Goal: Task Accomplishment & Management: Complete application form

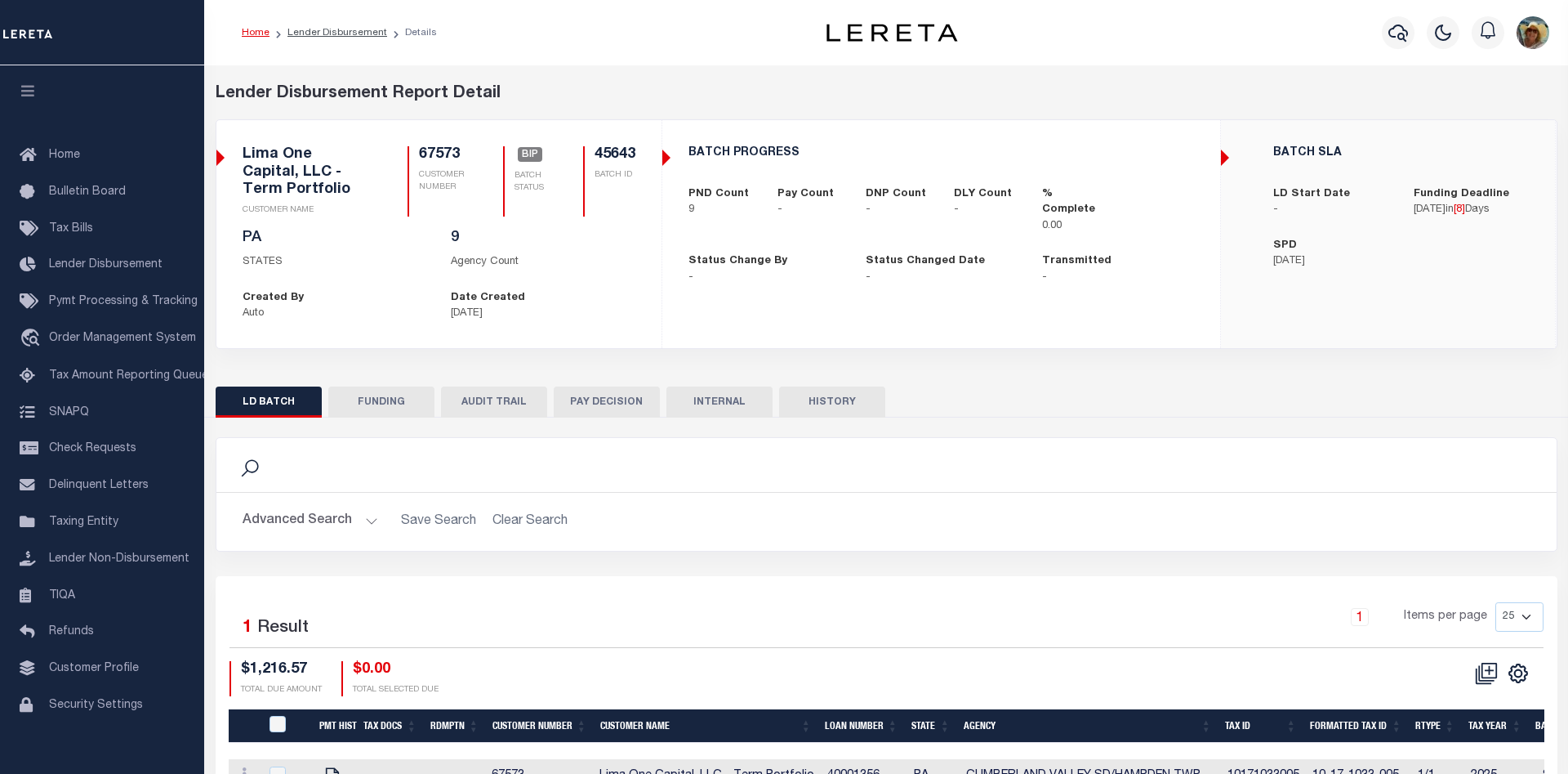
click at [253, 28] on link "Home" at bounding box center [255, 33] width 28 height 10
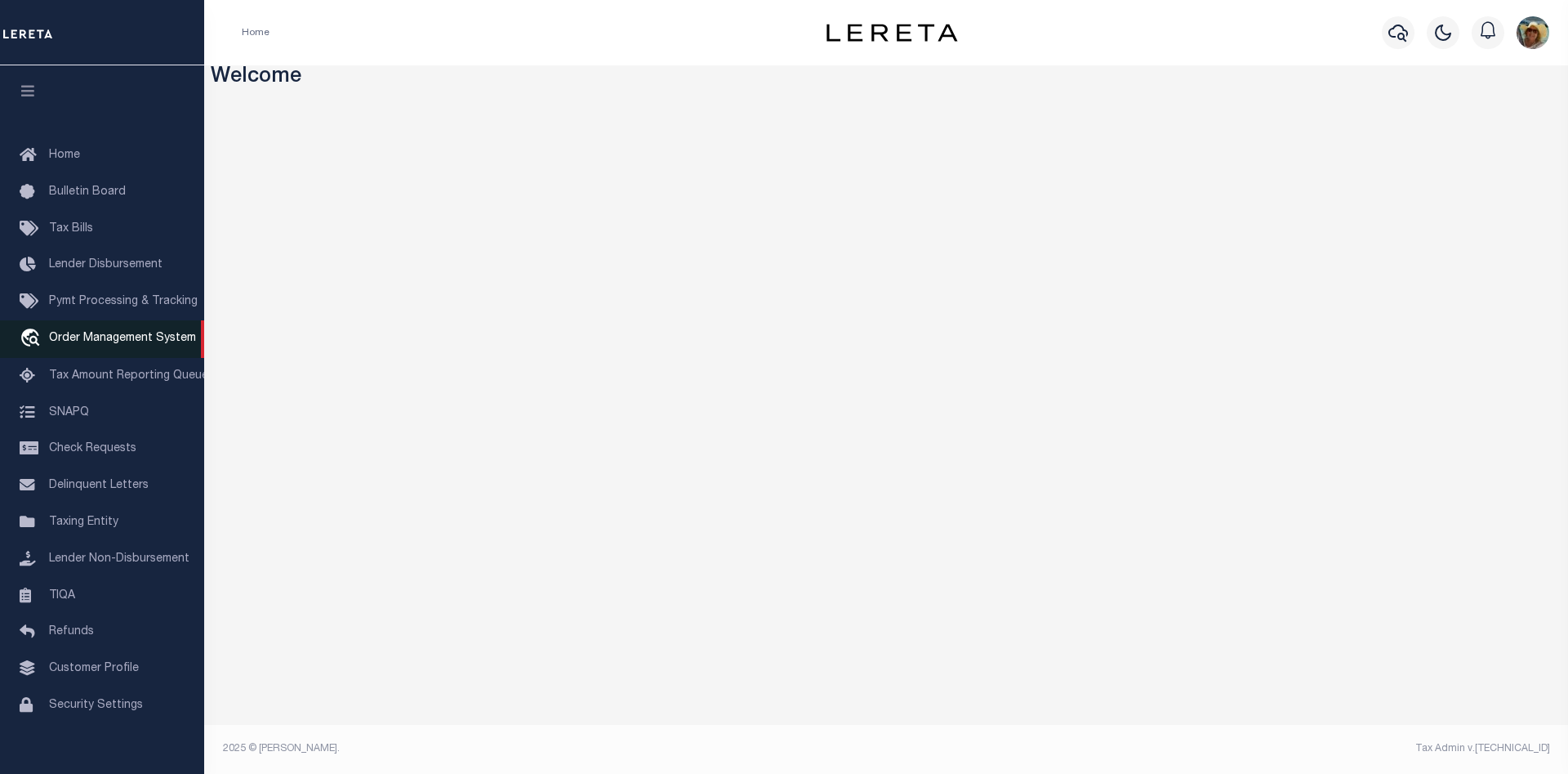
click at [111, 344] on span "Order Management System" at bounding box center [122, 338] width 147 height 12
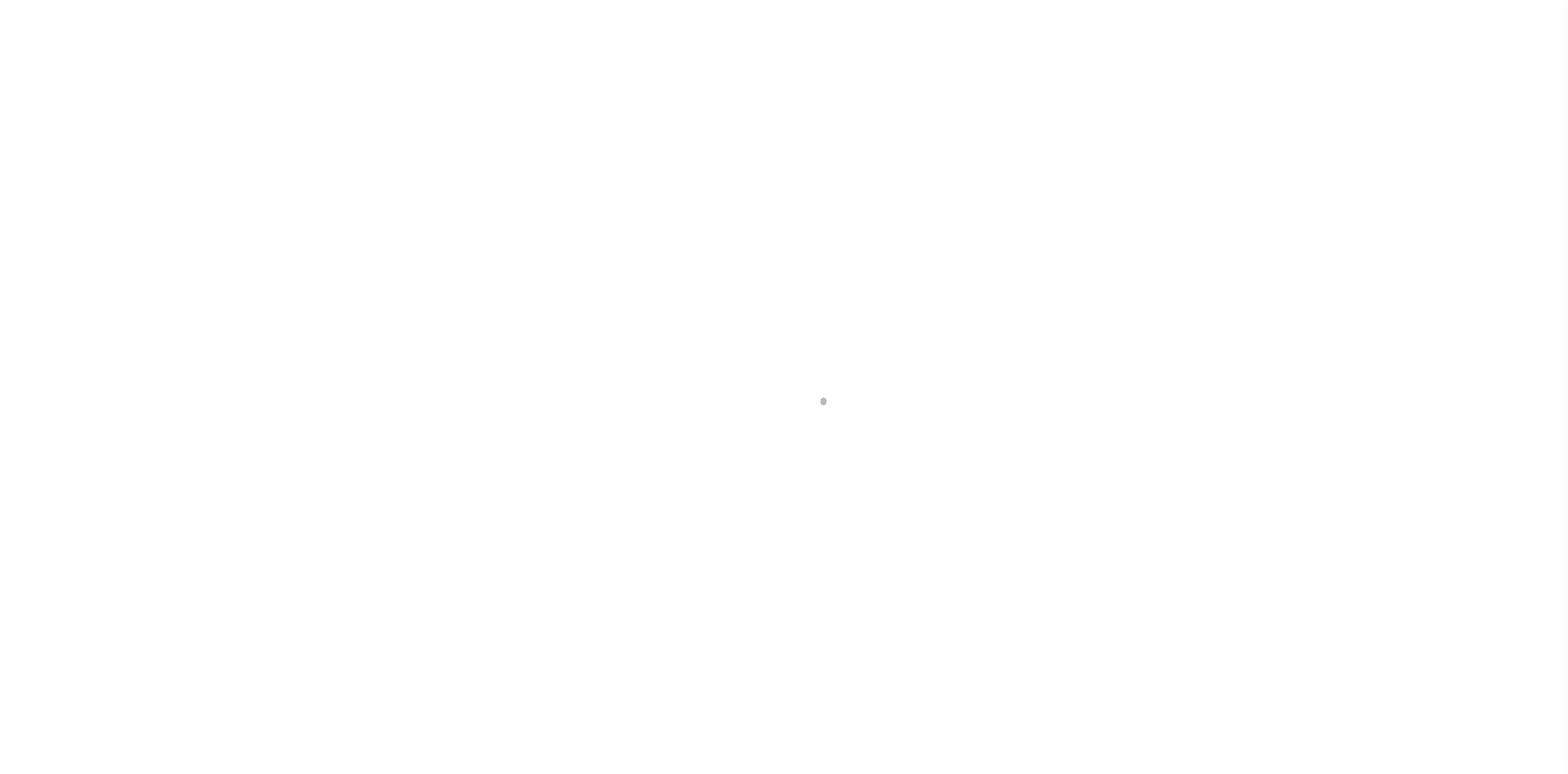
scroll to position [29, 0]
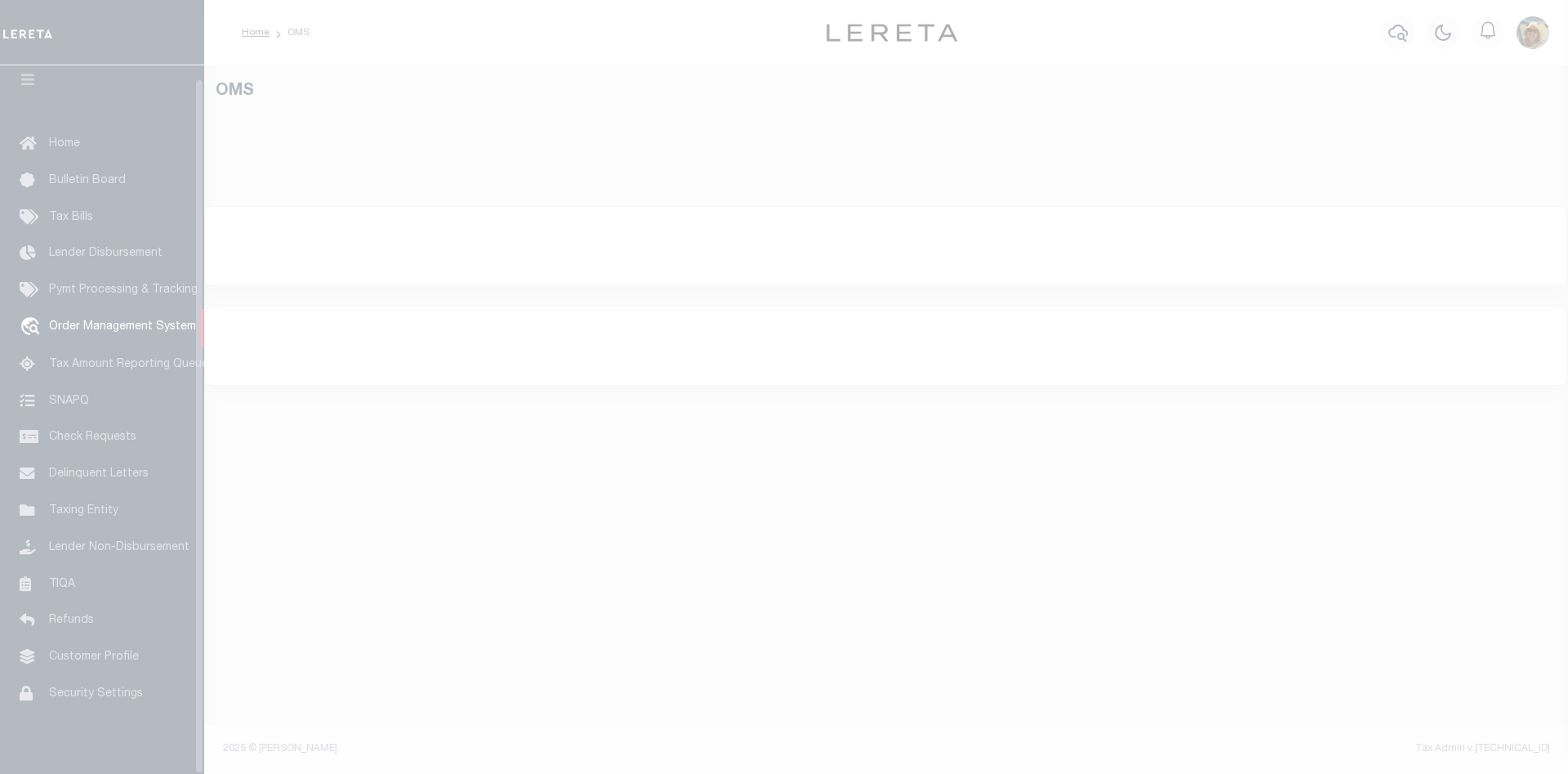
select select "200"
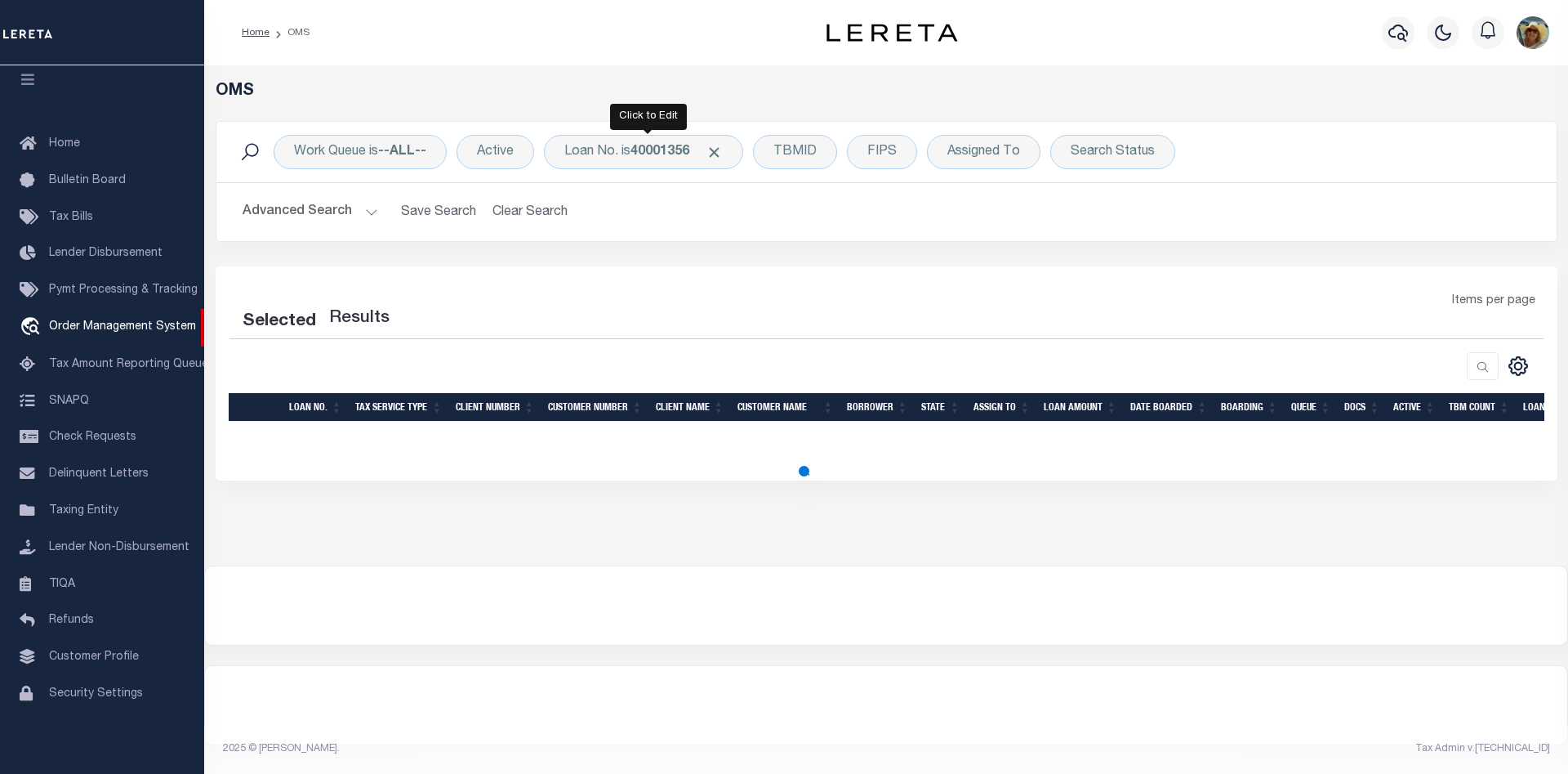
select select "200"
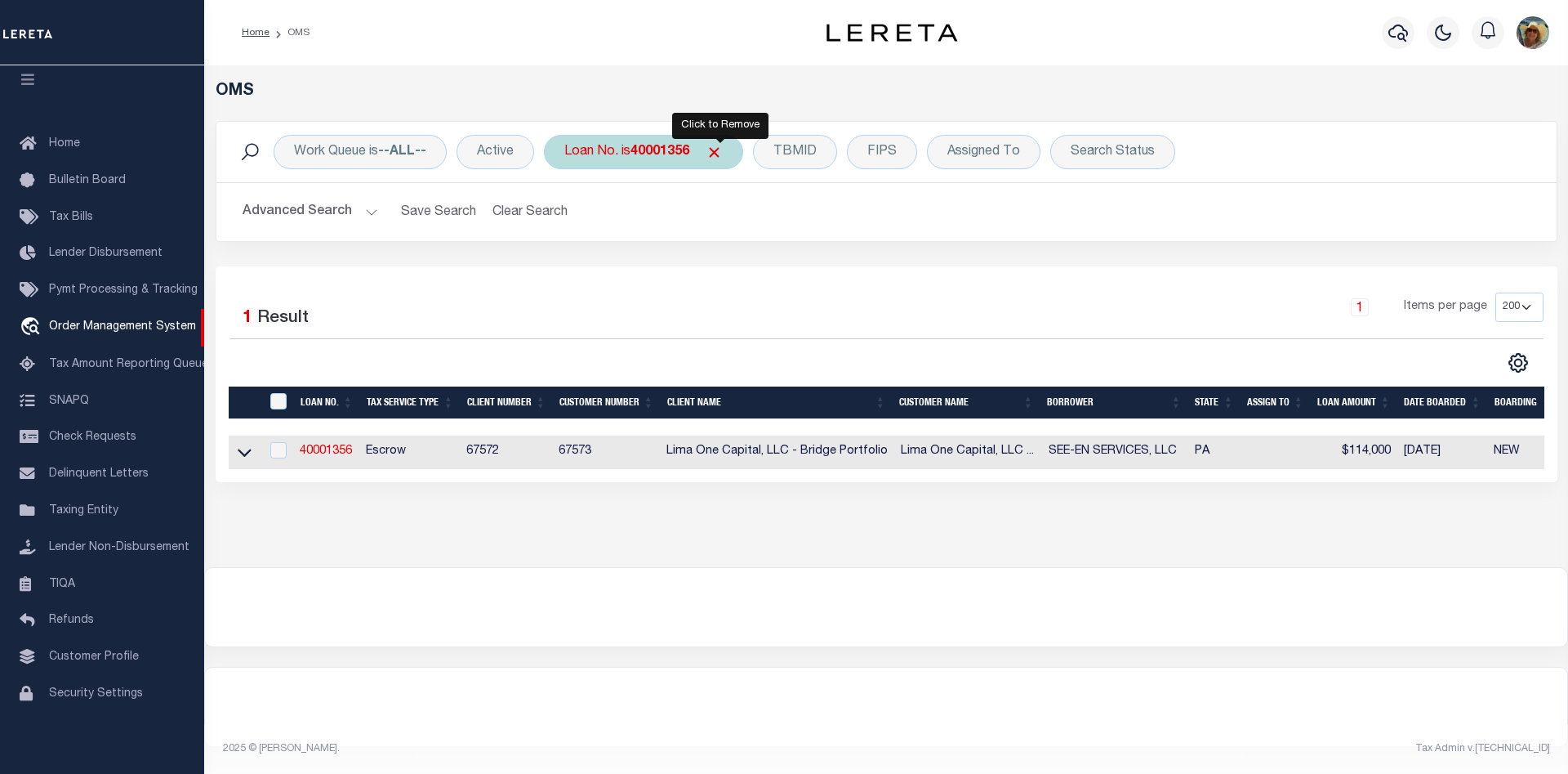
click at [716, 153] on span "Click to Remove" at bounding box center [714, 152] width 17 height 17
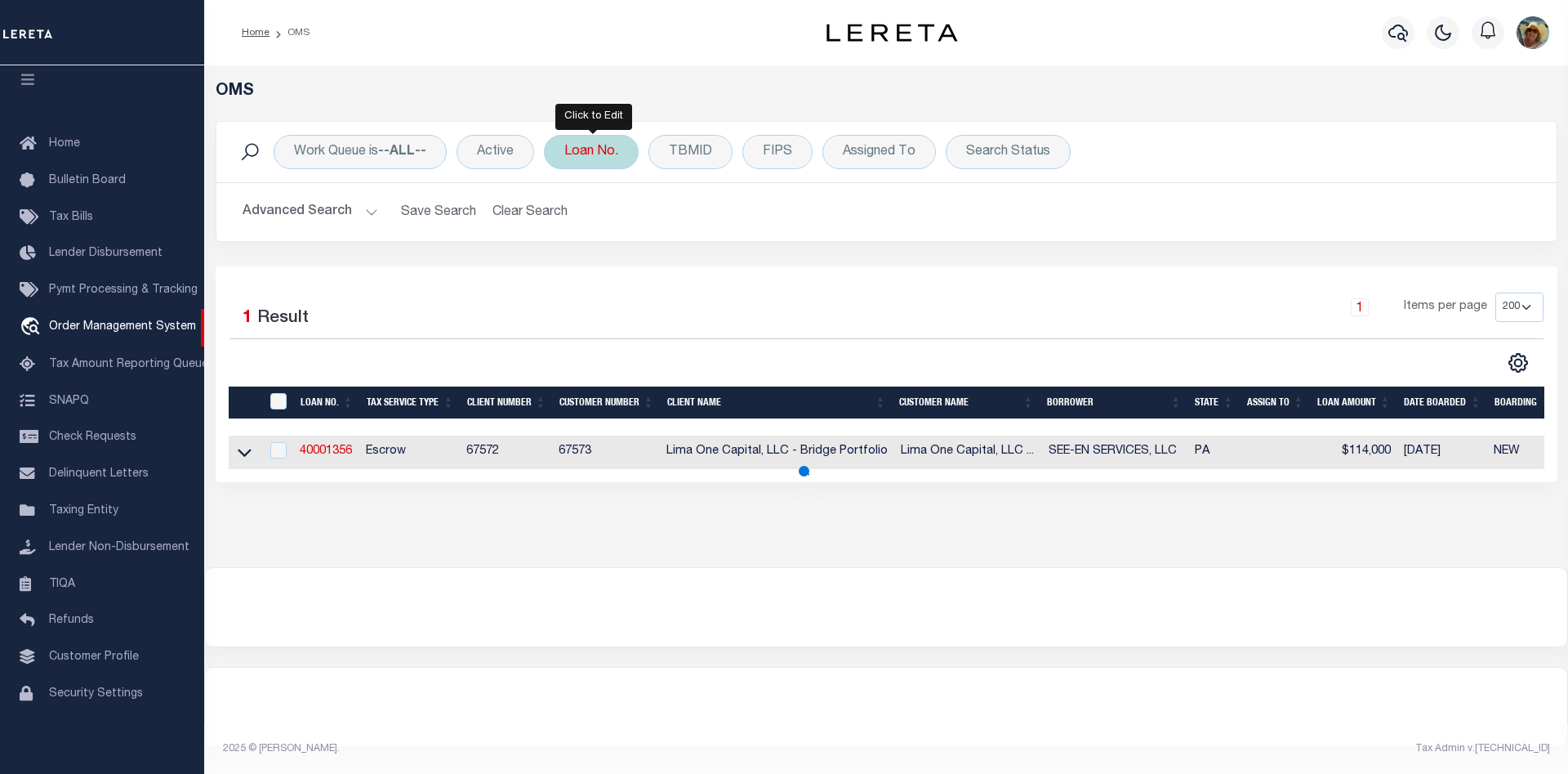
click at [601, 150] on div "Loan No." at bounding box center [591, 152] width 95 height 34
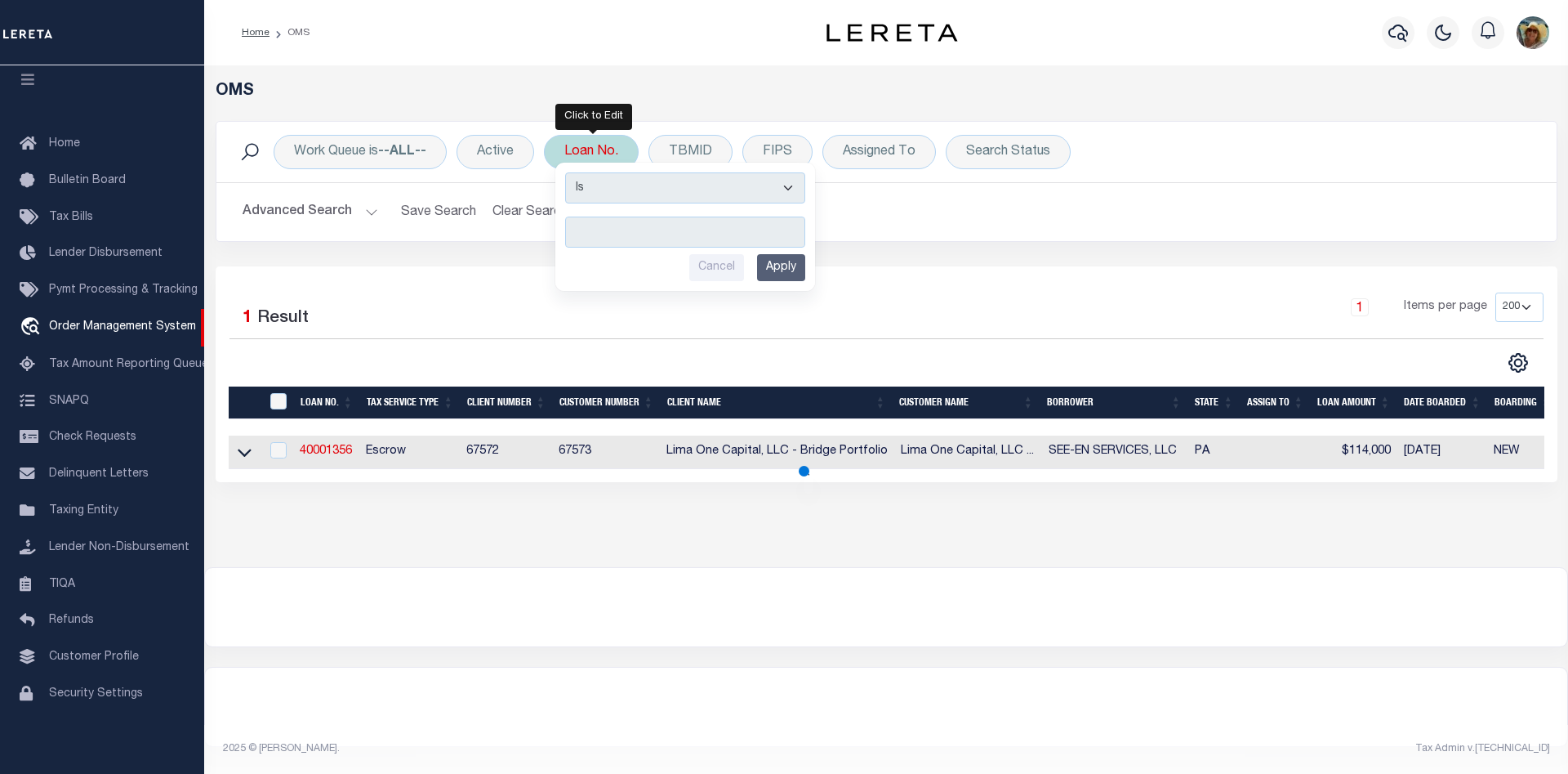
click at [600, 238] on input "text" at bounding box center [685, 232] width 240 height 31
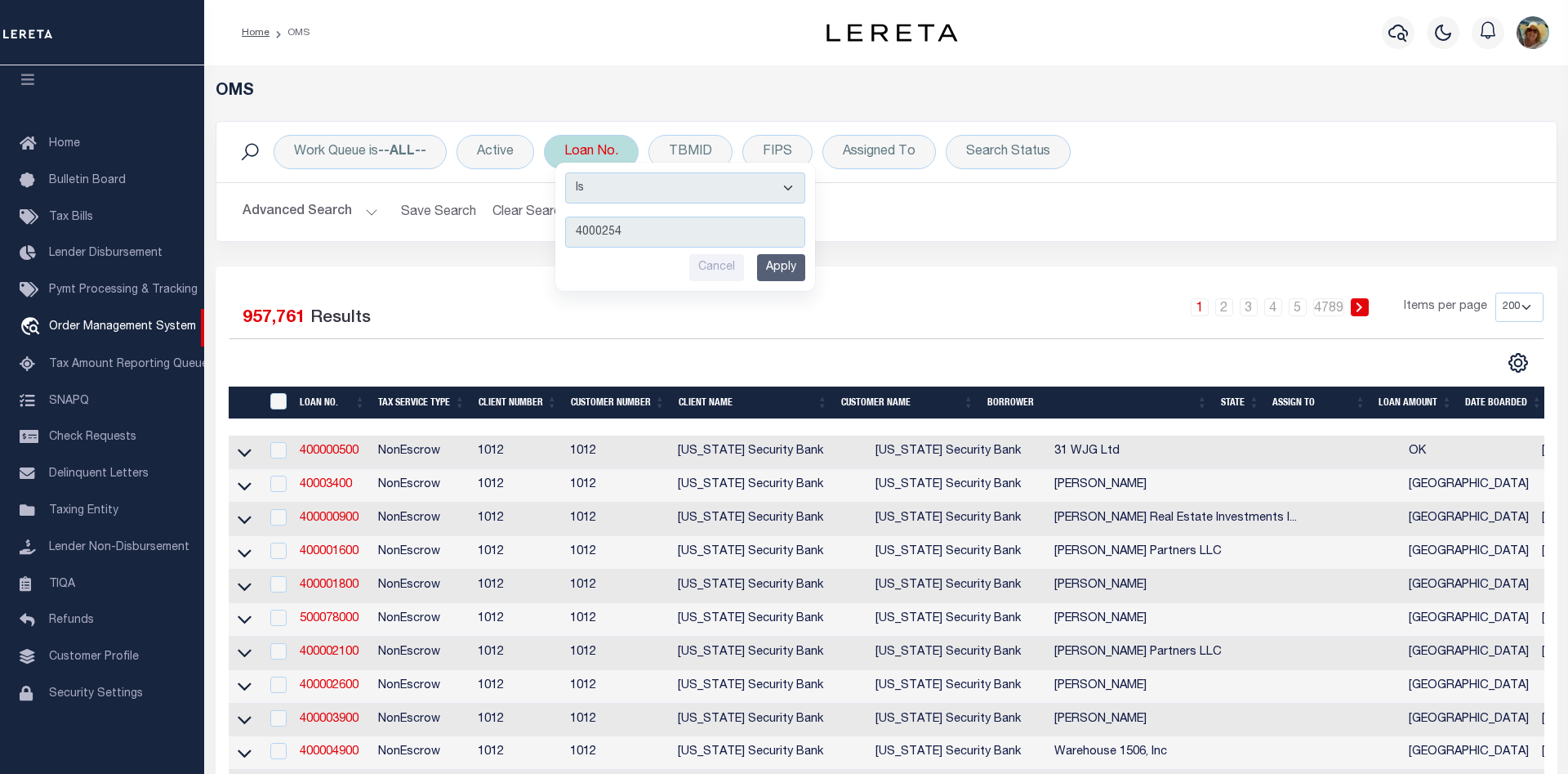
type input "40002543"
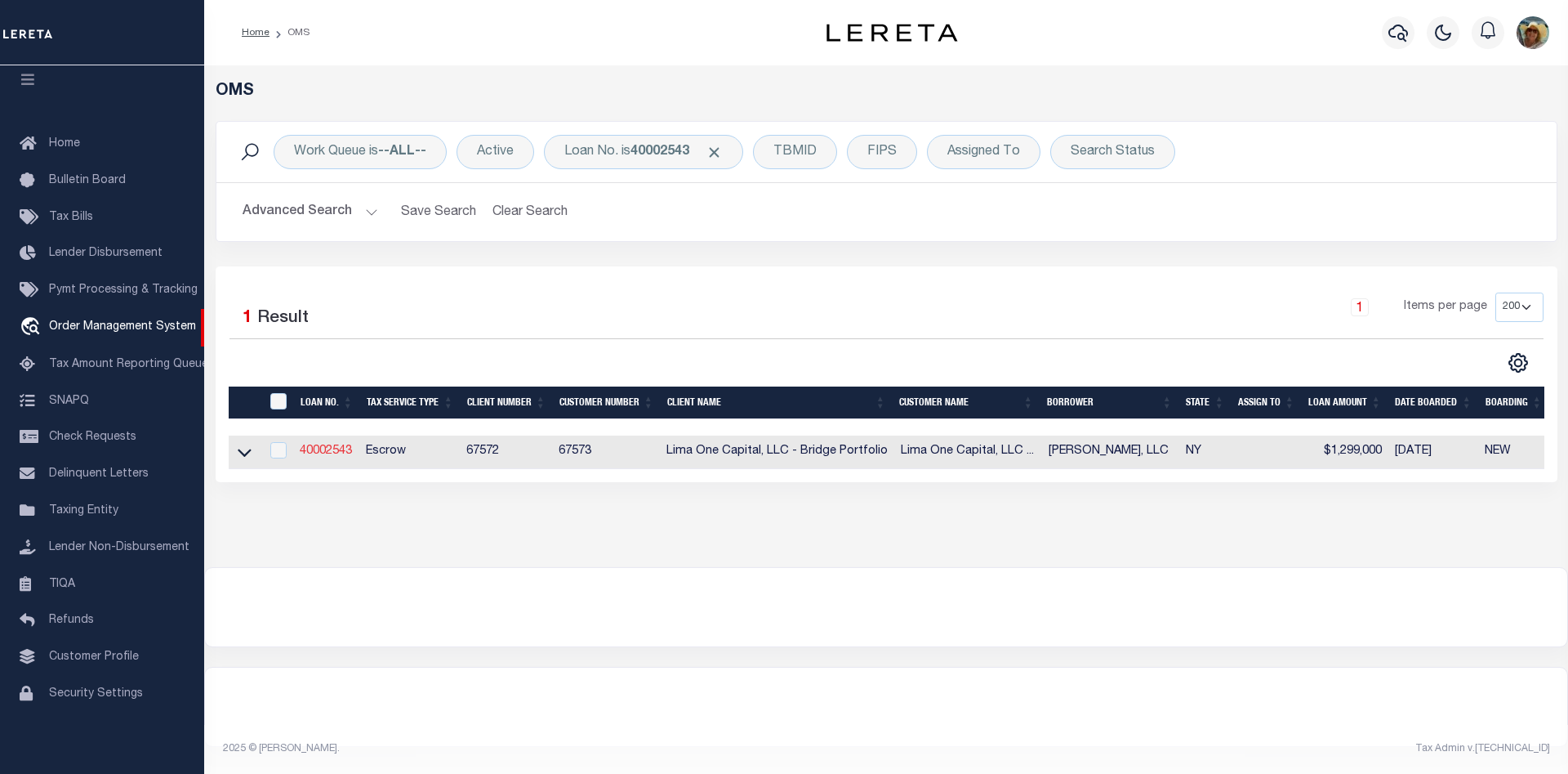
click at [329, 454] on link "40002543" at bounding box center [326, 450] width 53 height 12
type input "40002543"
type input "CHRIS FERRARO, LLC"
select select
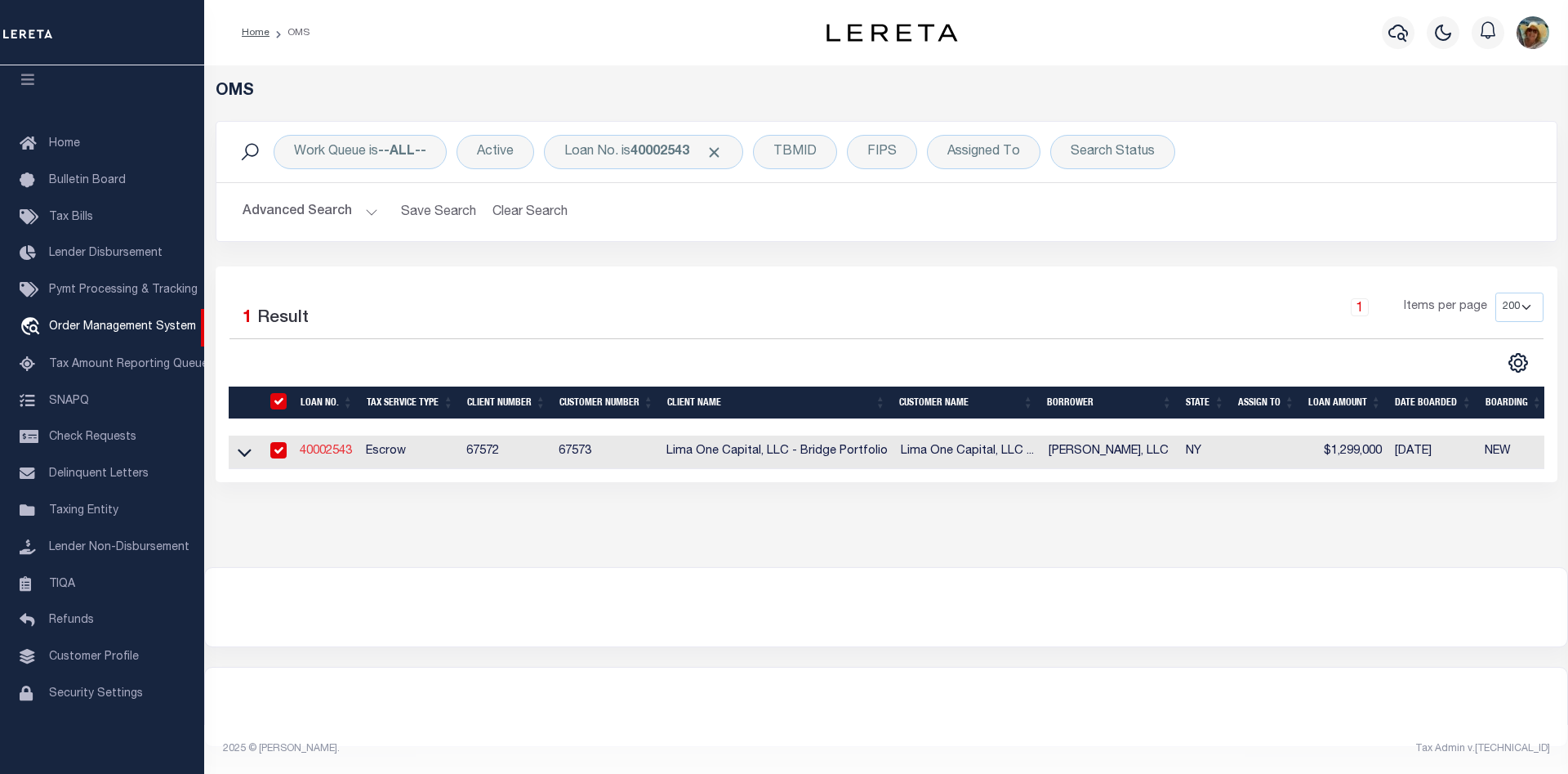
select select
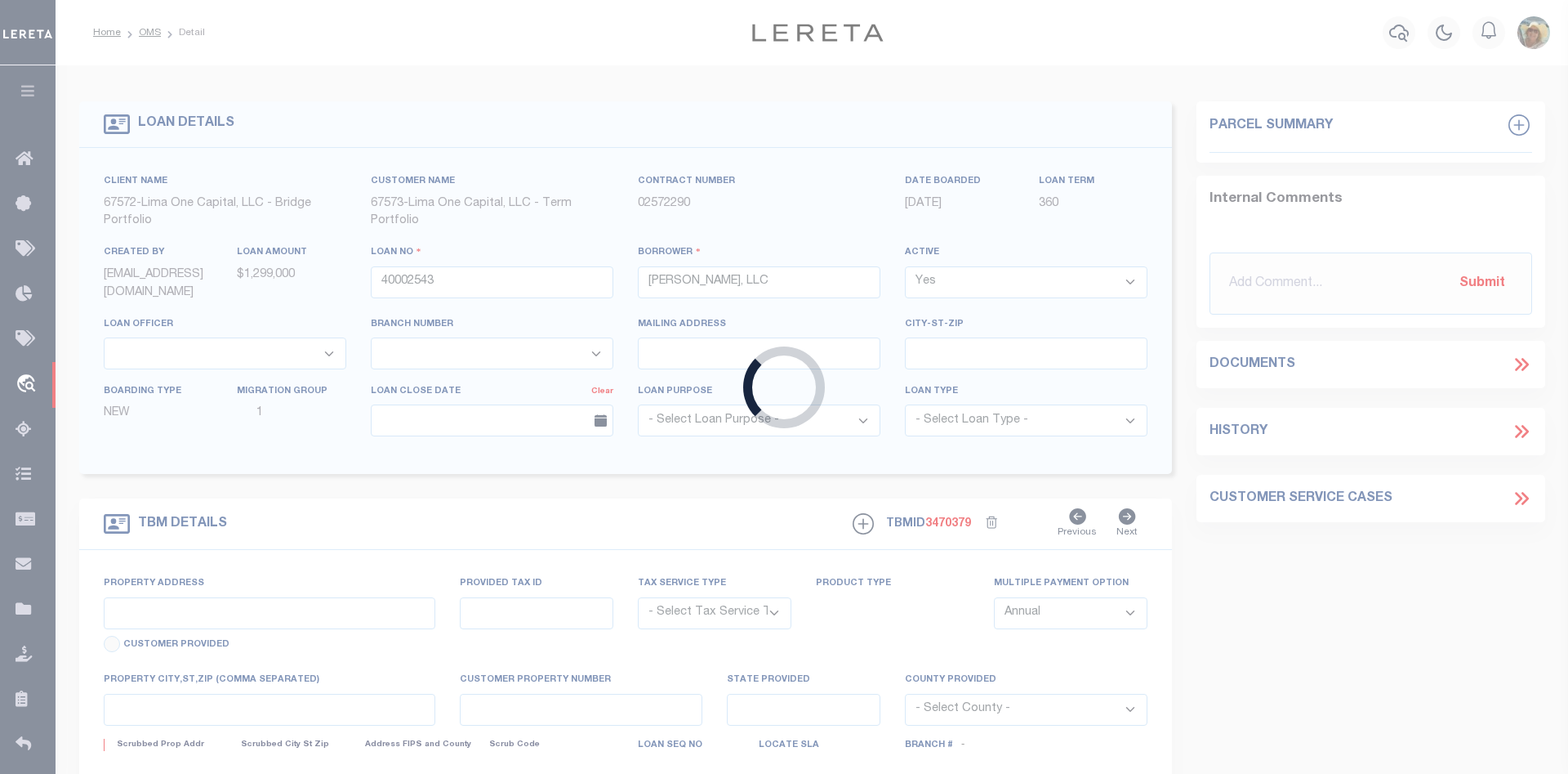
type input "465 SECOND ST"
radio input "true"
select select "Escrow"
type input "TROY NY 12180"
type input "40002543-2"
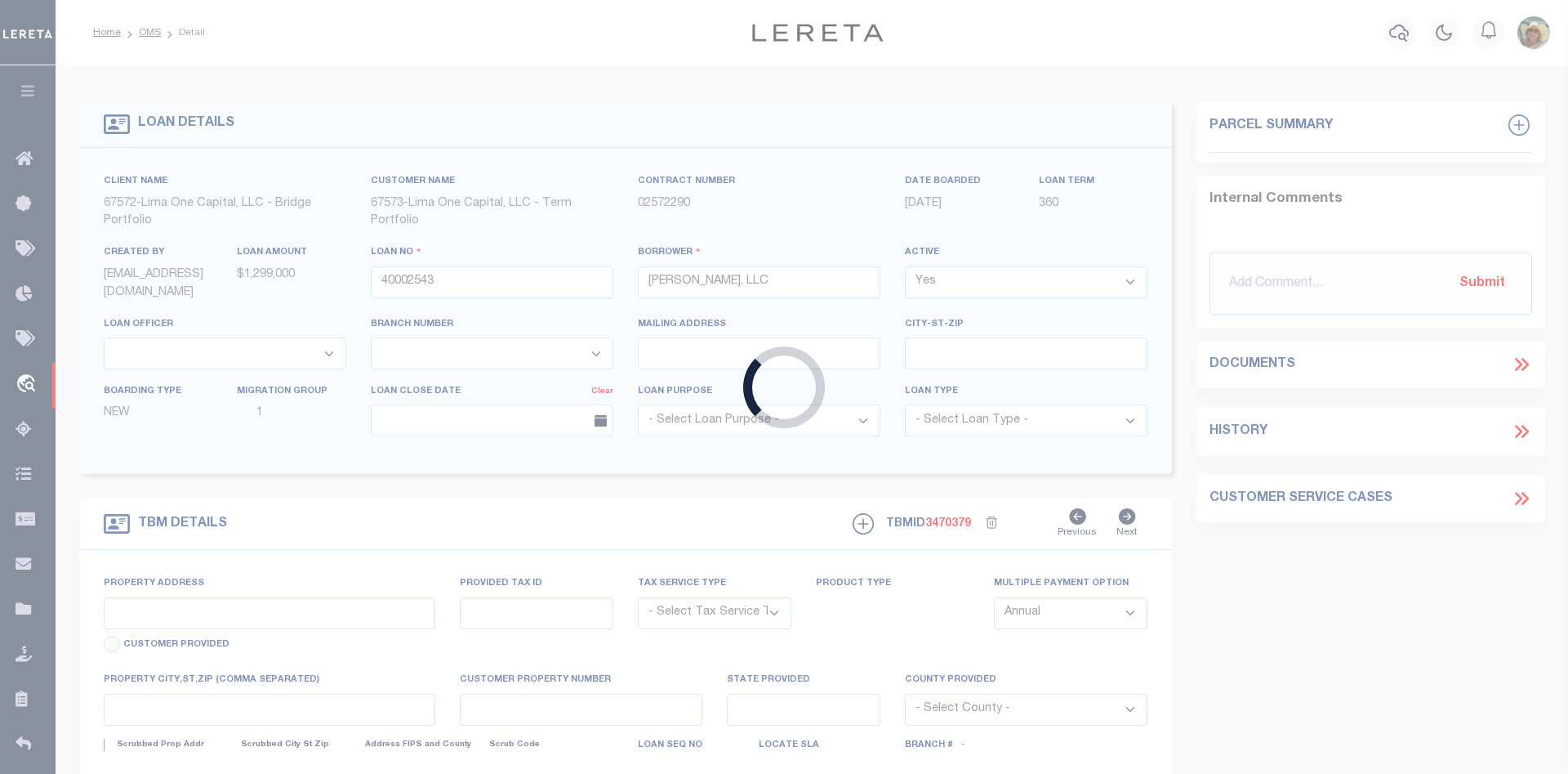
type input "NY"
type textarea "MAY 3 2024 LEGAL COVERS 10 PARCELS"
select select "4"
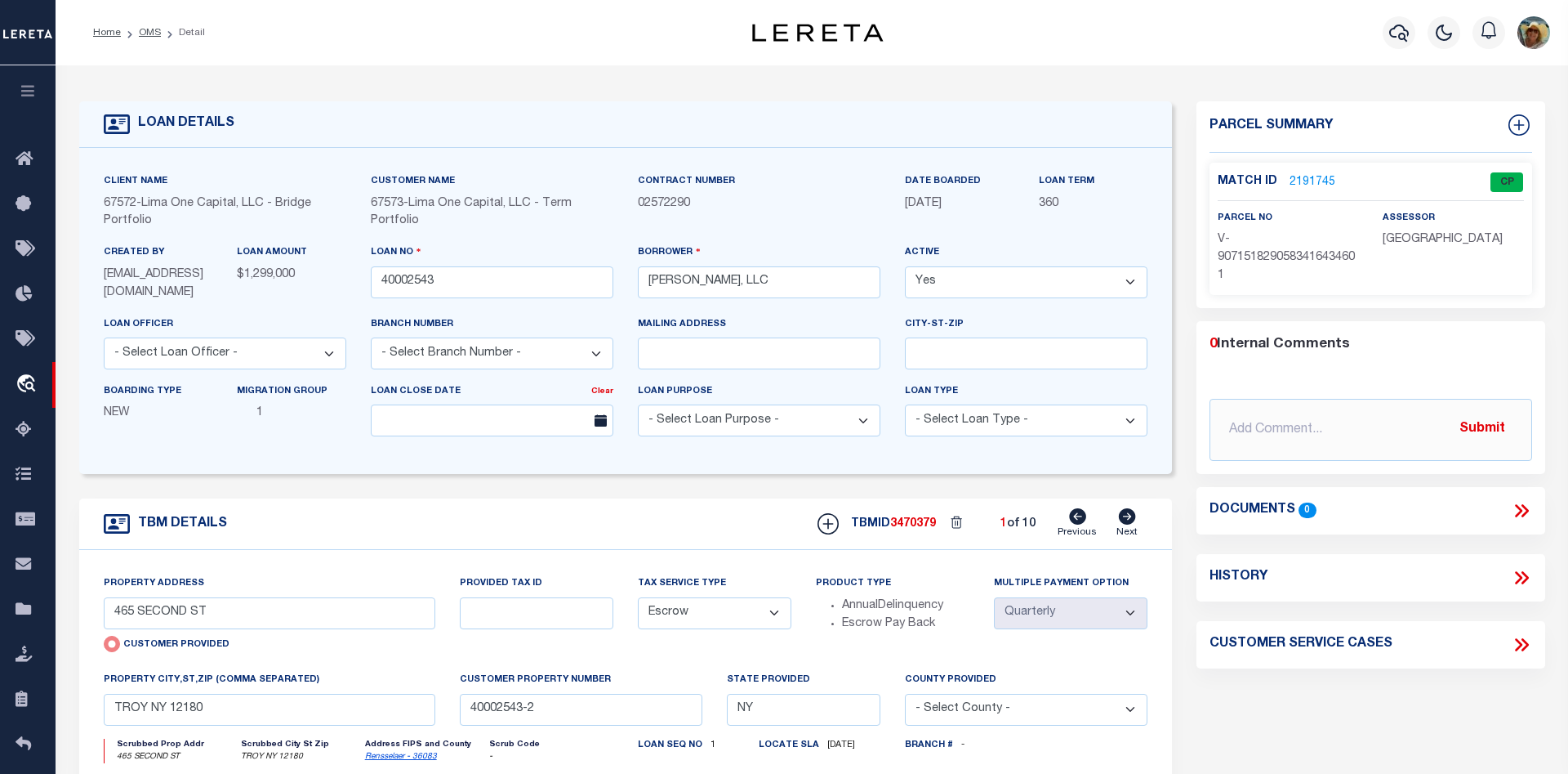
click at [142, 38] on li "OMS" at bounding box center [140, 33] width 40 height 15
click at [155, 32] on link "OMS" at bounding box center [149, 33] width 22 height 10
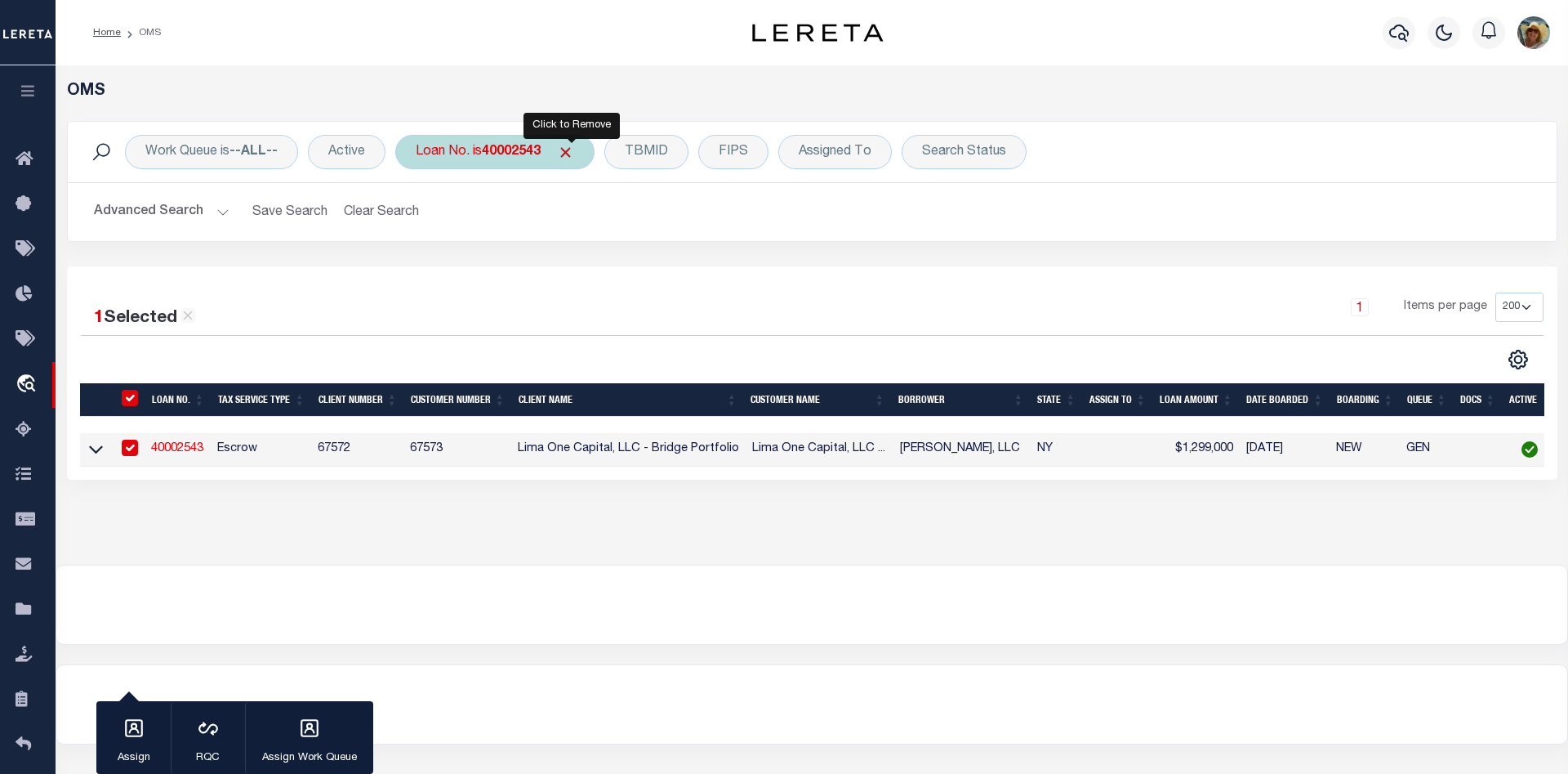
click at [567, 152] on span "Click to Remove" at bounding box center [565, 152] width 17 height 17
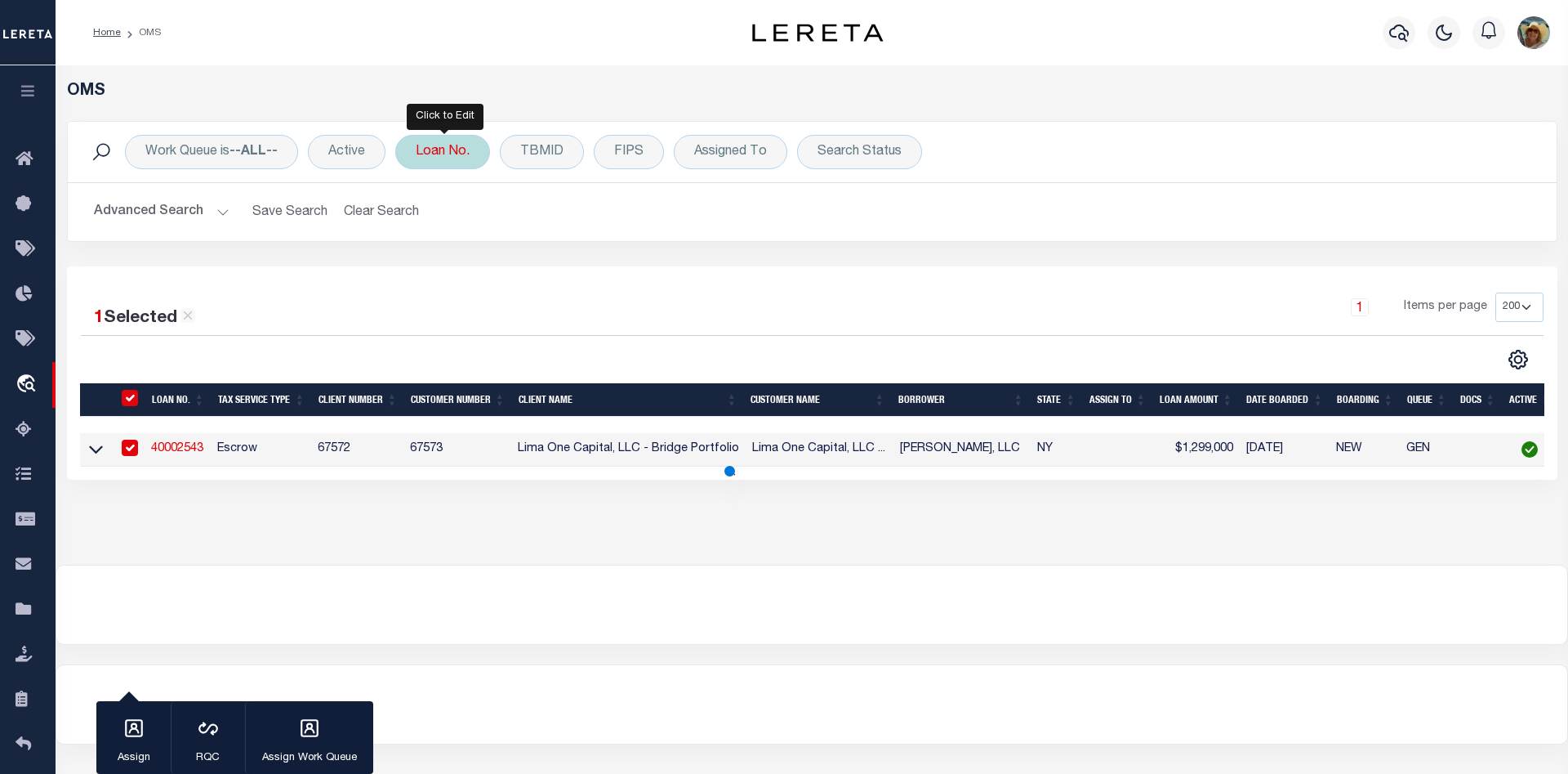
click at [461, 157] on div "Loan No." at bounding box center [442, 152] width 95 height 34
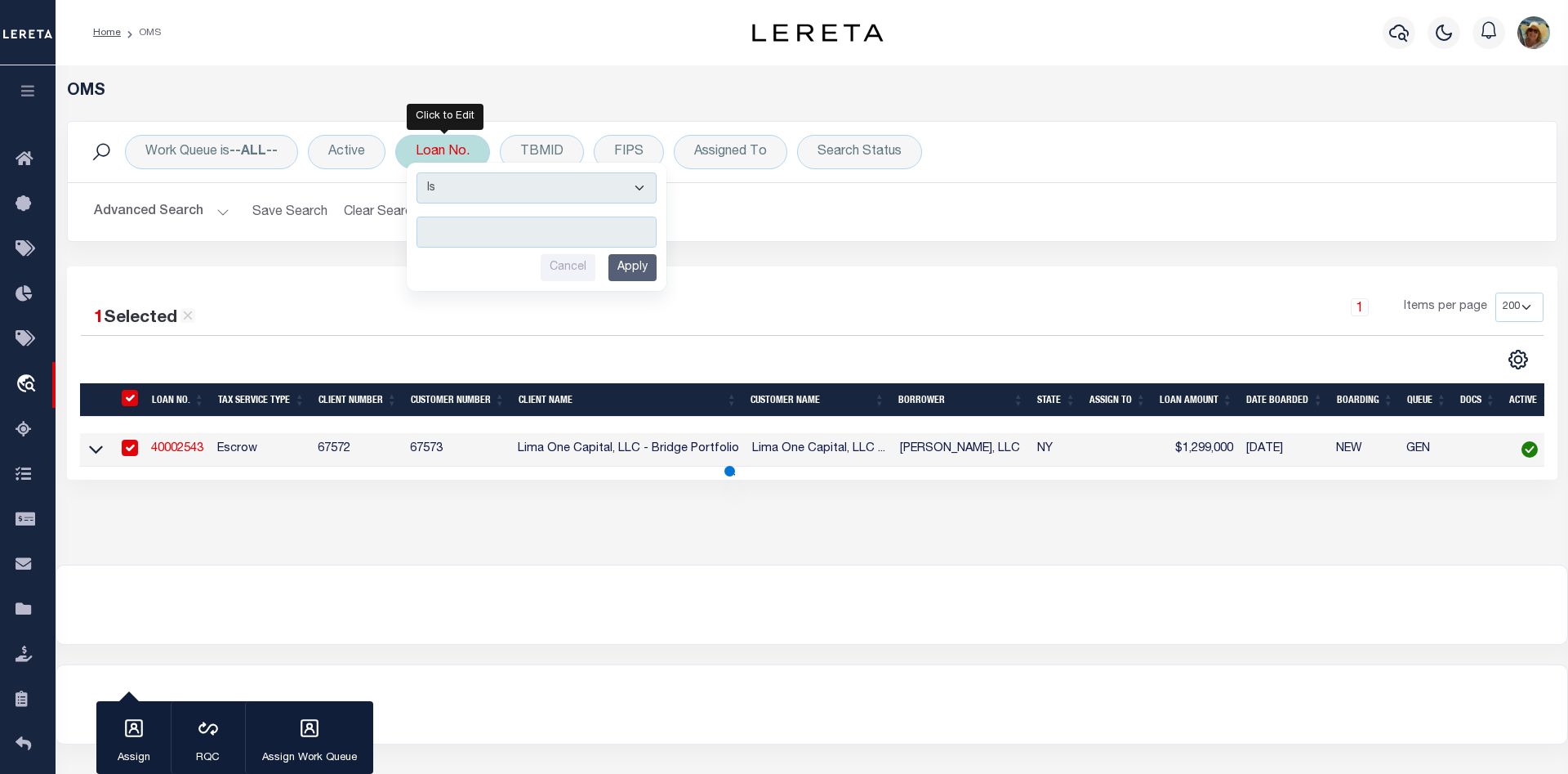
click at [503, 232] on input "text" at bounding box center [536, 232] width 240 height 31
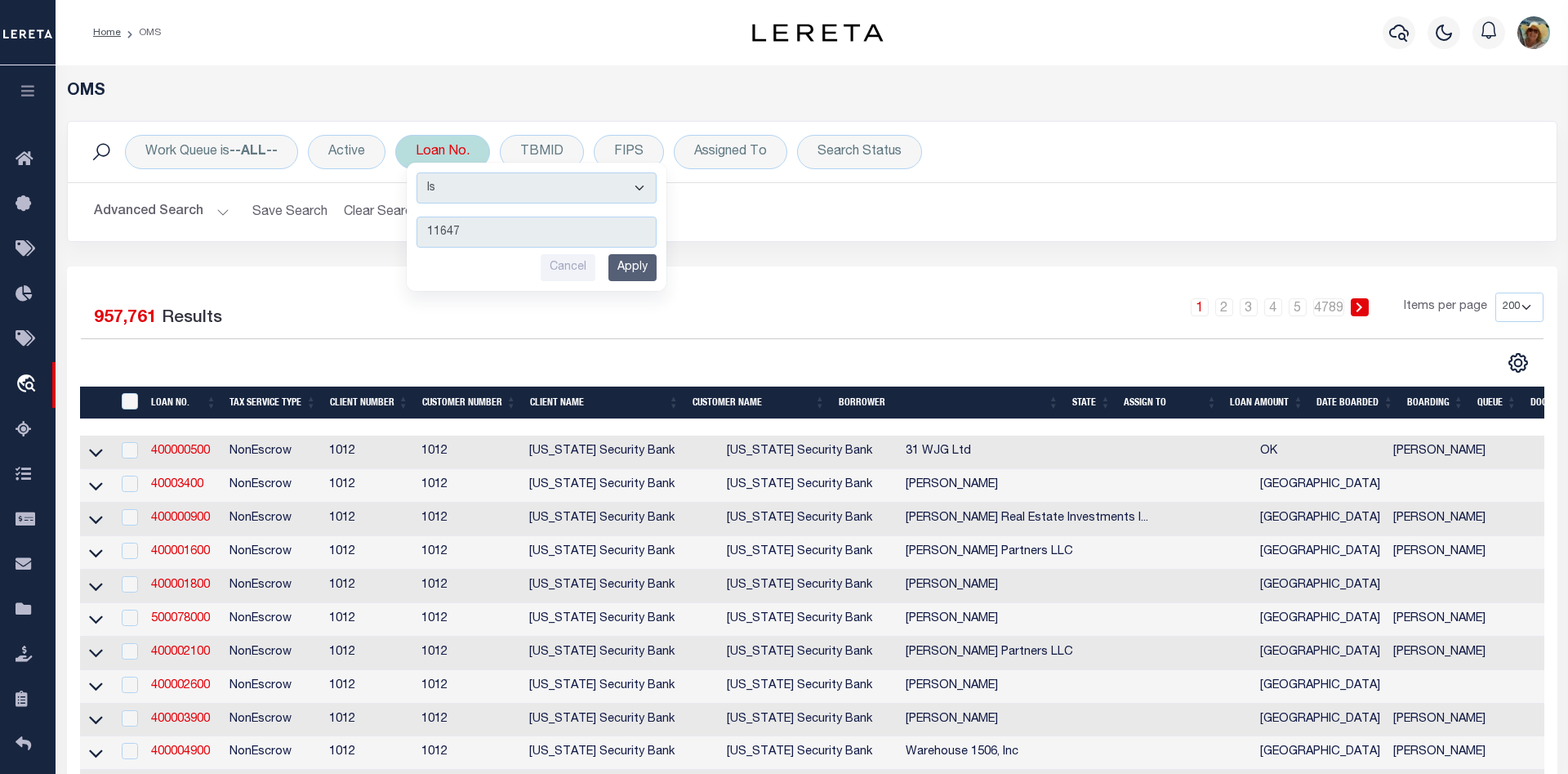
type input "116473"
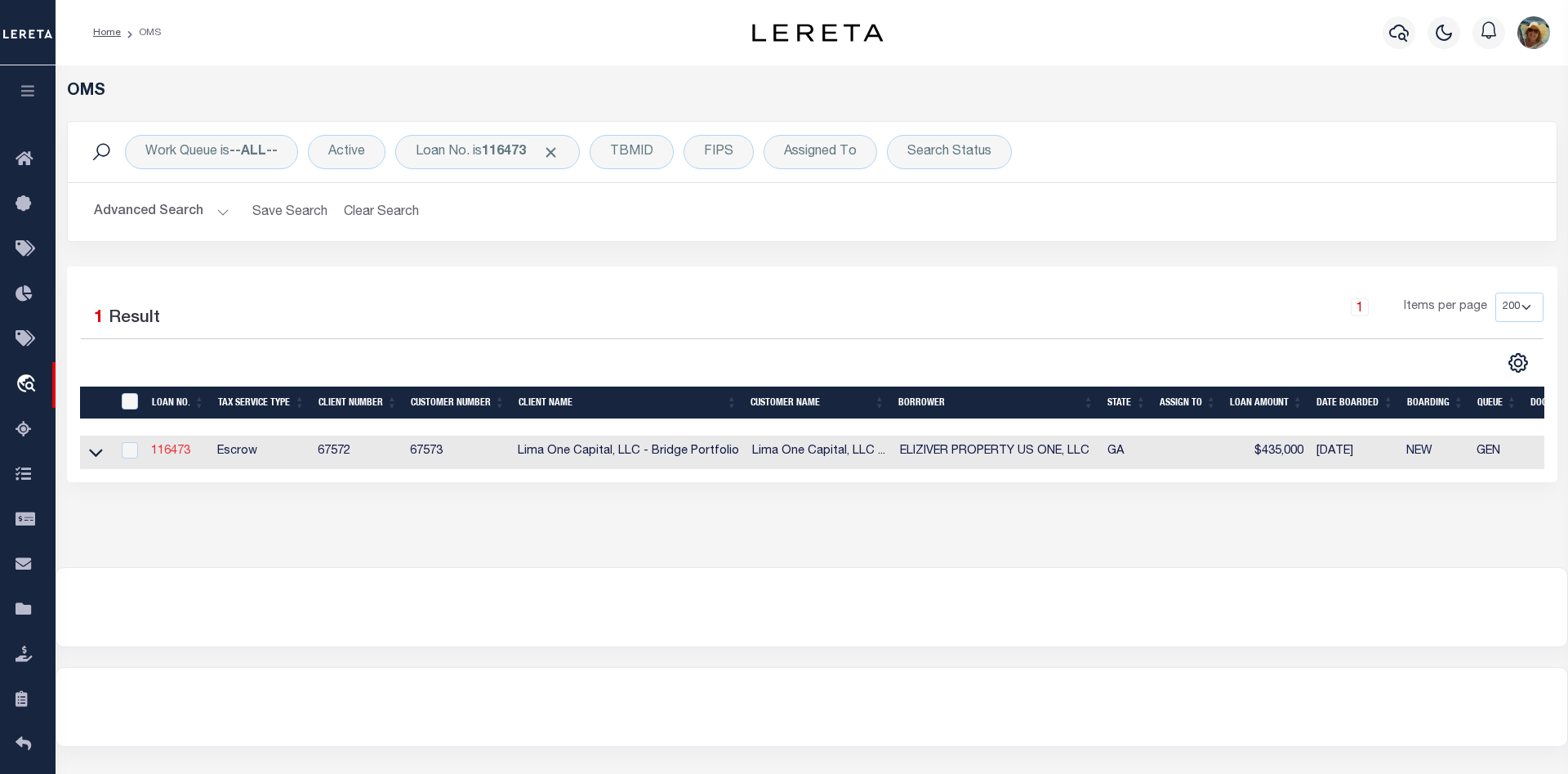
click at [175, 452] on link "116473" at bounding box center [170, 450] width 39 height 12
checkbox input "true"
type input "116473"
type input "ELIZIVER PROPERTY US ONE, LLC"
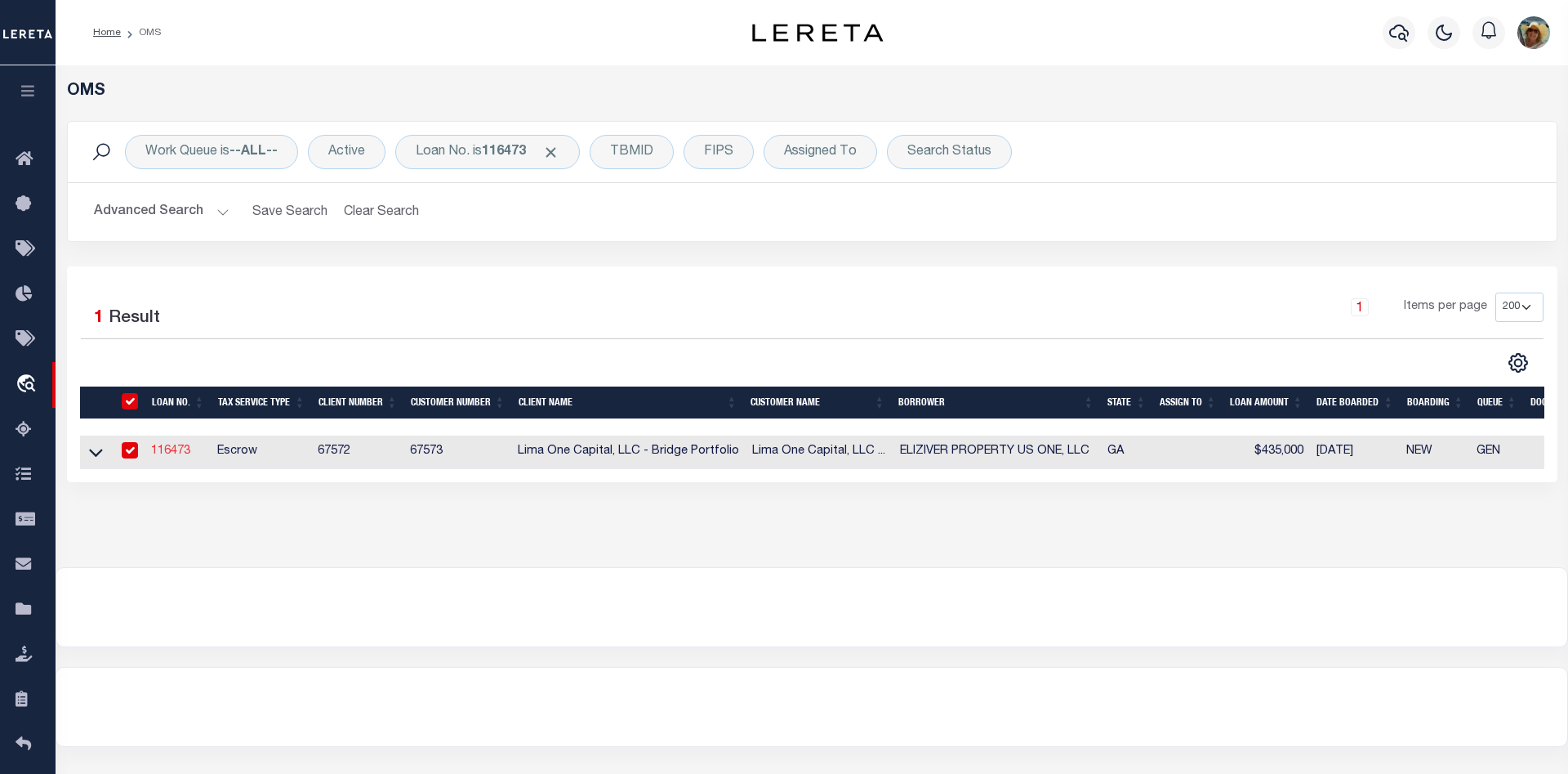
select select
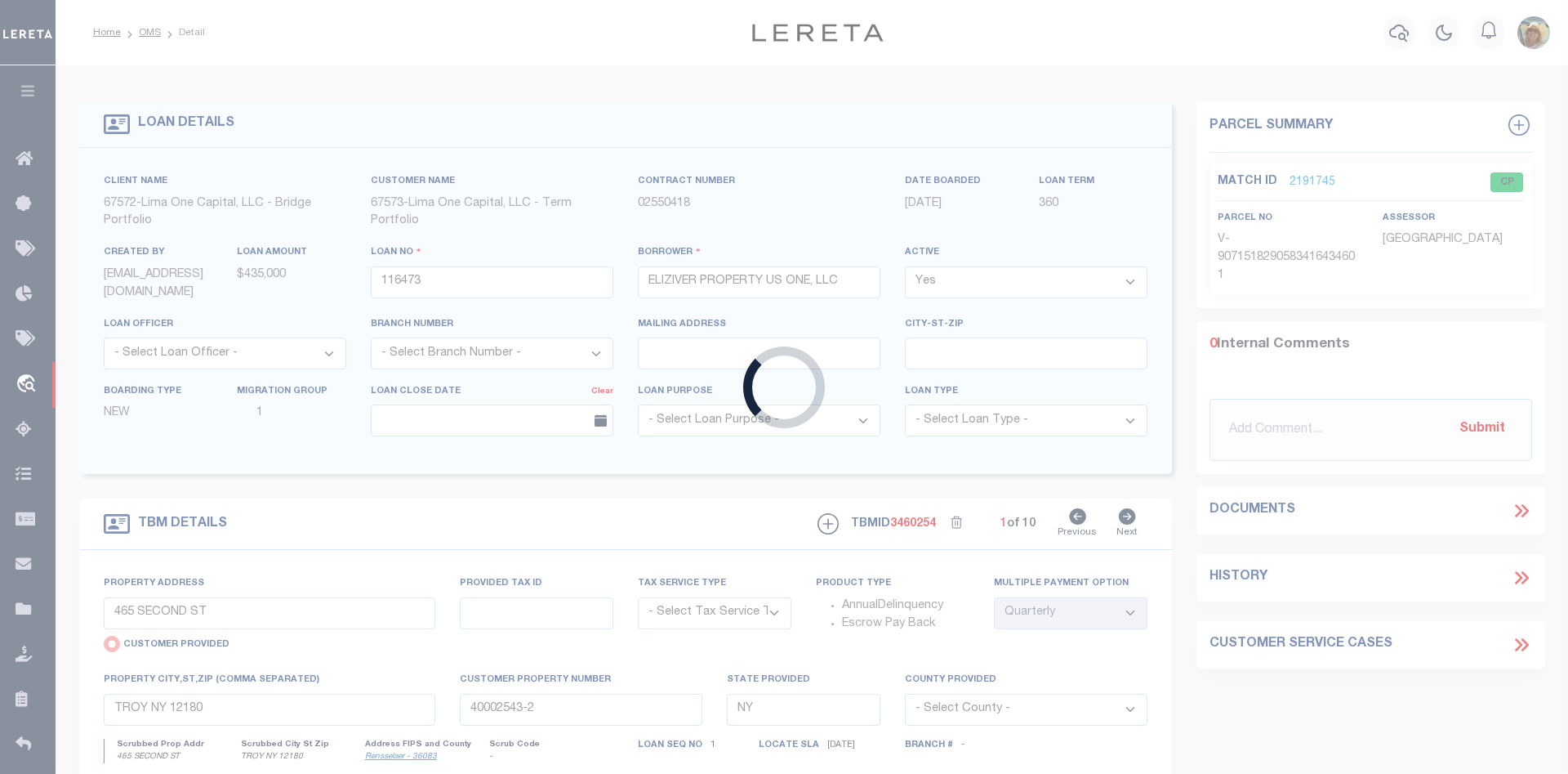
type input "[STREET_ADDRESS][PERSON_NAME]"
select select "Escrow"
select select
type input "HAMPTON GA 30228"
type input "116473-1"
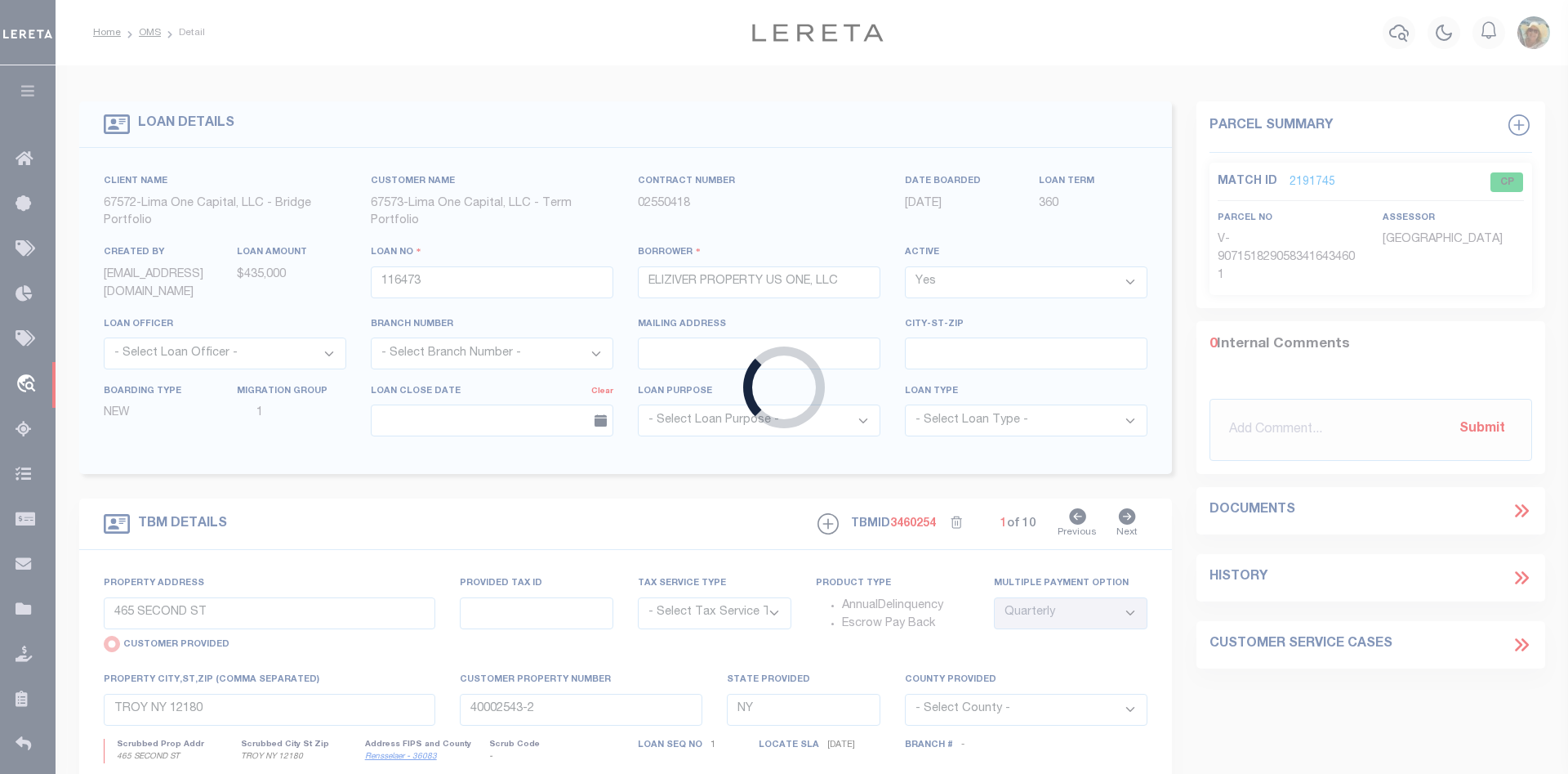
type input "GA"
type textarea "COLLECTOR: ENTITY: PARCEL: 60132"
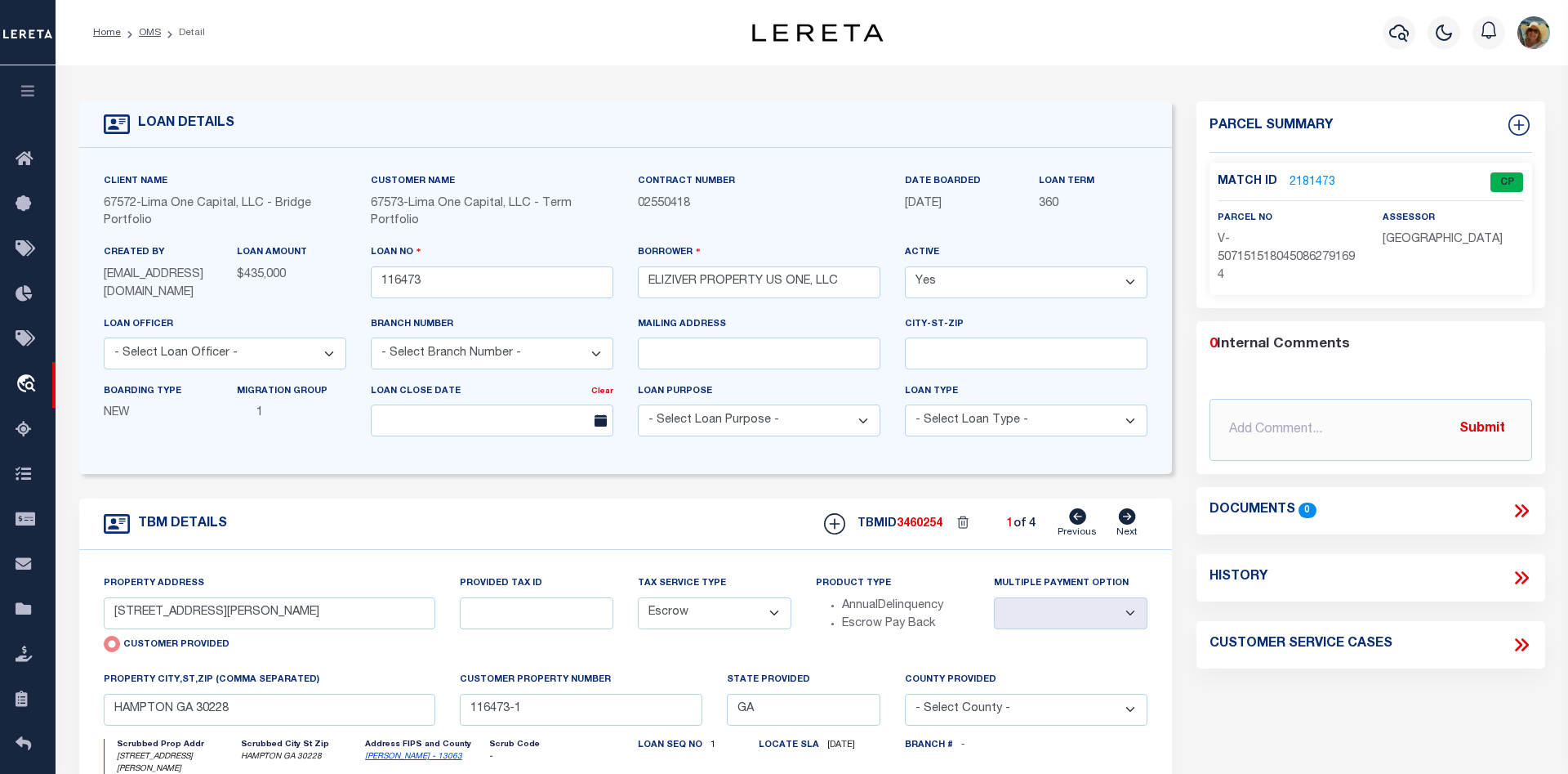
click at [1130, 523] on icon at bounding box center [1127, 517] width 17 height 16
type input "4544 RAVENWOOD PLACE"
radio input "false"
select select
type input "UNION CITY GA 30291"
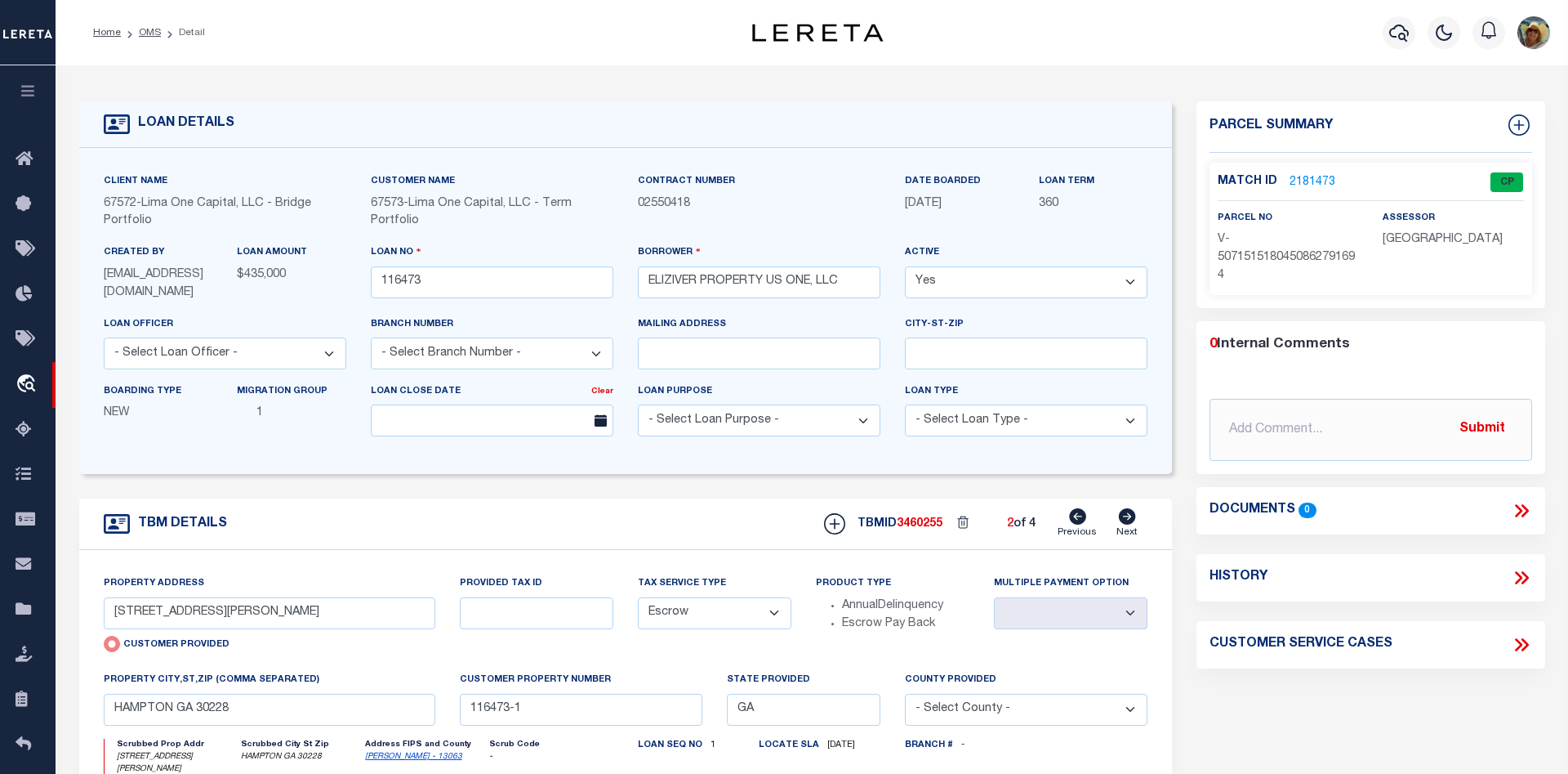
type input "116473-2"
click at [1130, 523] on icon at bounding box center [1127, 517] width 17 height 16
type input "4542 RAVENWOOD PLACE"
select select
type input "UNION CTY GA 30291"
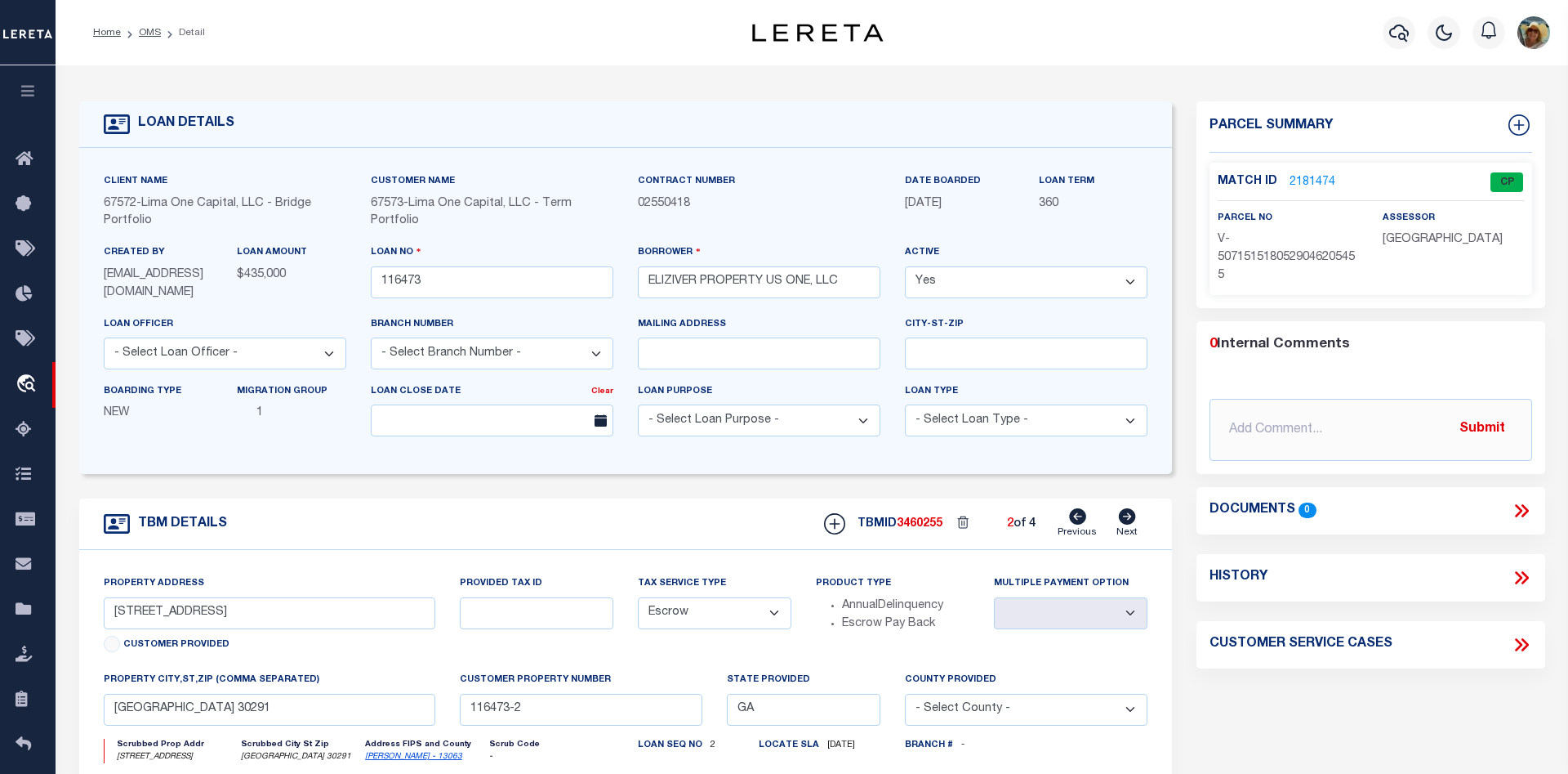
type input "116473-3"
click at [1130, 523] on icon at bounding box center [1127, 517] width 17 height 16
type input "130 ODYSSEY TURN NW"
select select
type input "CONYERS GA 30012"
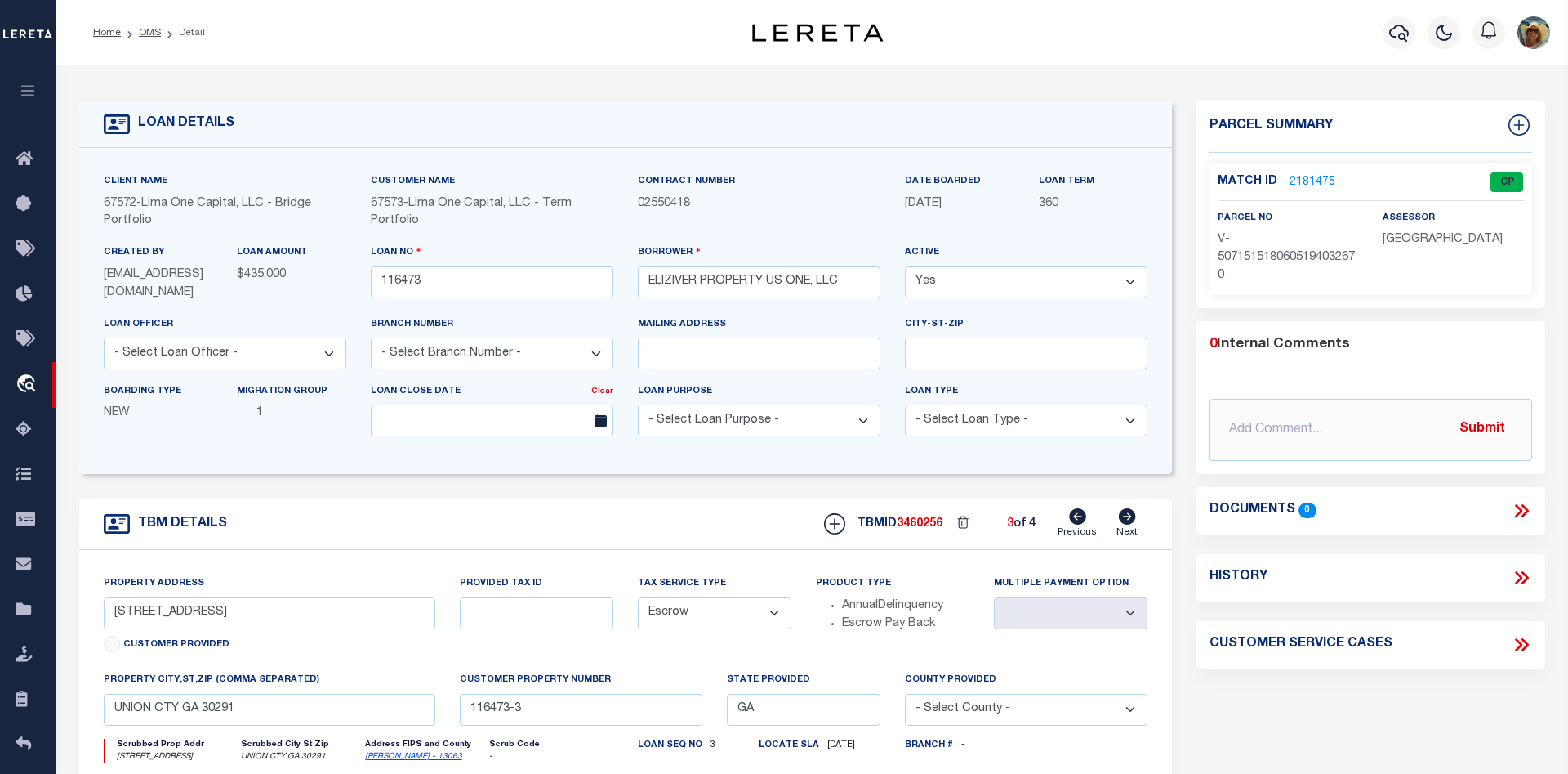
type input "116473-4"
click at [1074, 521] on icon at bounding box center [1077, 517] width 17 height 16
type input "4542 RAVENWOOD PLACE"
select select
type input "UNION CTY GA 30291"
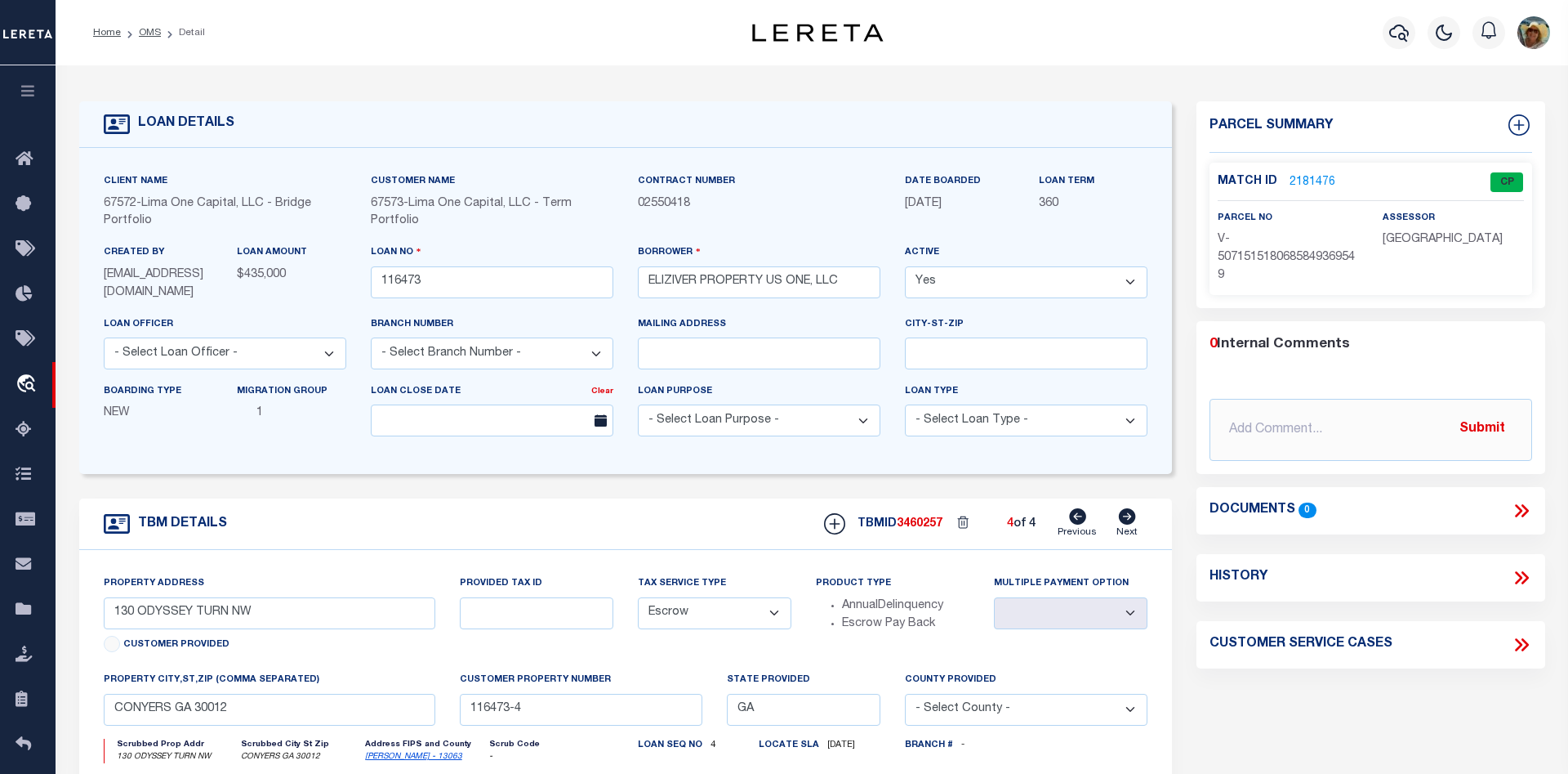
type input "116473-3"
click at [1299, 180] on link "2181475" at bounding box center [1312, 182] width 45 height 17
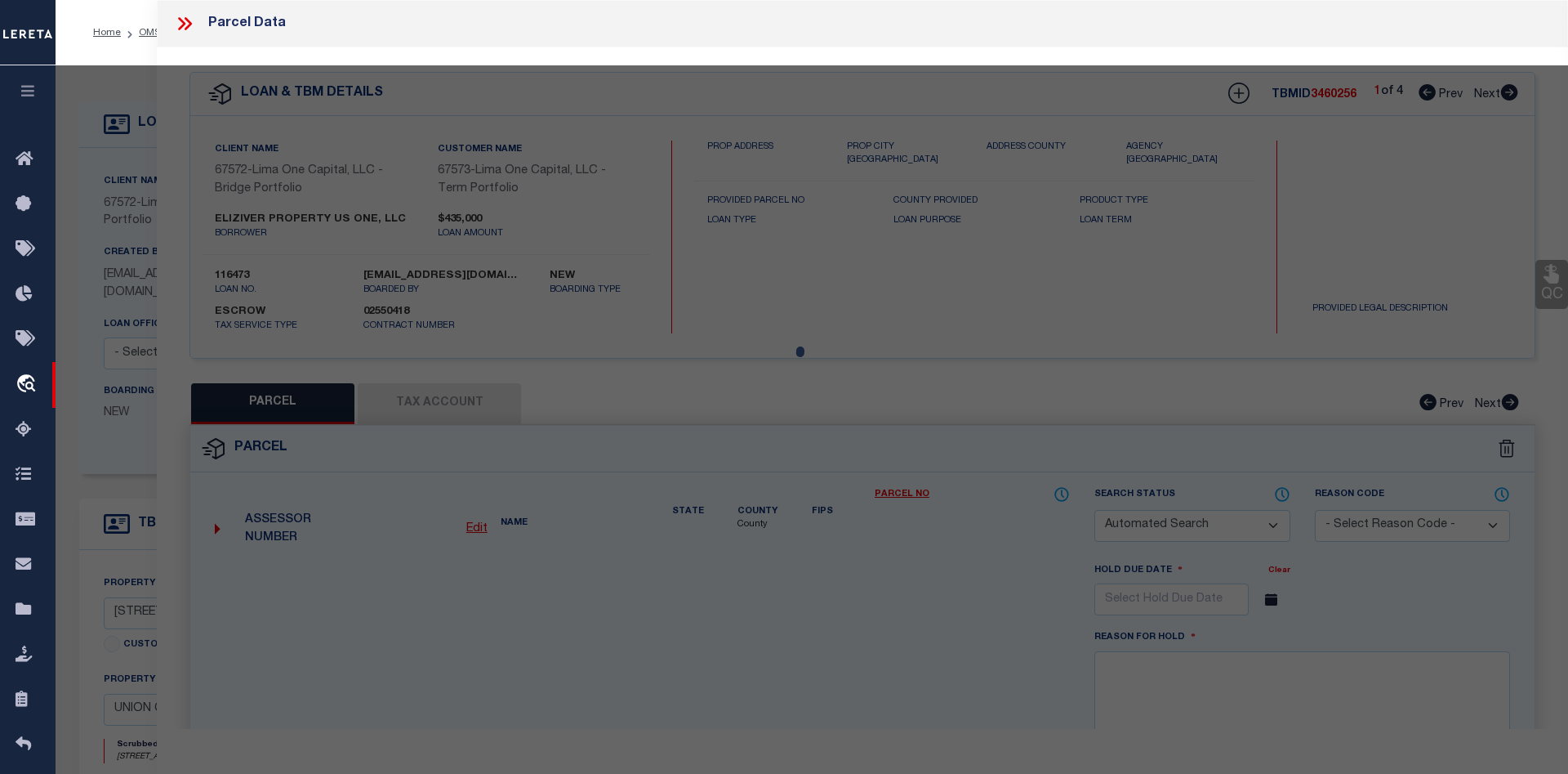
checkbox input "false"
select select "CP"
select select "AGW"
select select
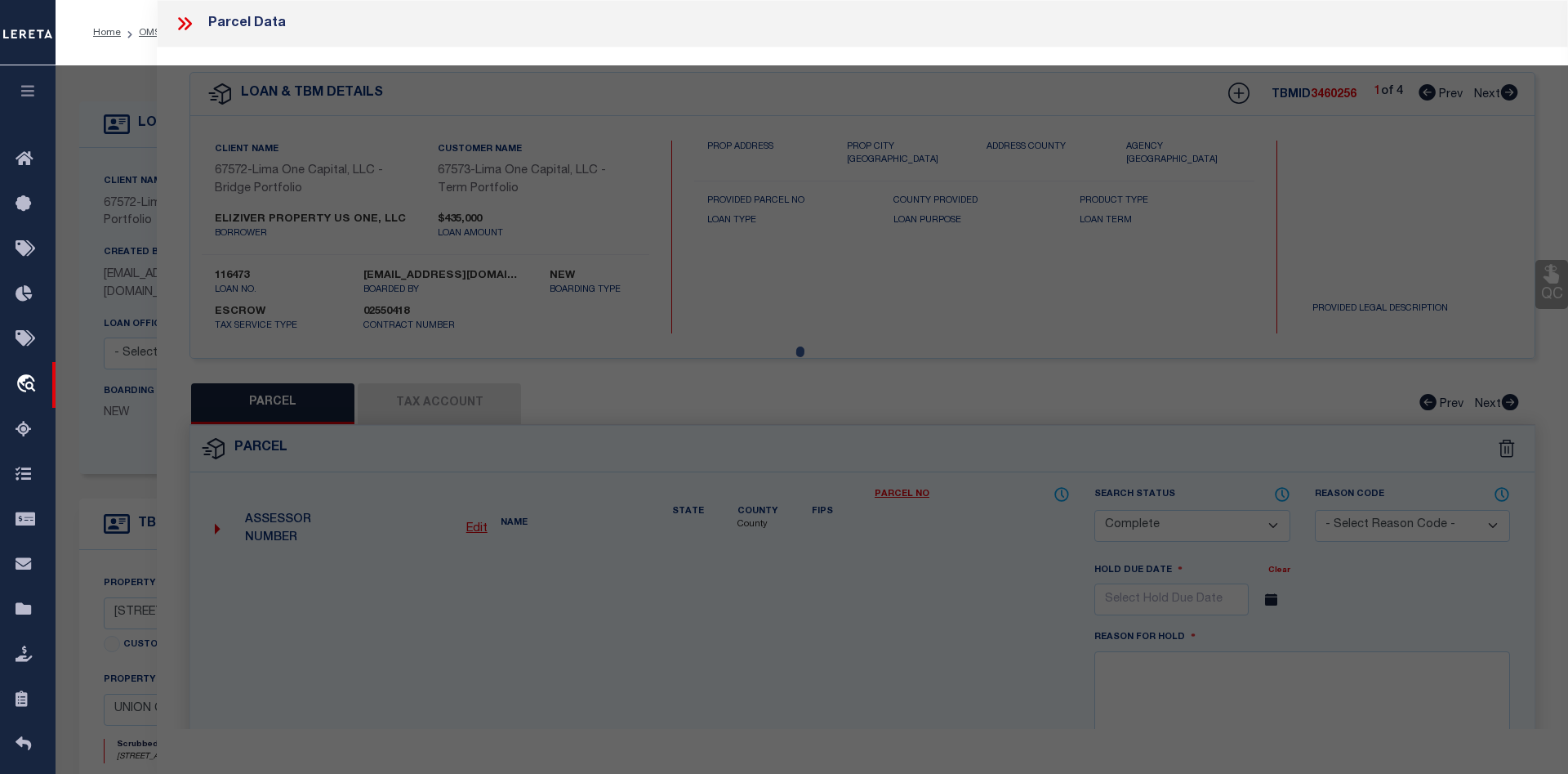
type input "4542 RAVENWOOD PLACE"
checkbox input "false"
type input "UNION CTY GA 30291"
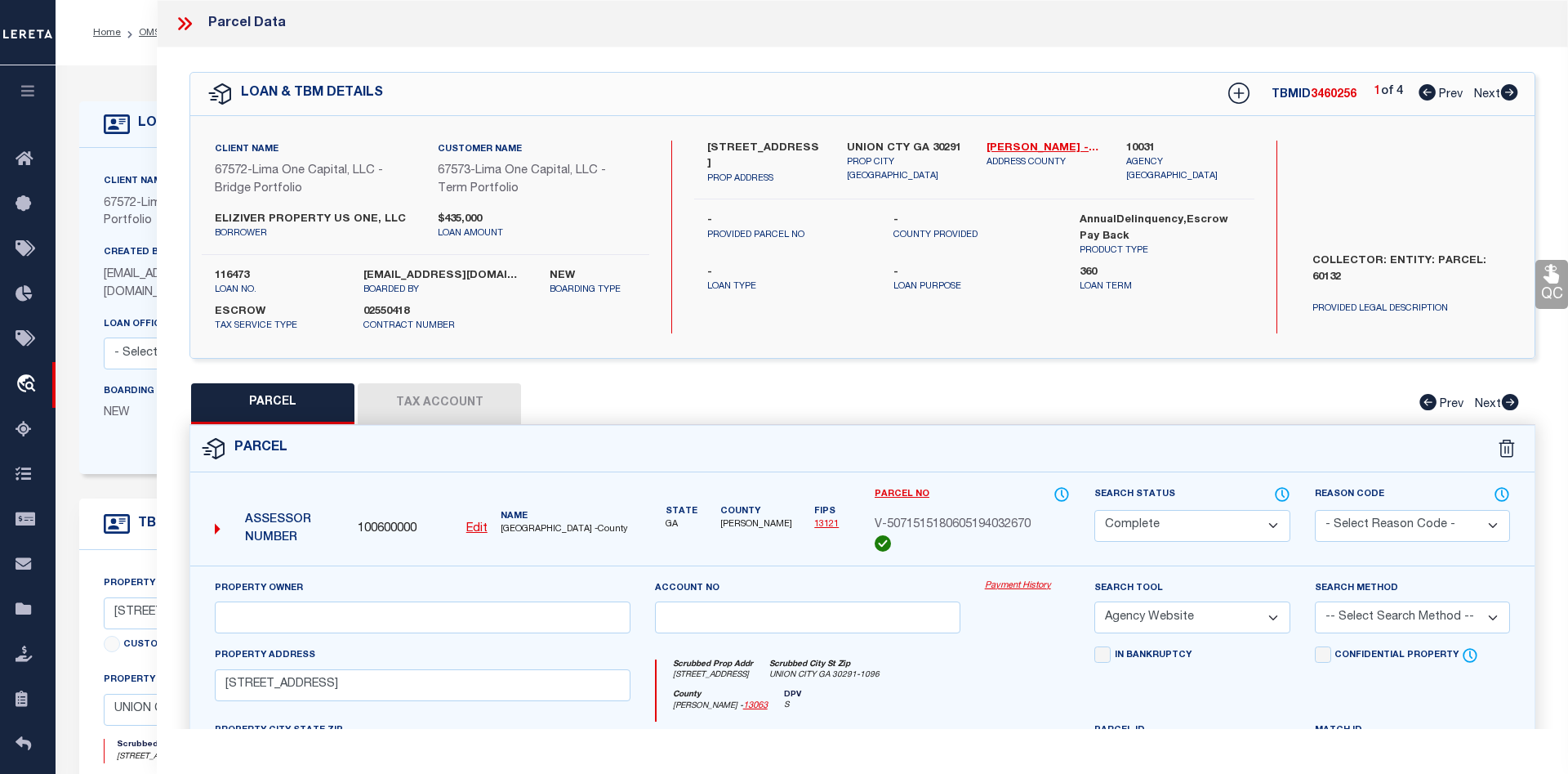
click at [1027, 590] on link "Payment History" at bounding box center [1027, 585] width 86 height 14
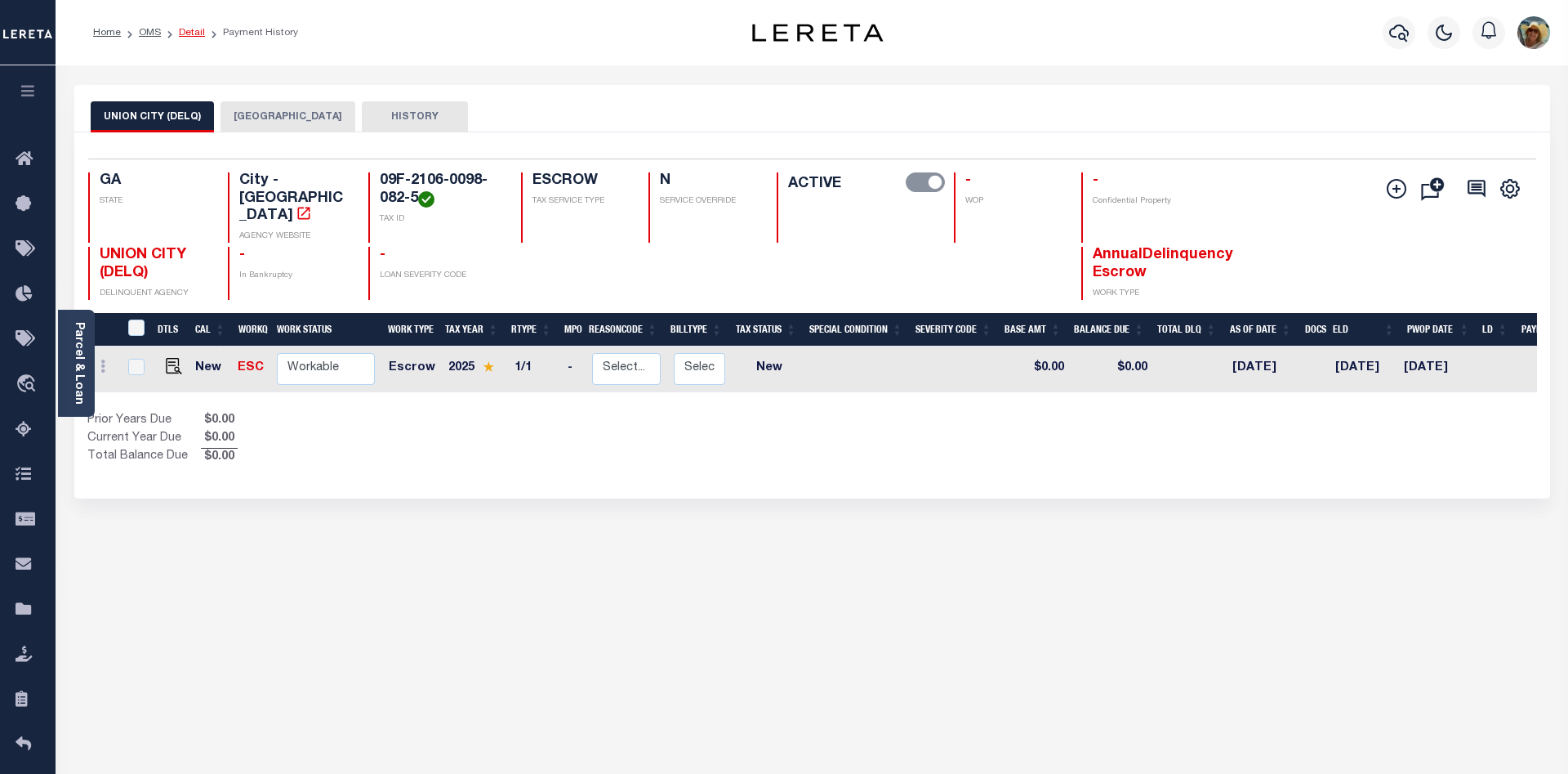
click at [179, 34] on link "Detail" at bounding box center [191, 33] width 26 height 10
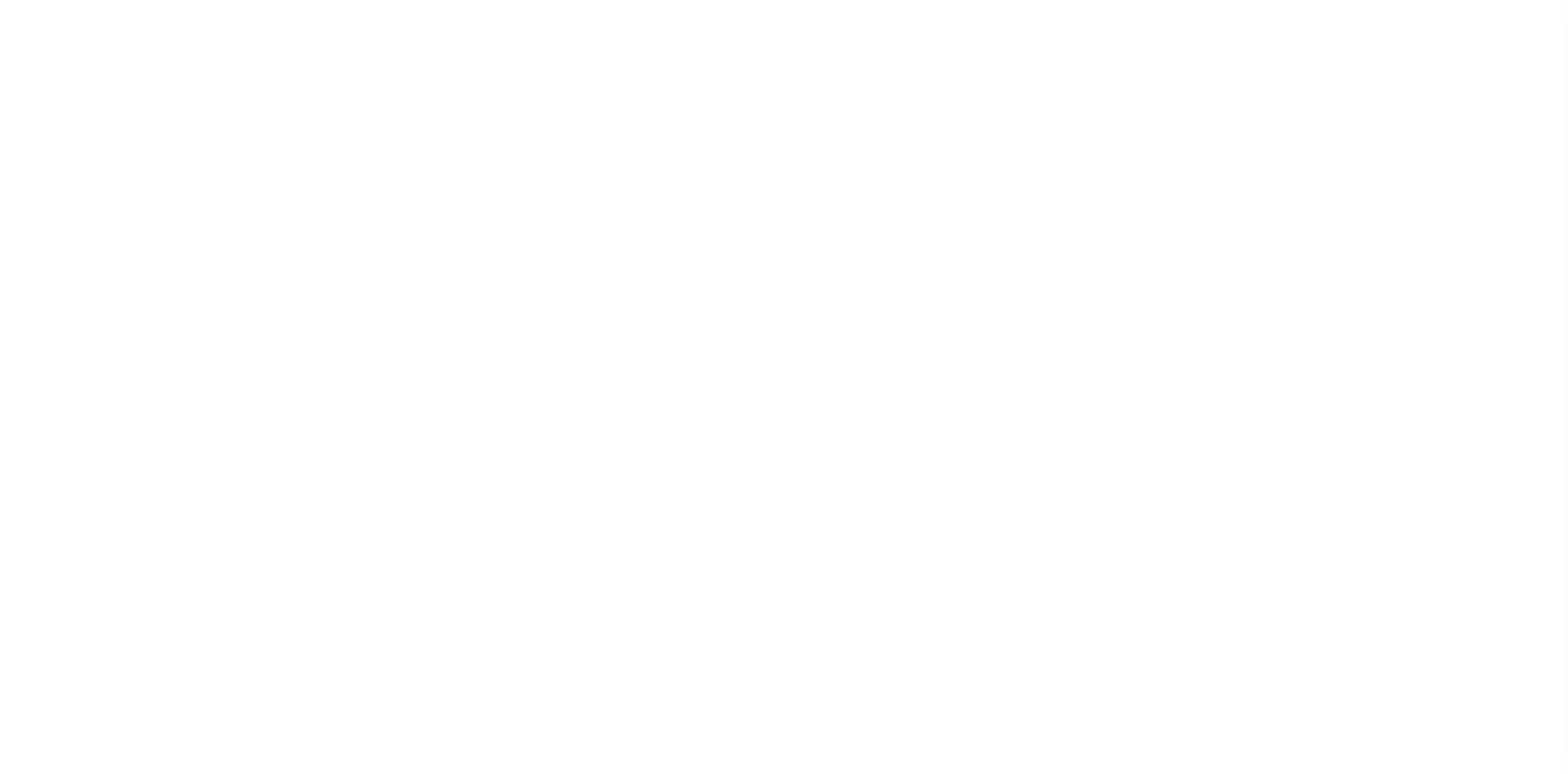
select select "Escrow"
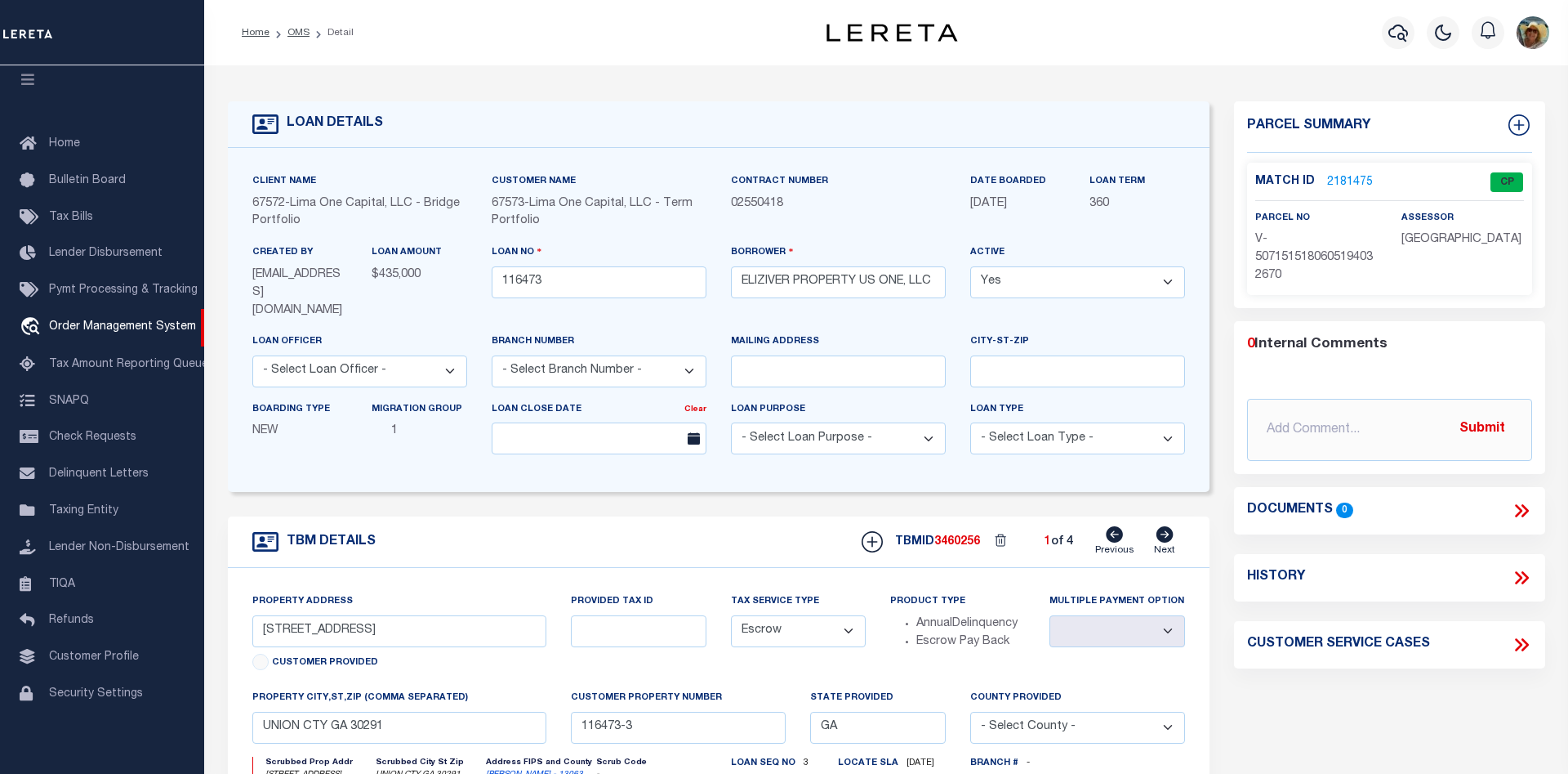
click at [1168, 527] on icon at bounding box center [1164, 535] width 17 height 16
type input "4544 RAVENWOOD PLACE"
select select
type input "UNION CITY GA 30291"
type input "116473-2"
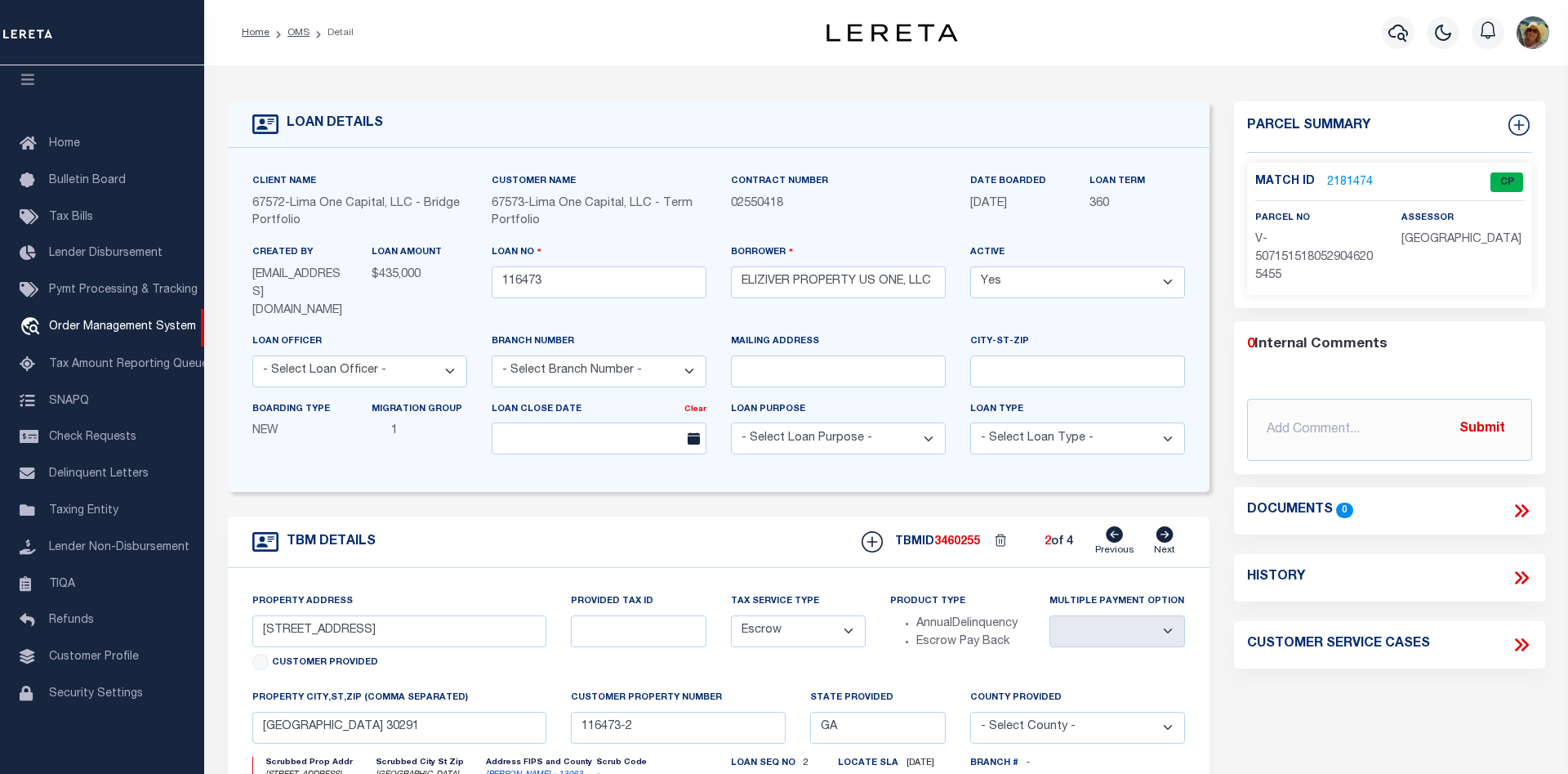
click at [1339, 177] on link "2181474" at bounding box center [1350, 182] width 45 height 17
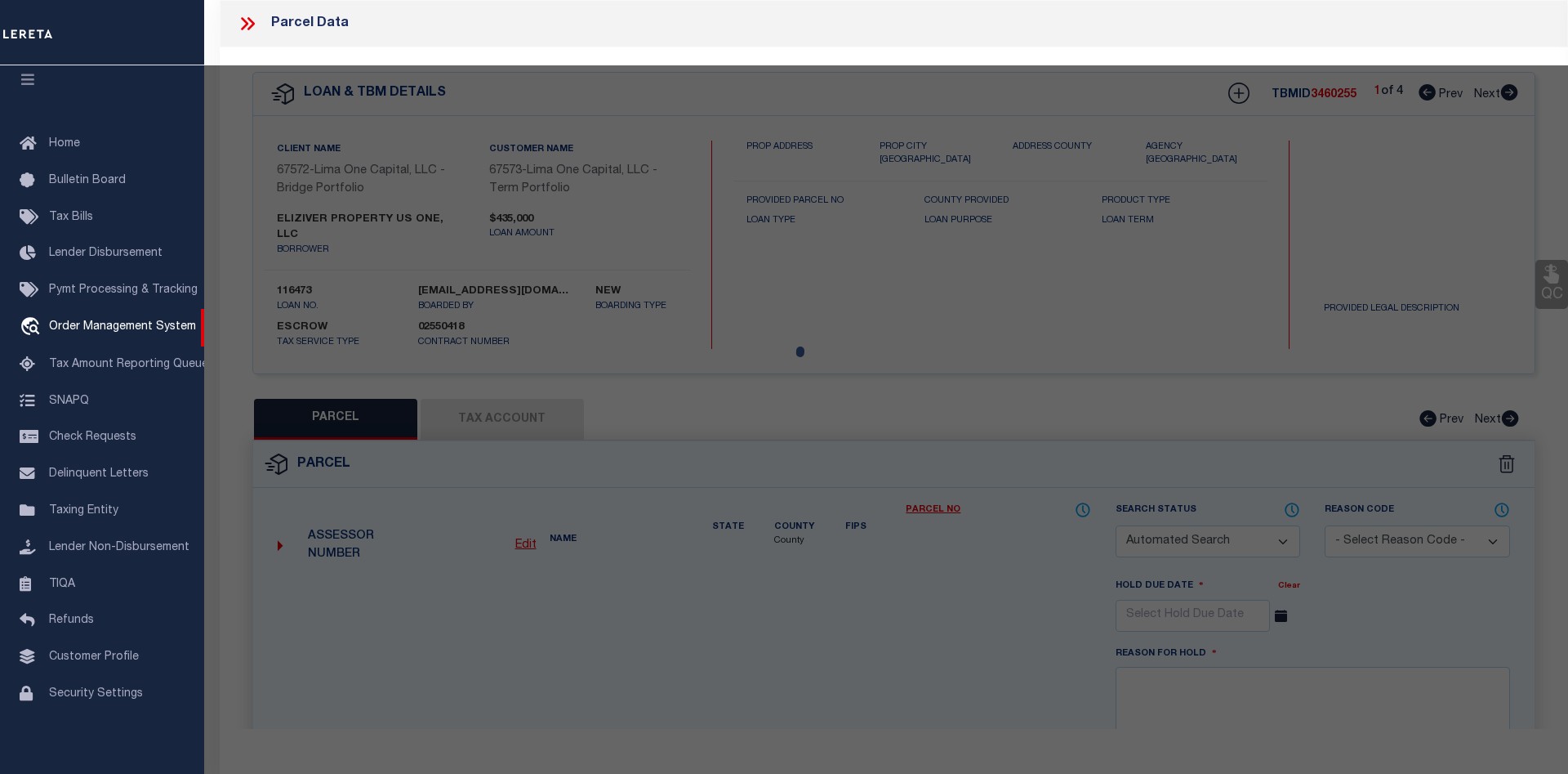
checkbox input "false"
select select "CP"
select select "AGW"
select select
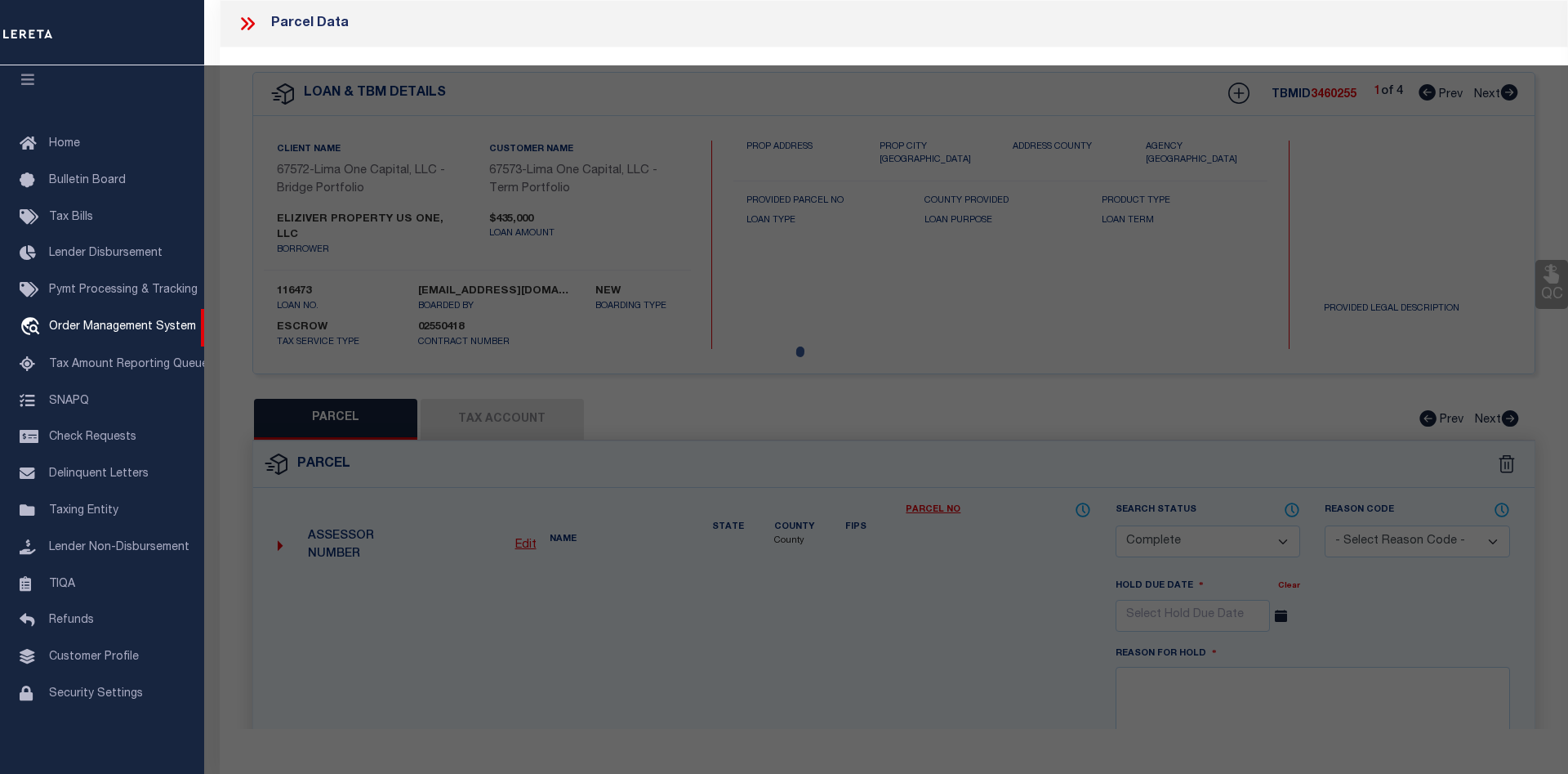
type input "4544 RAVENWOOD PLACE"
checkbox input "false"
type input "UNION CITY GA 30291"
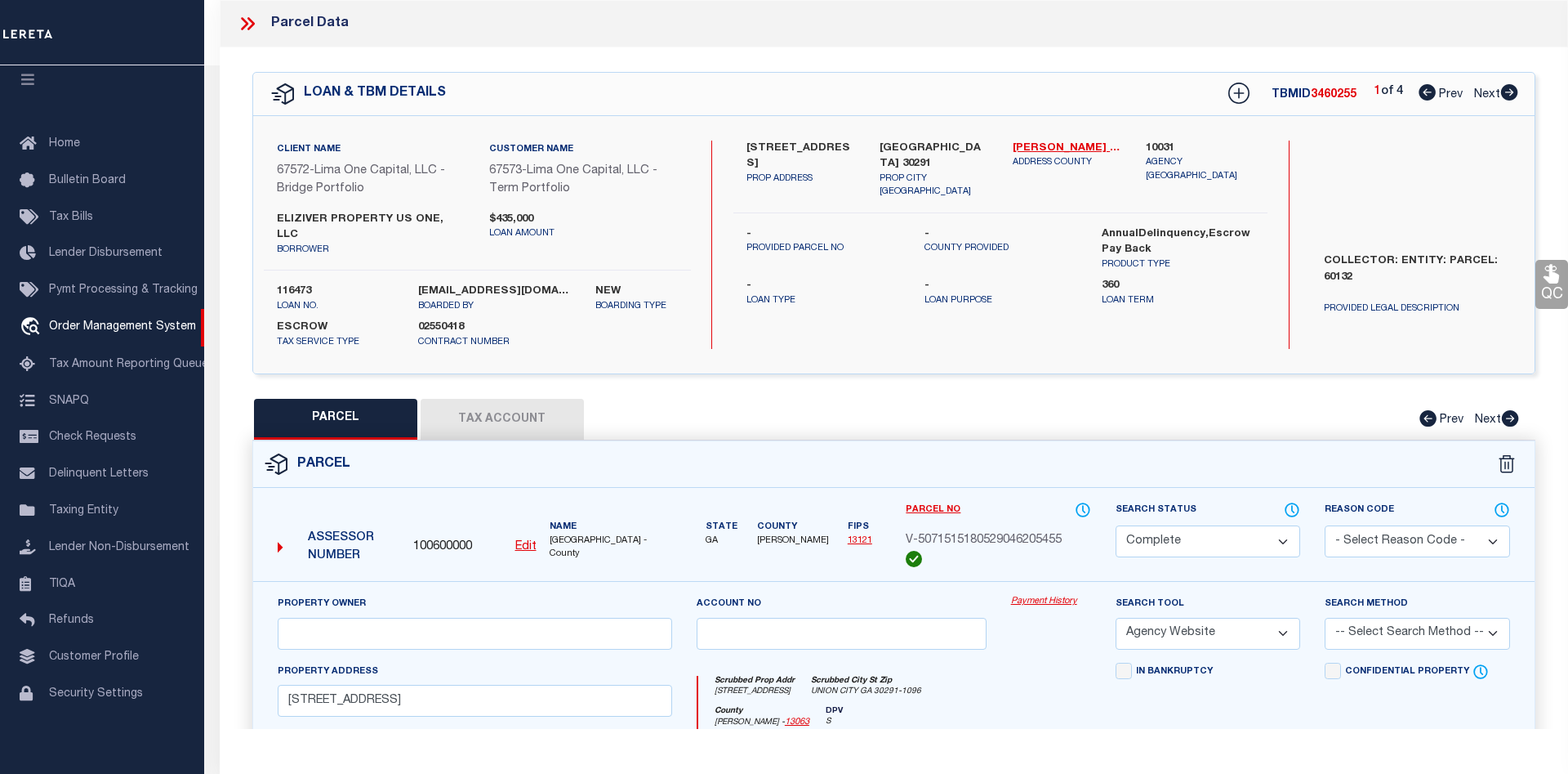
click at [1046, 595] on link "Payment History" at bounding box center [1051, 601] width 80 height 14
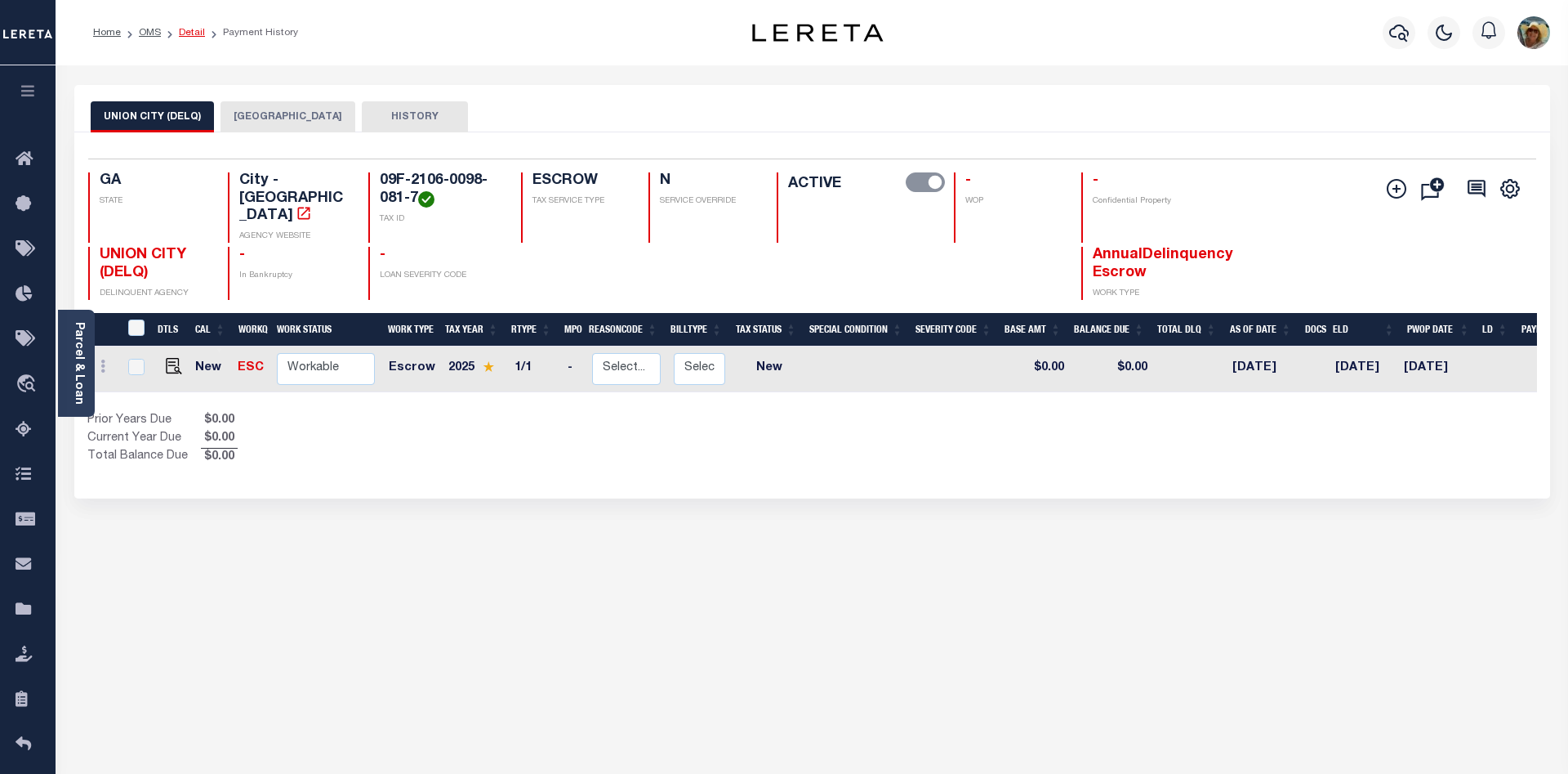
click at [179, 31] on link "Detail" at bounding box center [191, 33] width 26 height 10
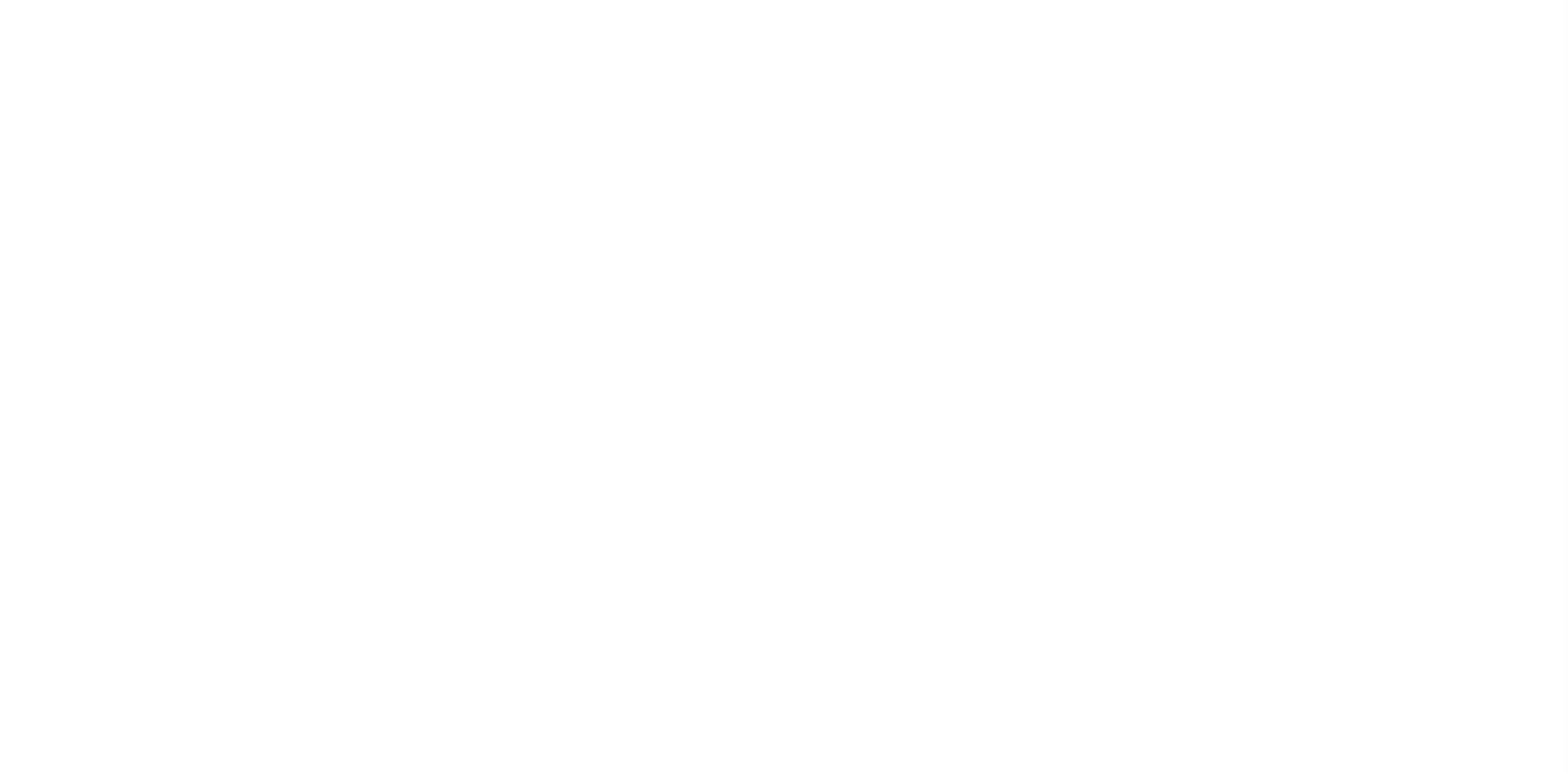
select select "Escrow"
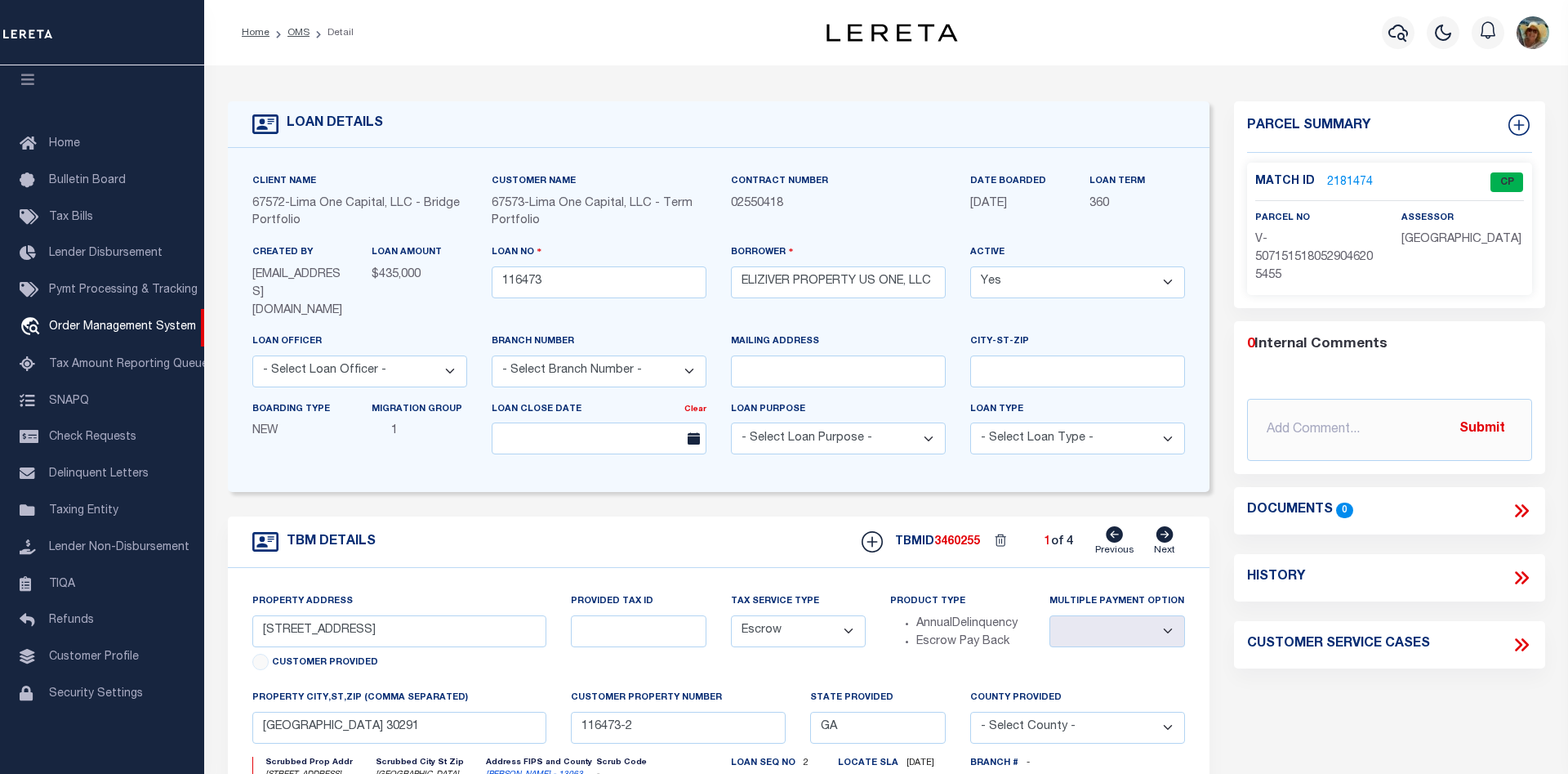
click at [1162, 527] on icon at bounding box center [1164, 535] width 17 height 16
type input "[STREET_ADDRESS][PERSON_NAME]"
radio input "true"
select select
type input "HAMPTON GA 30228"
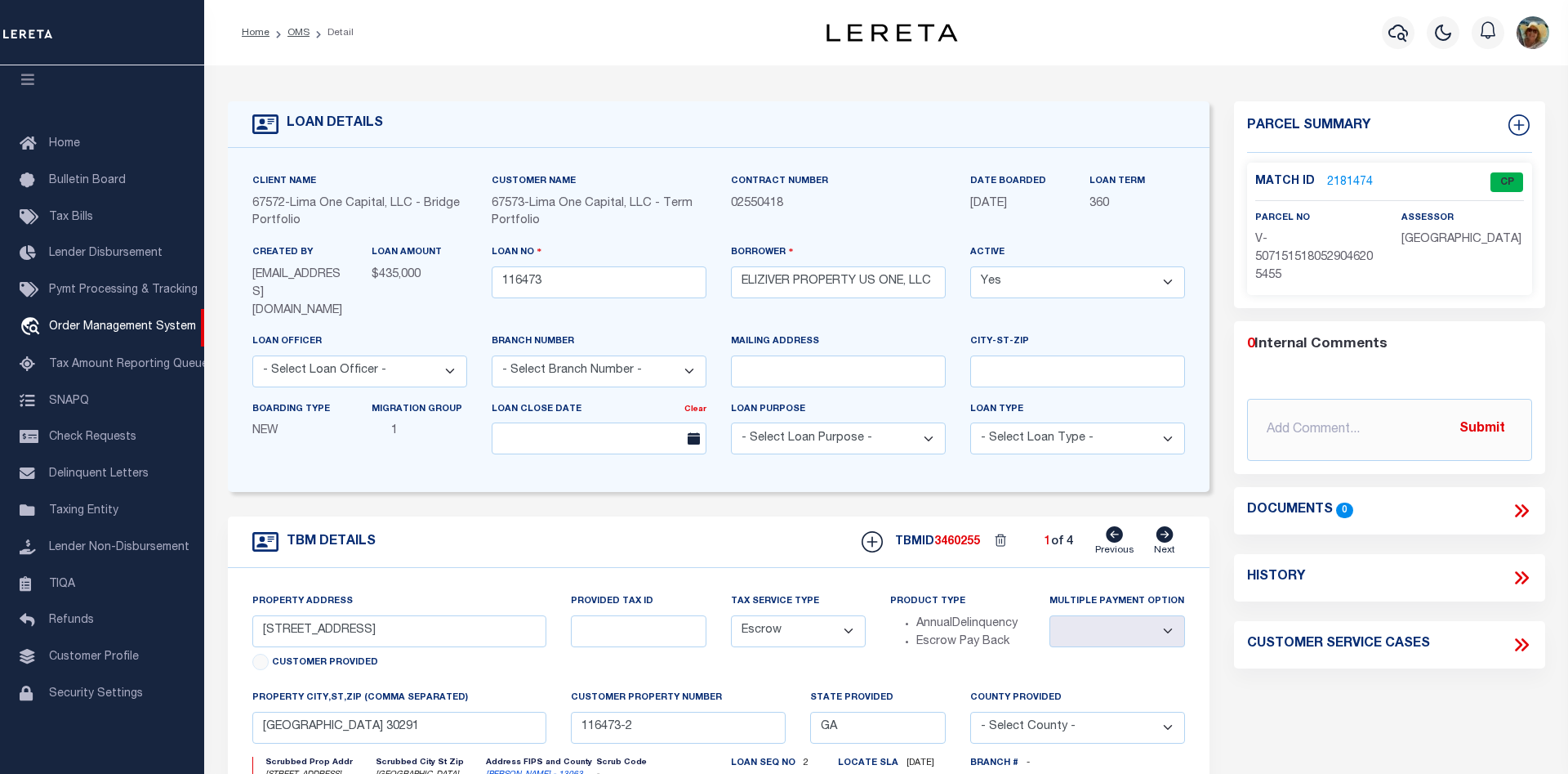
type input "116473-1"
click at [1338, 177] on link "2181473" at bounding box center [1350, 182] width 45 height 17
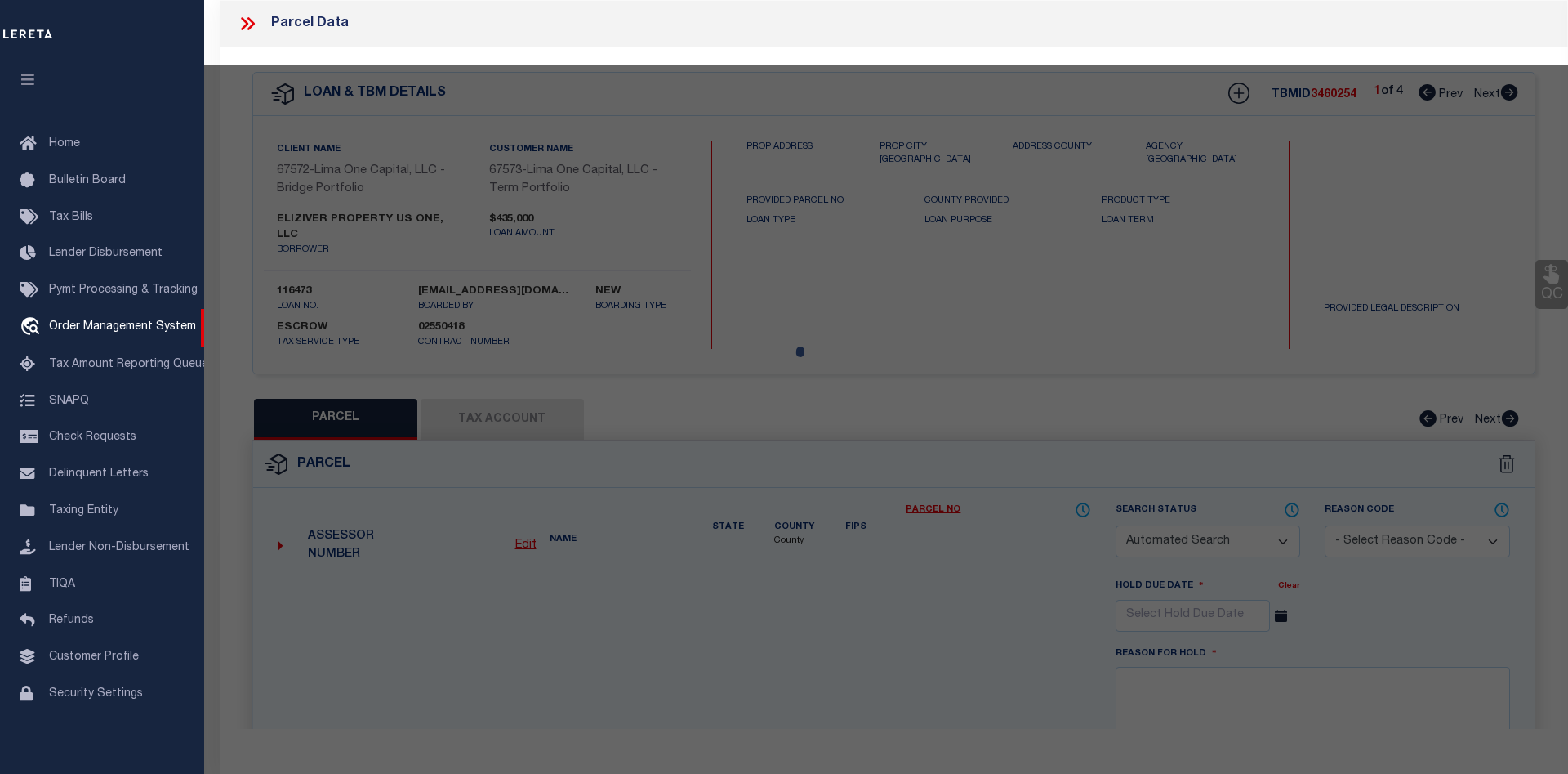
checkbox input "false"
select select "CP"
select select "AGW"
select select
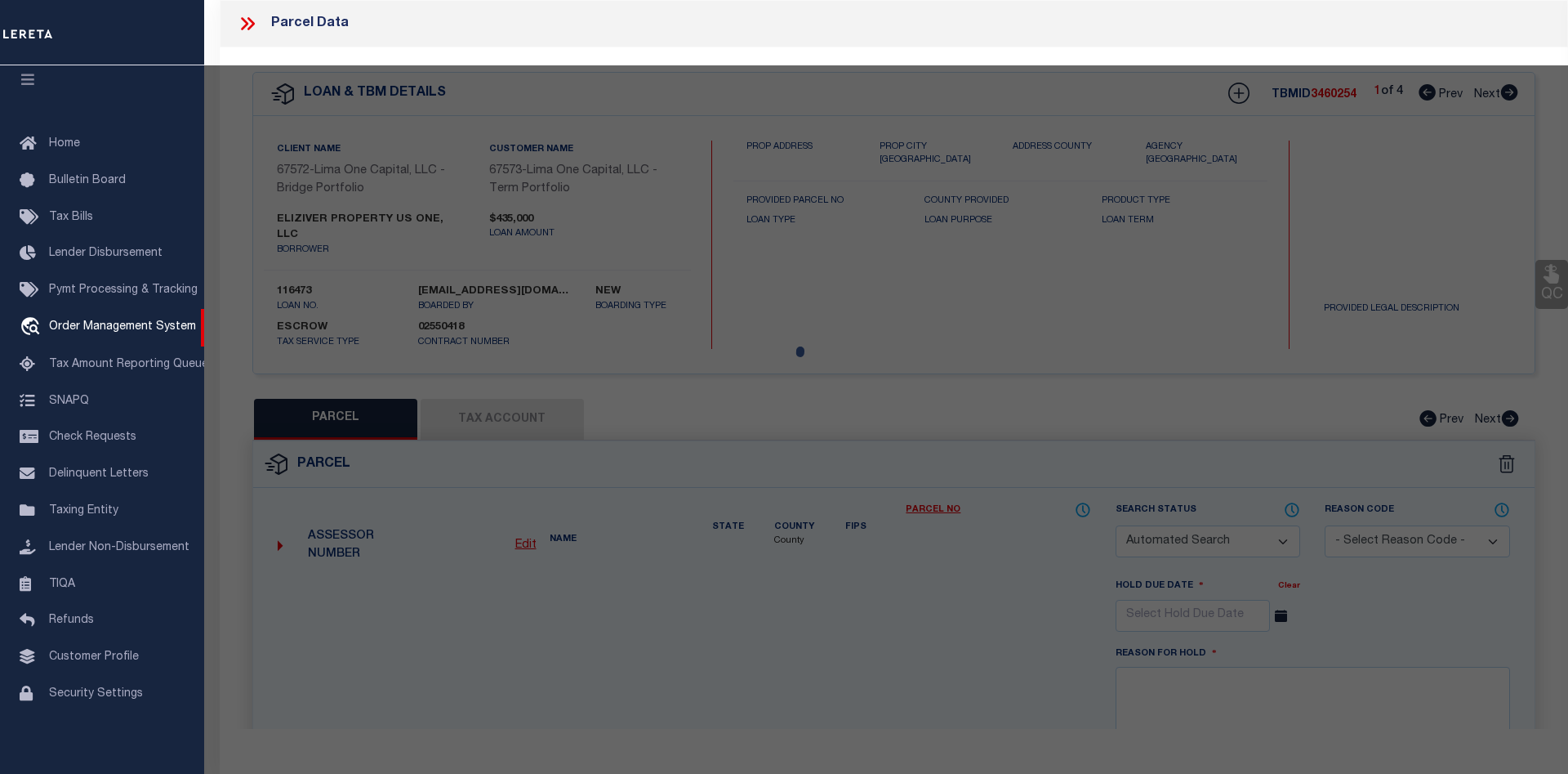
type input "[STREET_ADDRESS][PERSON_NAME]"
checkbox input "false"
type input "HAMPTON GA 30228"
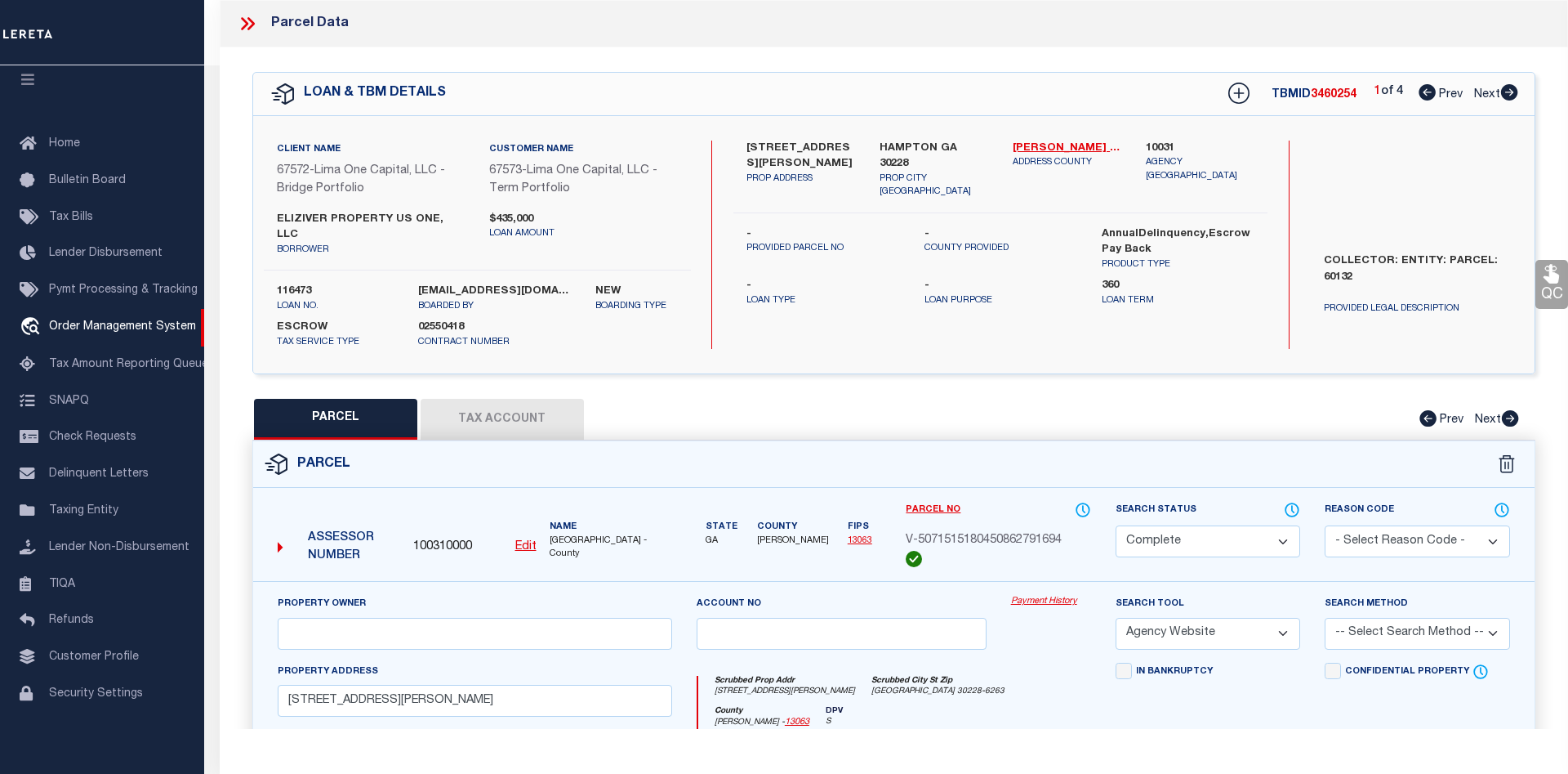
click at [1034, 595] on link "Payment History" at bounding box center [1051, 601] width 80 height 14
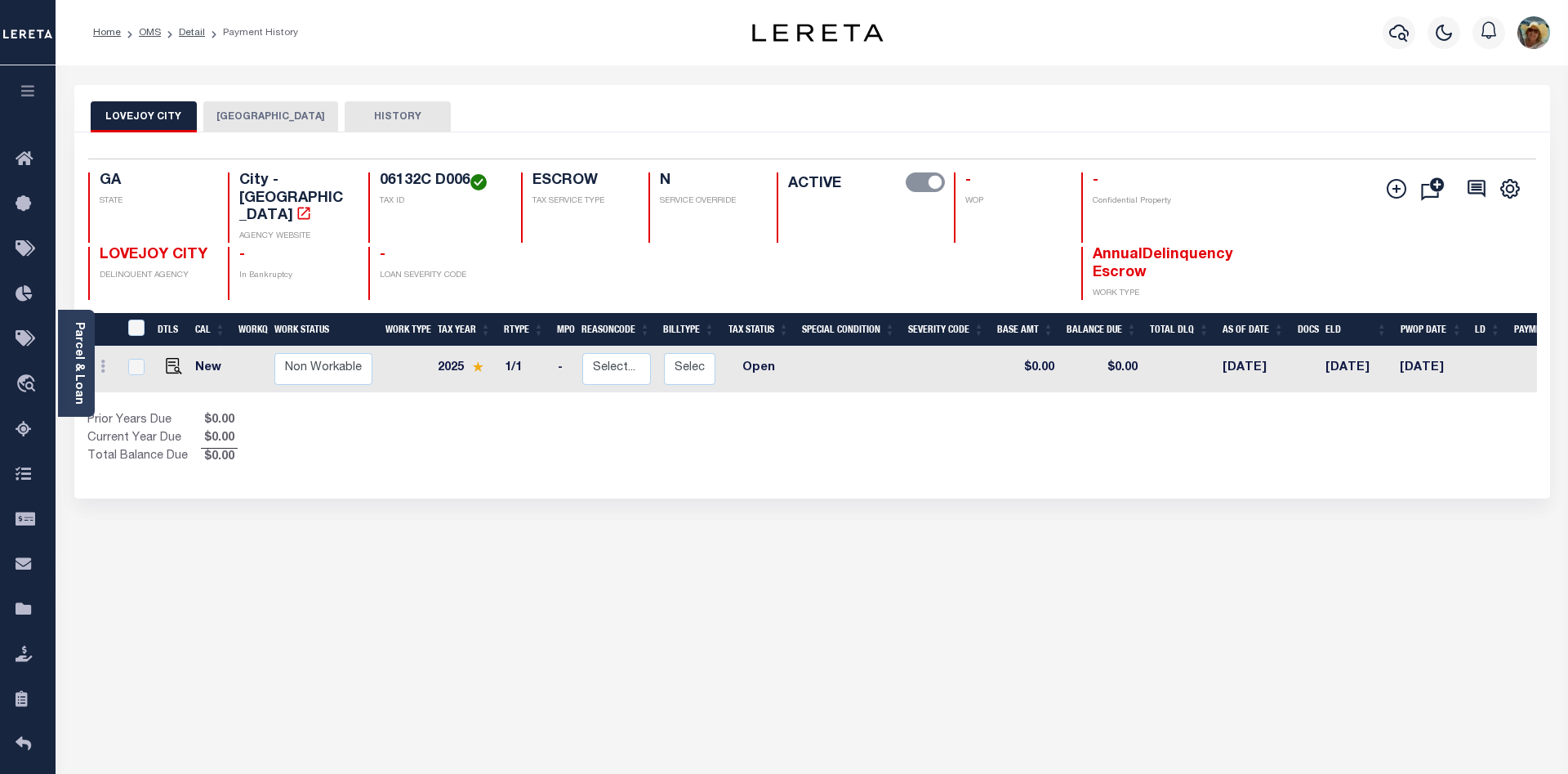
click at [171, 30] on li "Detail" at bounding box center [183, 33] width 44 height 15
click at [175, 33] on li "Detail" at bounding box center [183, 33] width 44 height 15
click at [196, 32] on link "Detail" at bounding box center [191, 33] width 26 height 10
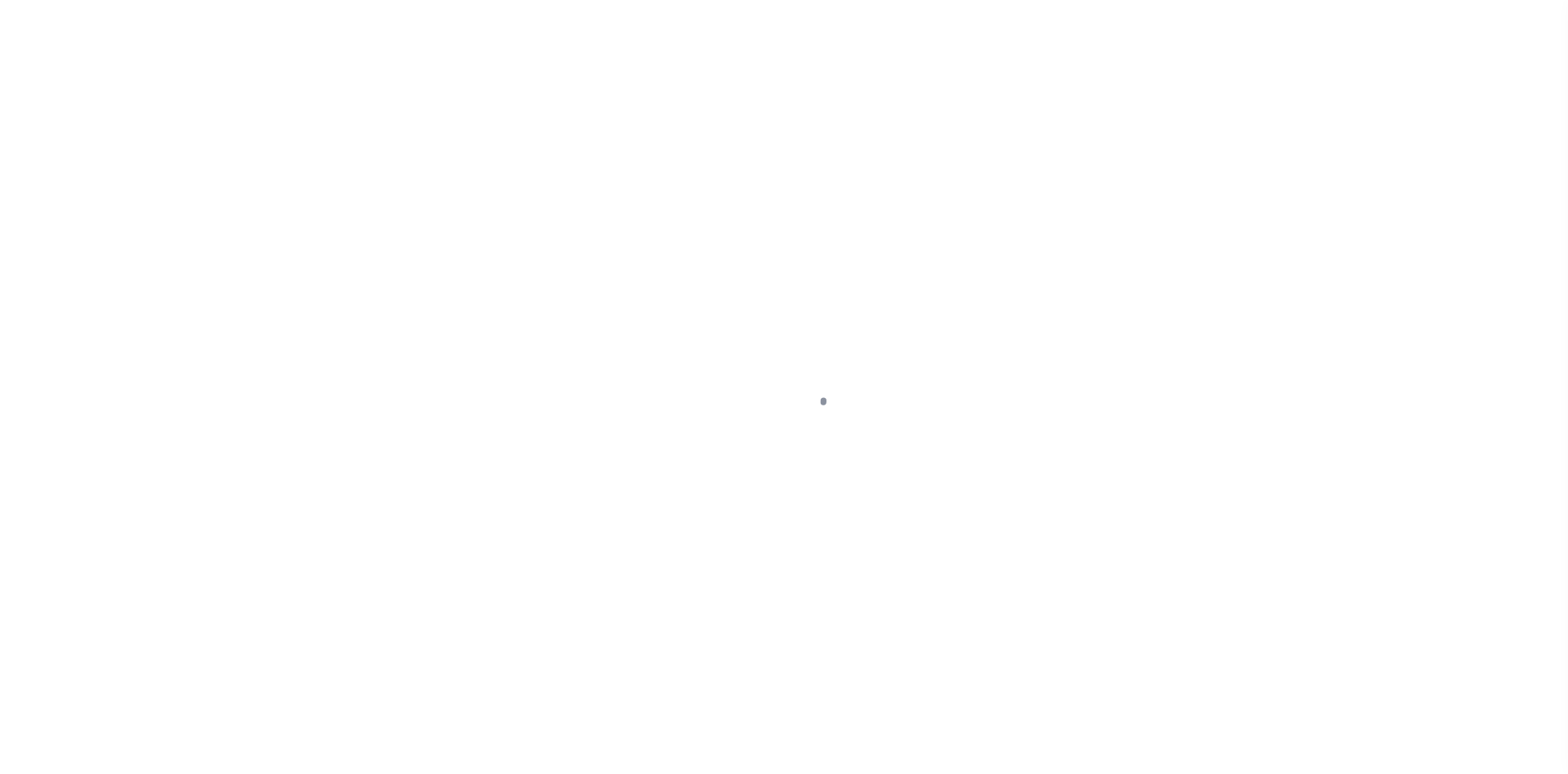
type input "116473"
type input "ELIZIVER PROPERTY US ONE, LLC"
select select
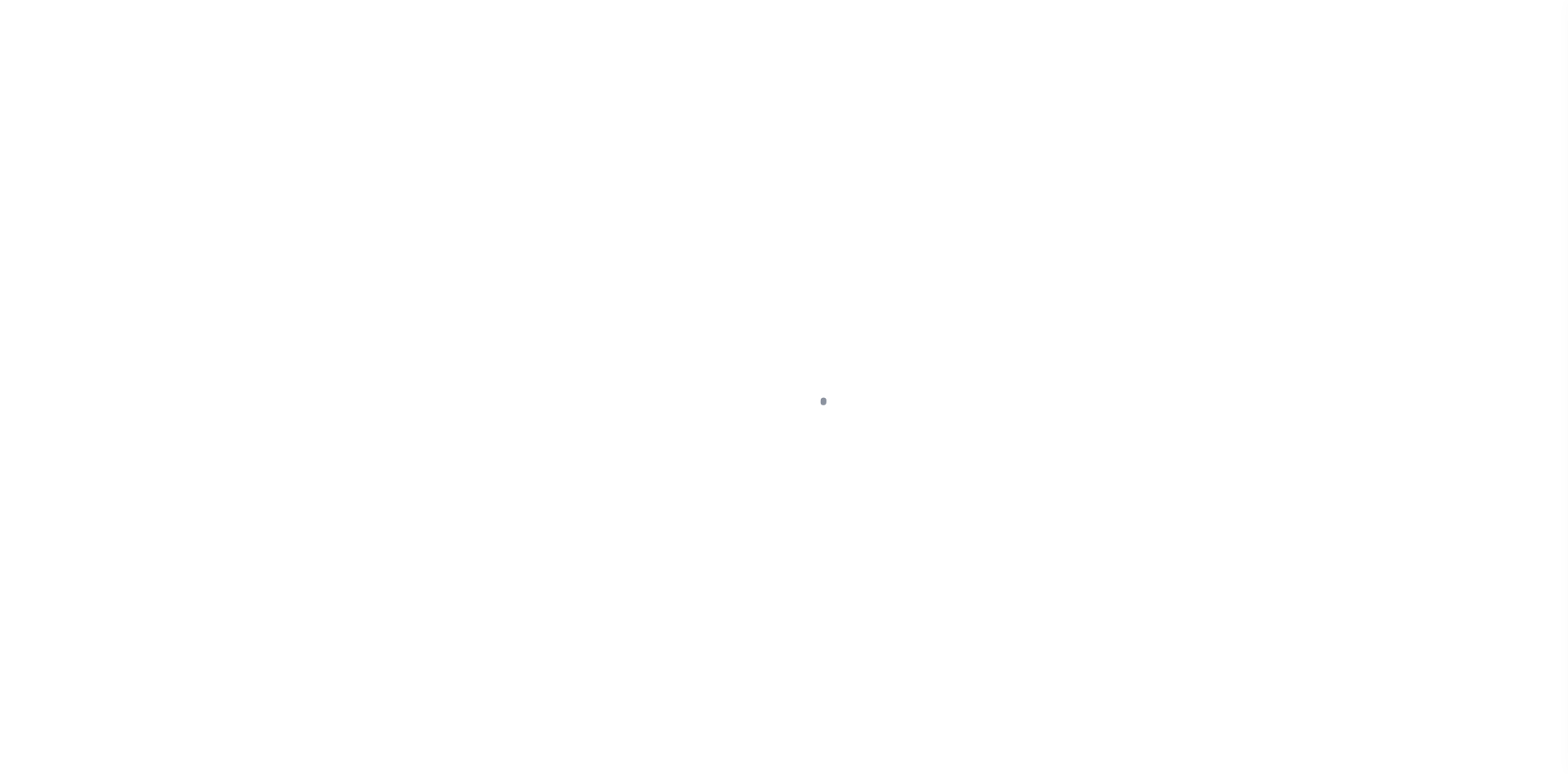
select select
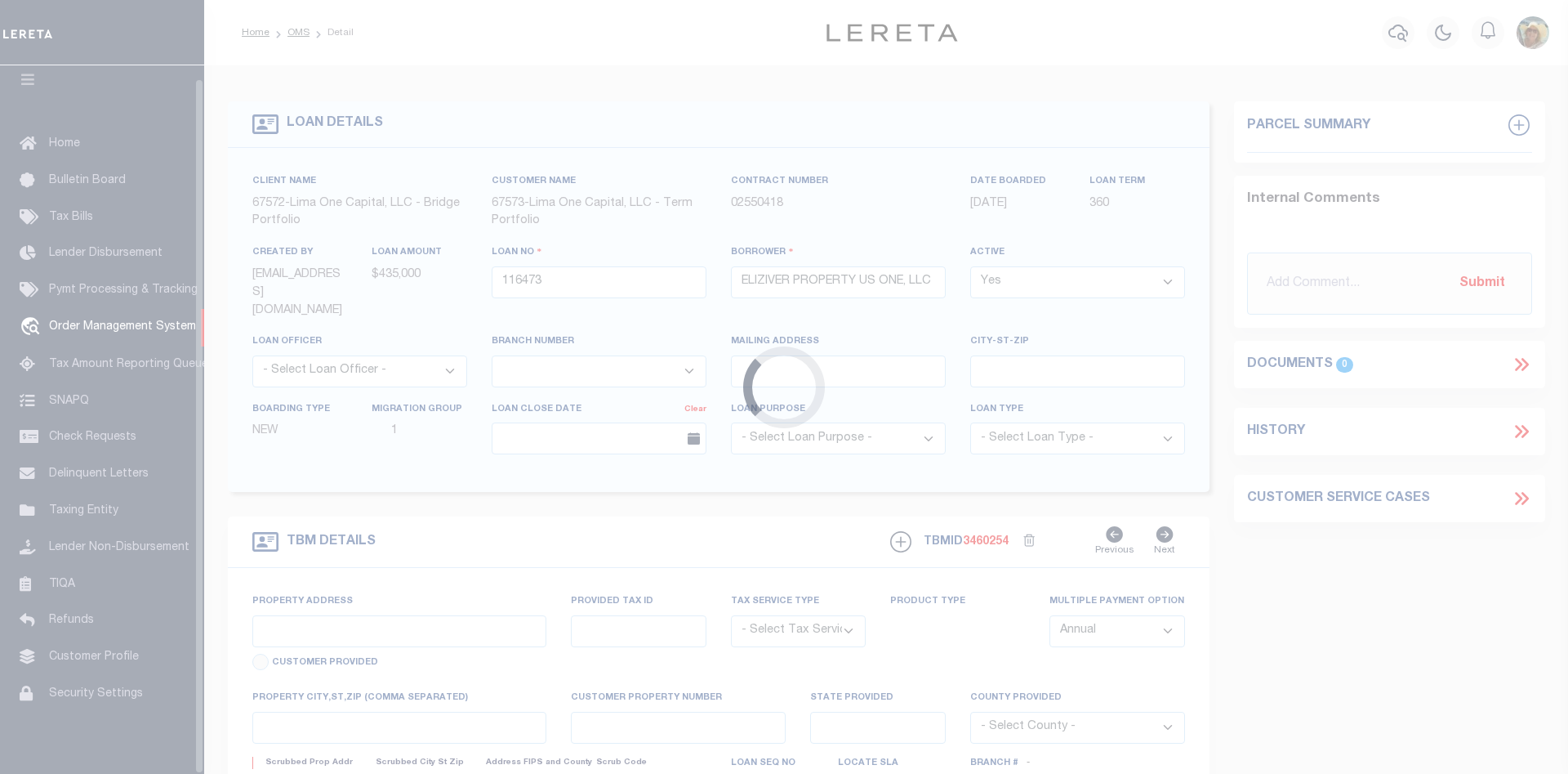
type input "[STREET_ADDRESS][PERSON_NAME]"
radio input "true"
select select "Escrow"
select select
type input "HAMPTON GA 30228"
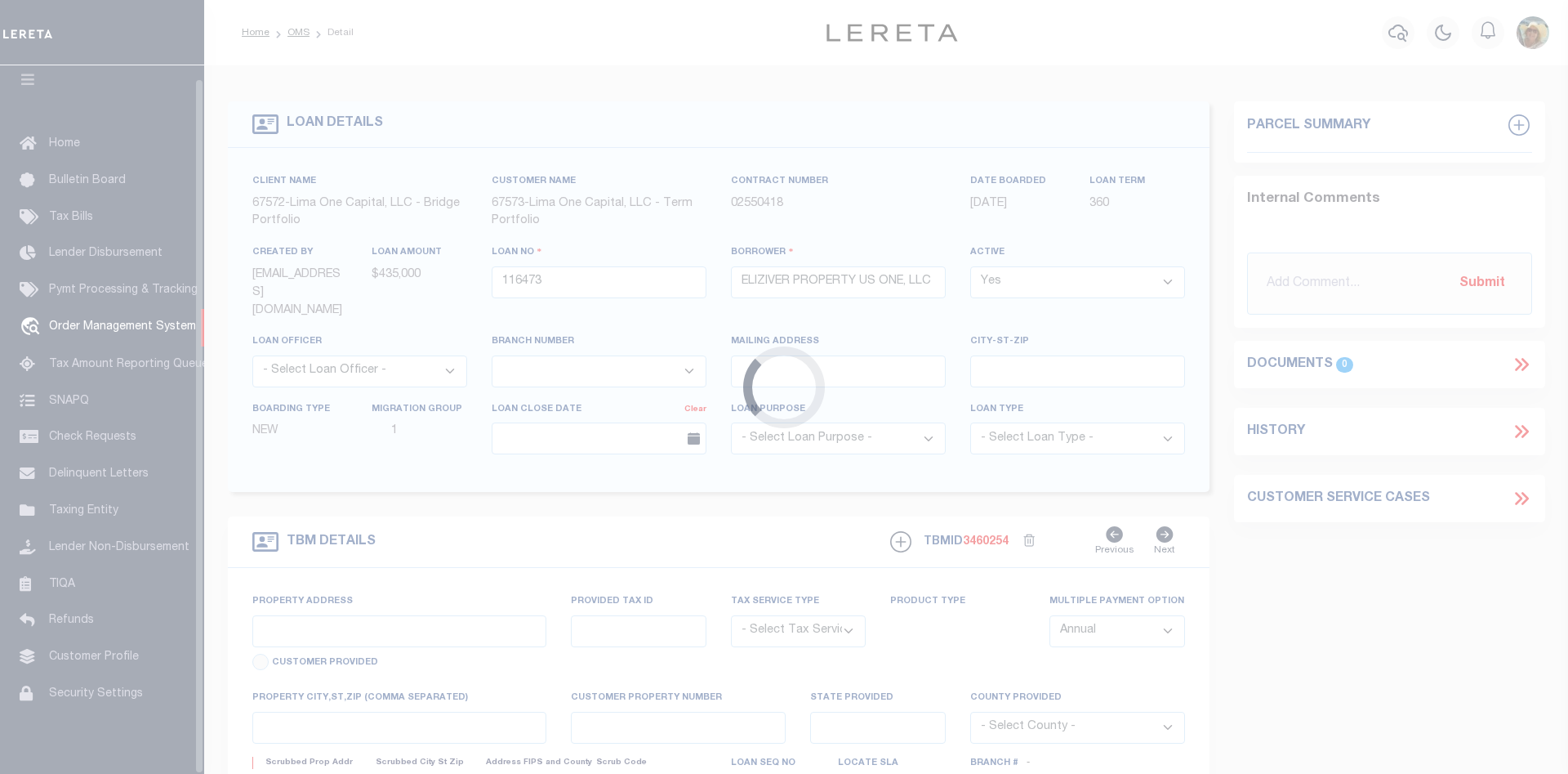
type input "116473-1"
type input "GA"
type textarea "COLLECTOR: ENTITY: PARCEL: 60132"
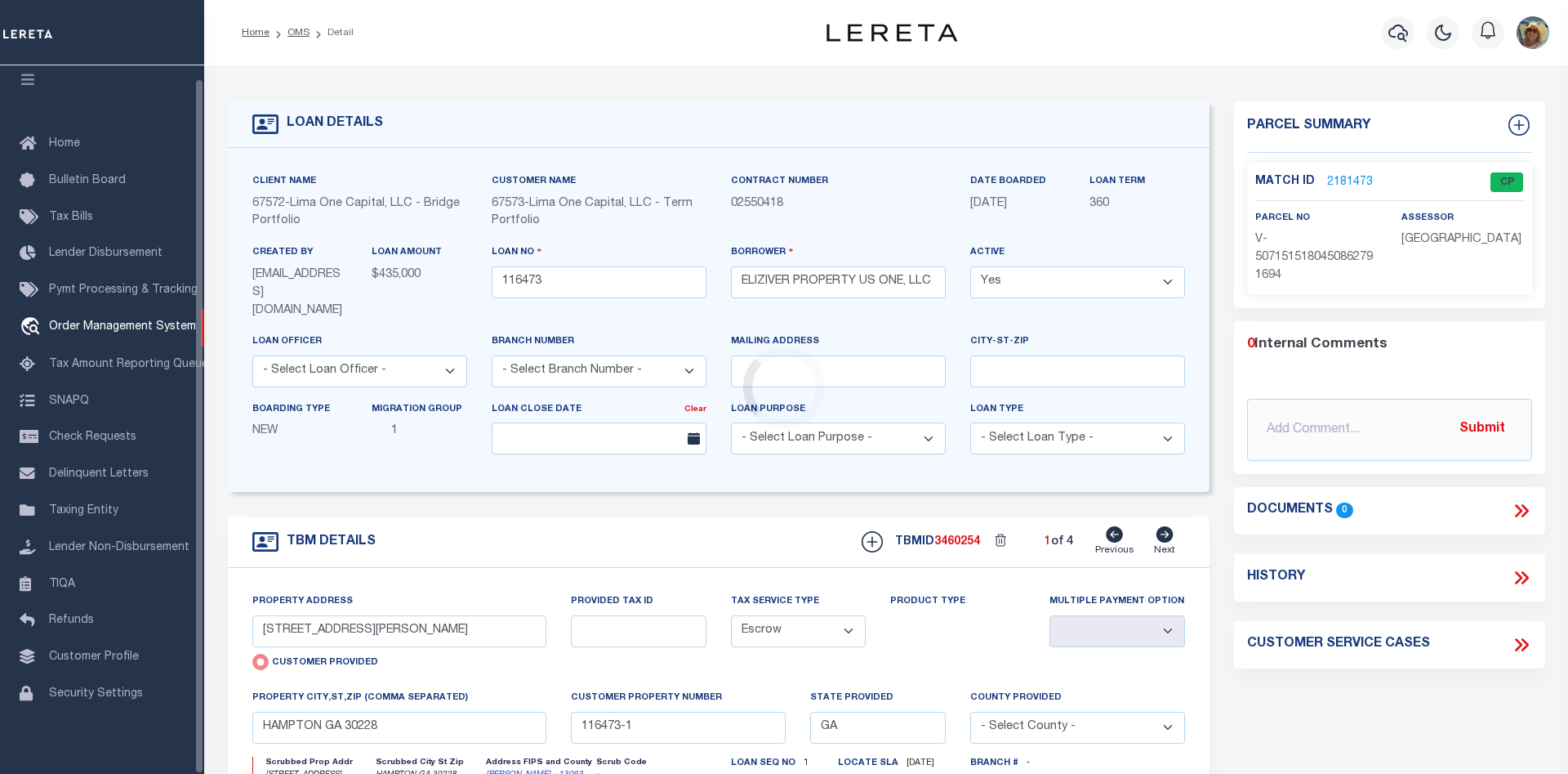
select select "200"
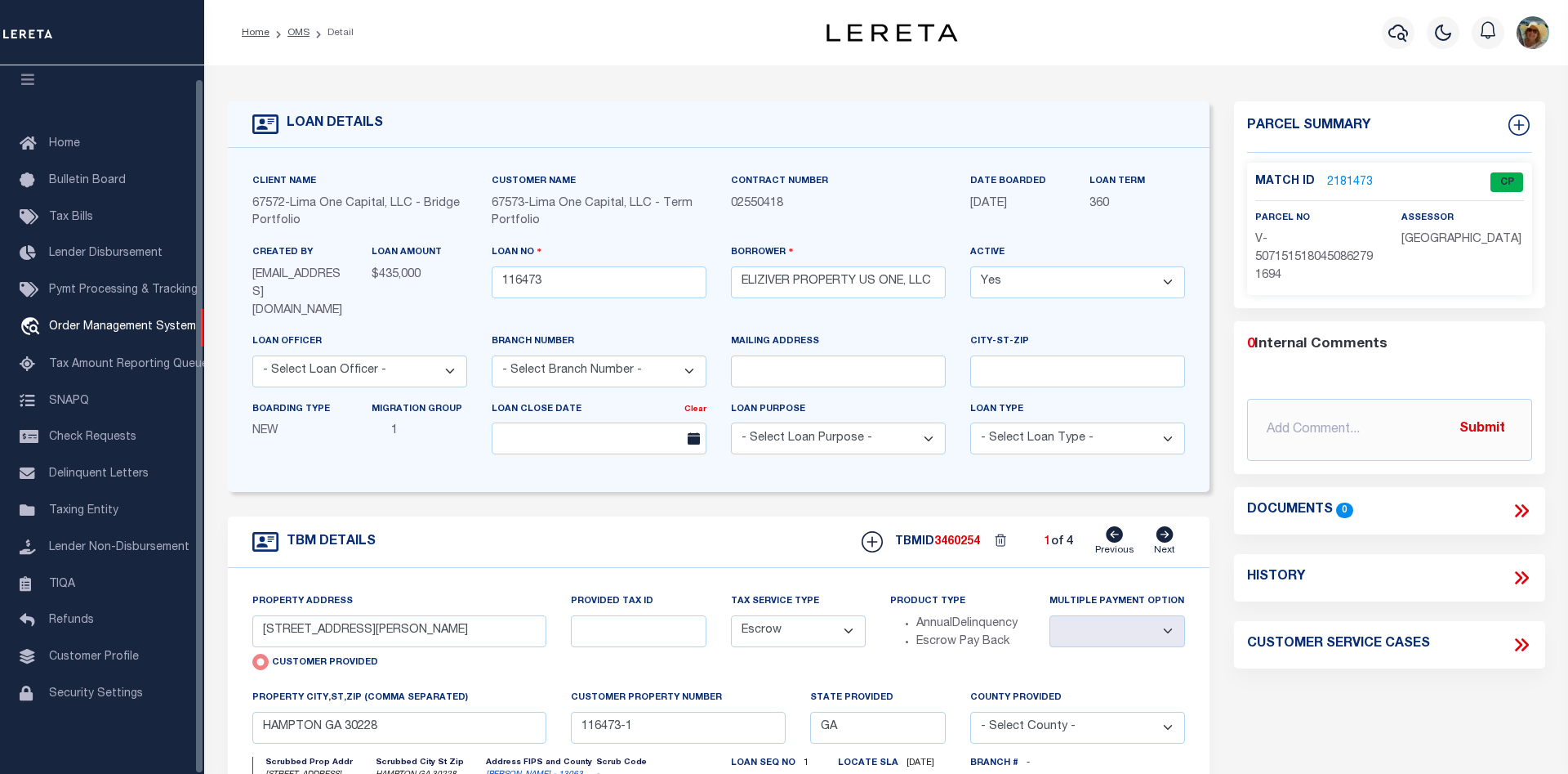
select select "200"
click at [295, 37] on link "OMS" at bounding box center [298, 33] width 22 height 10
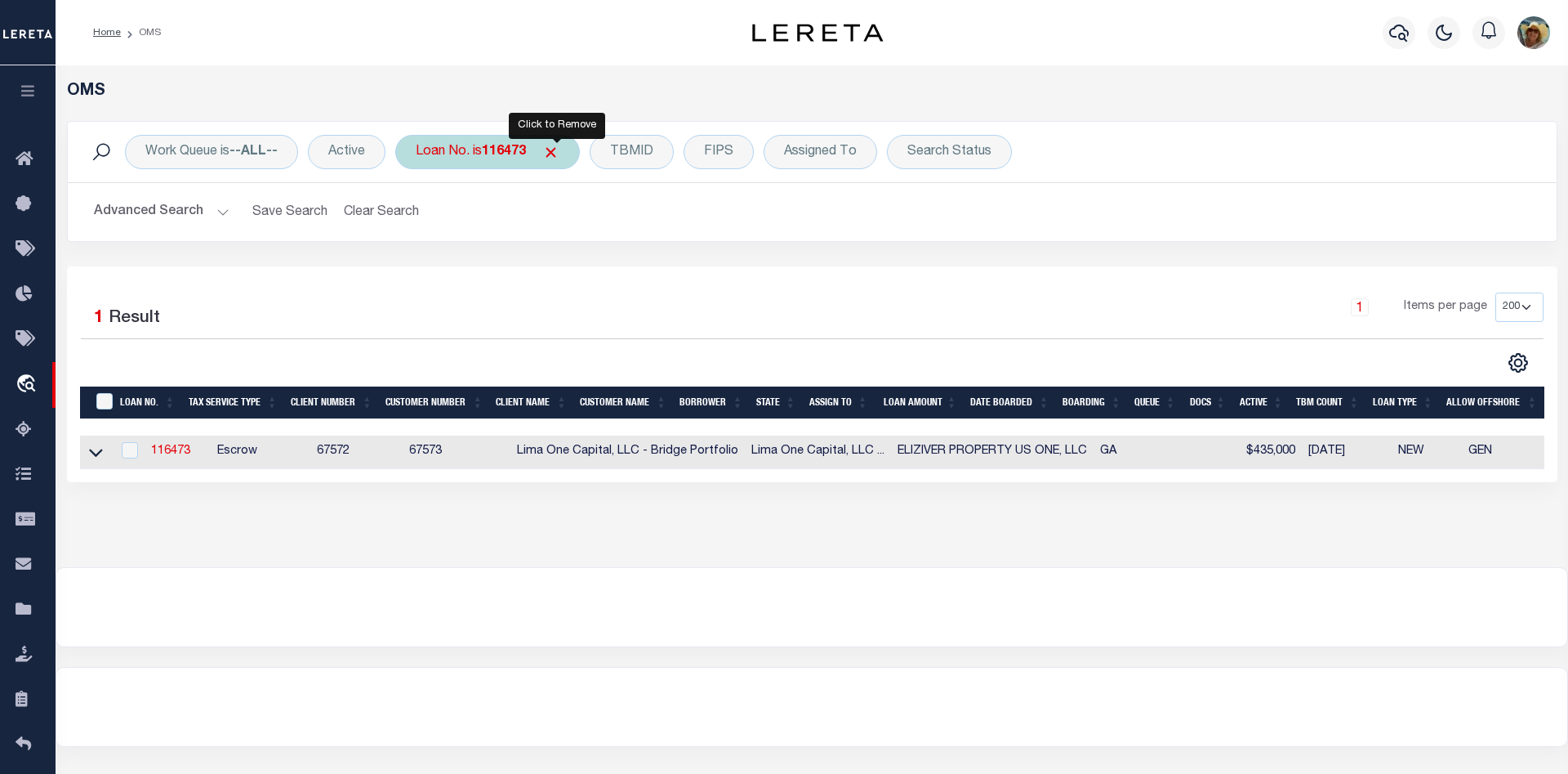
click at [555, 155] on span "Click to Remove" at bounding box center [551, 152] width 17 height 17
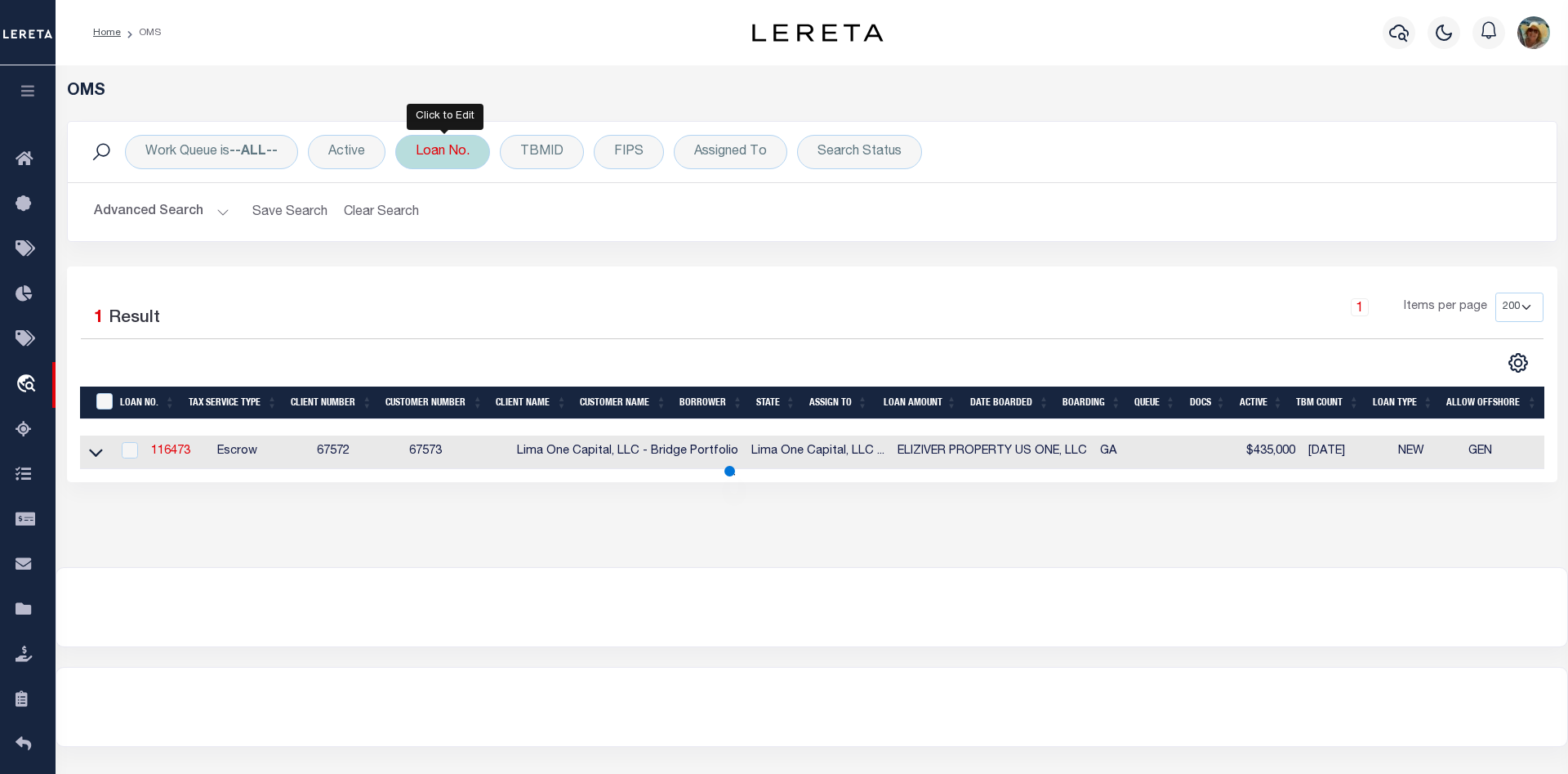
click at [455, 154] on div "Loan No." at bounding box center [442, 152] width 95 height 34
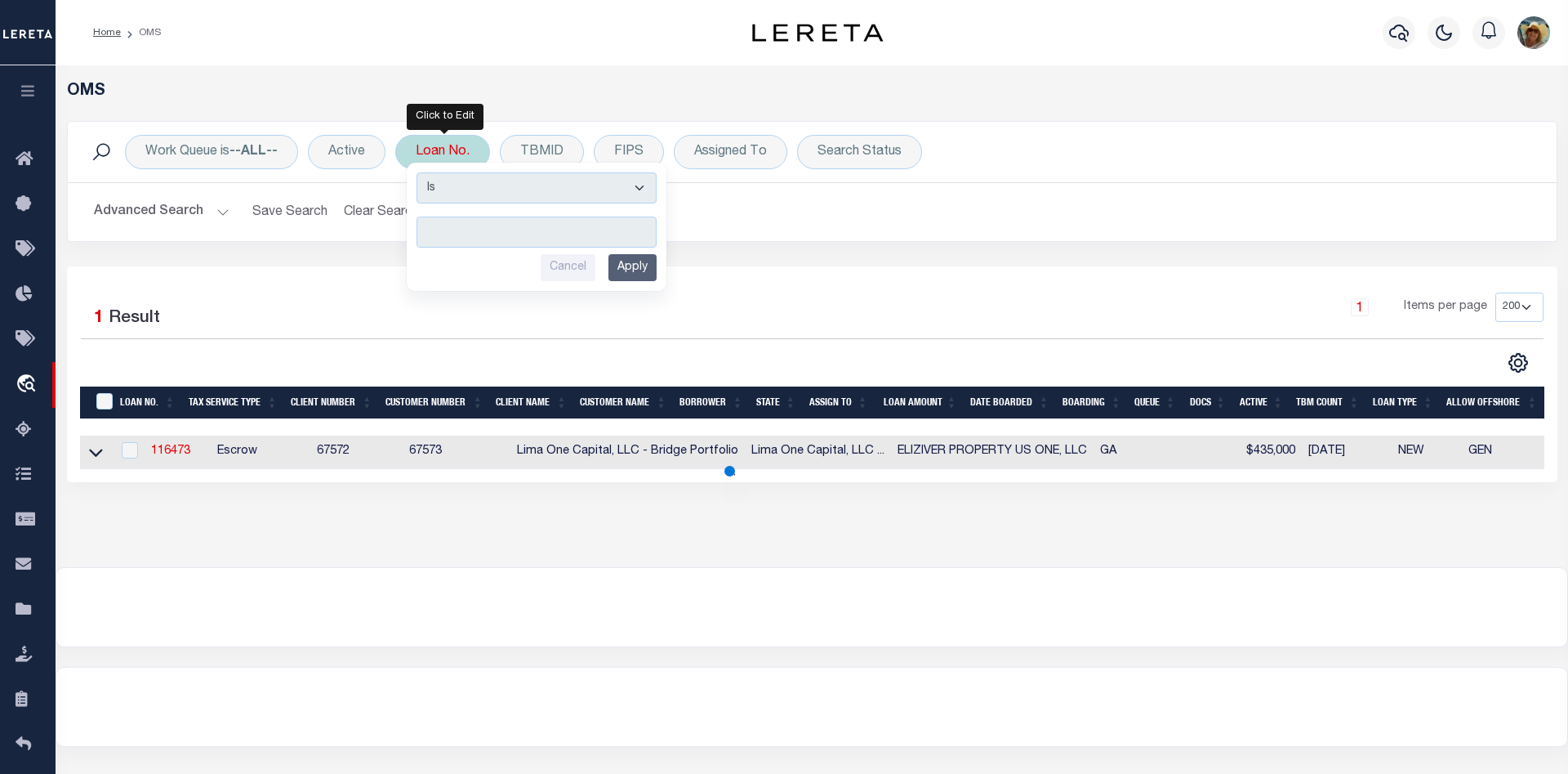
click at [482, 229] on input "text" at bounding box center [536, 232] width 240 height 31
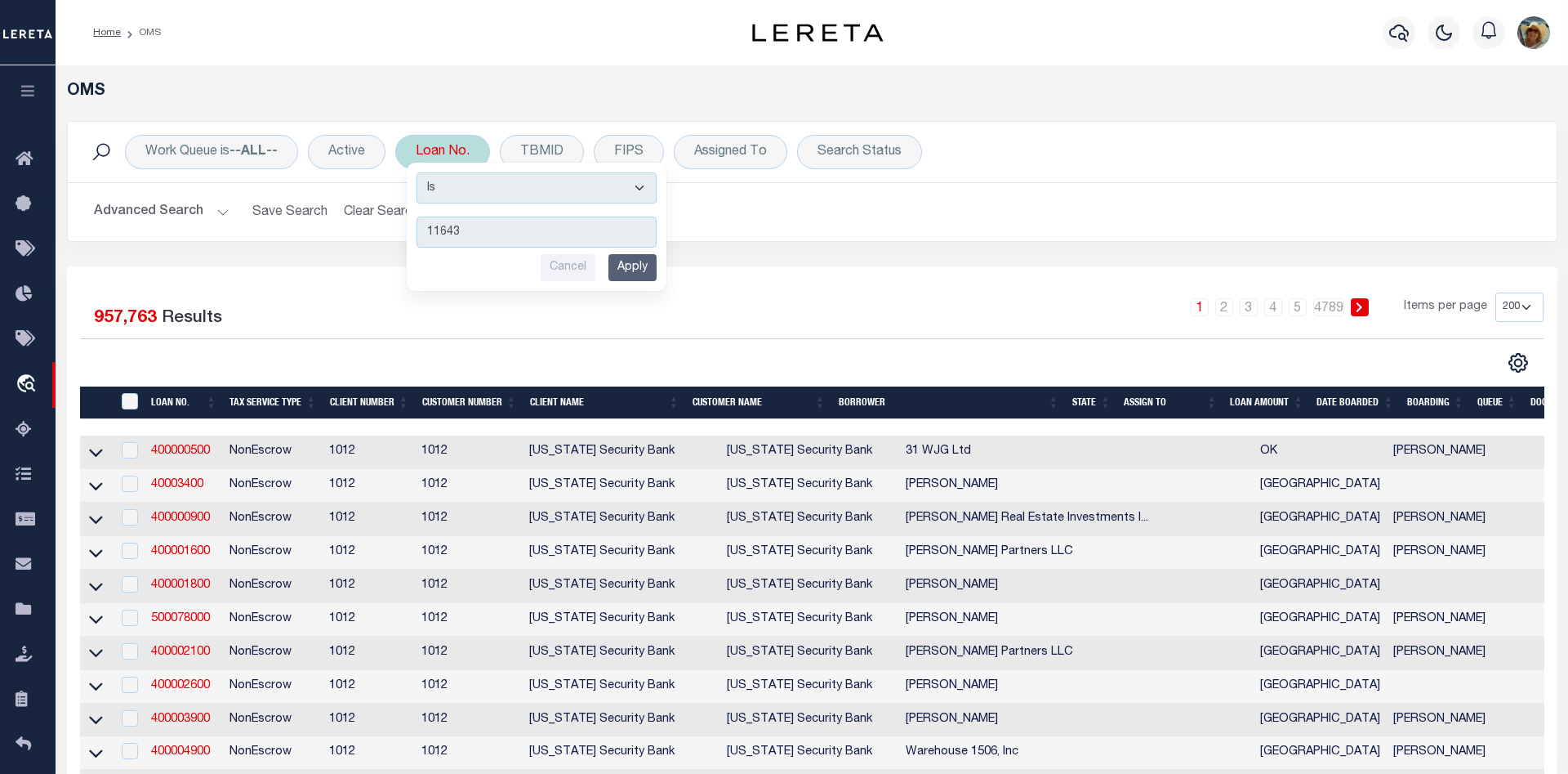
type input "116432"
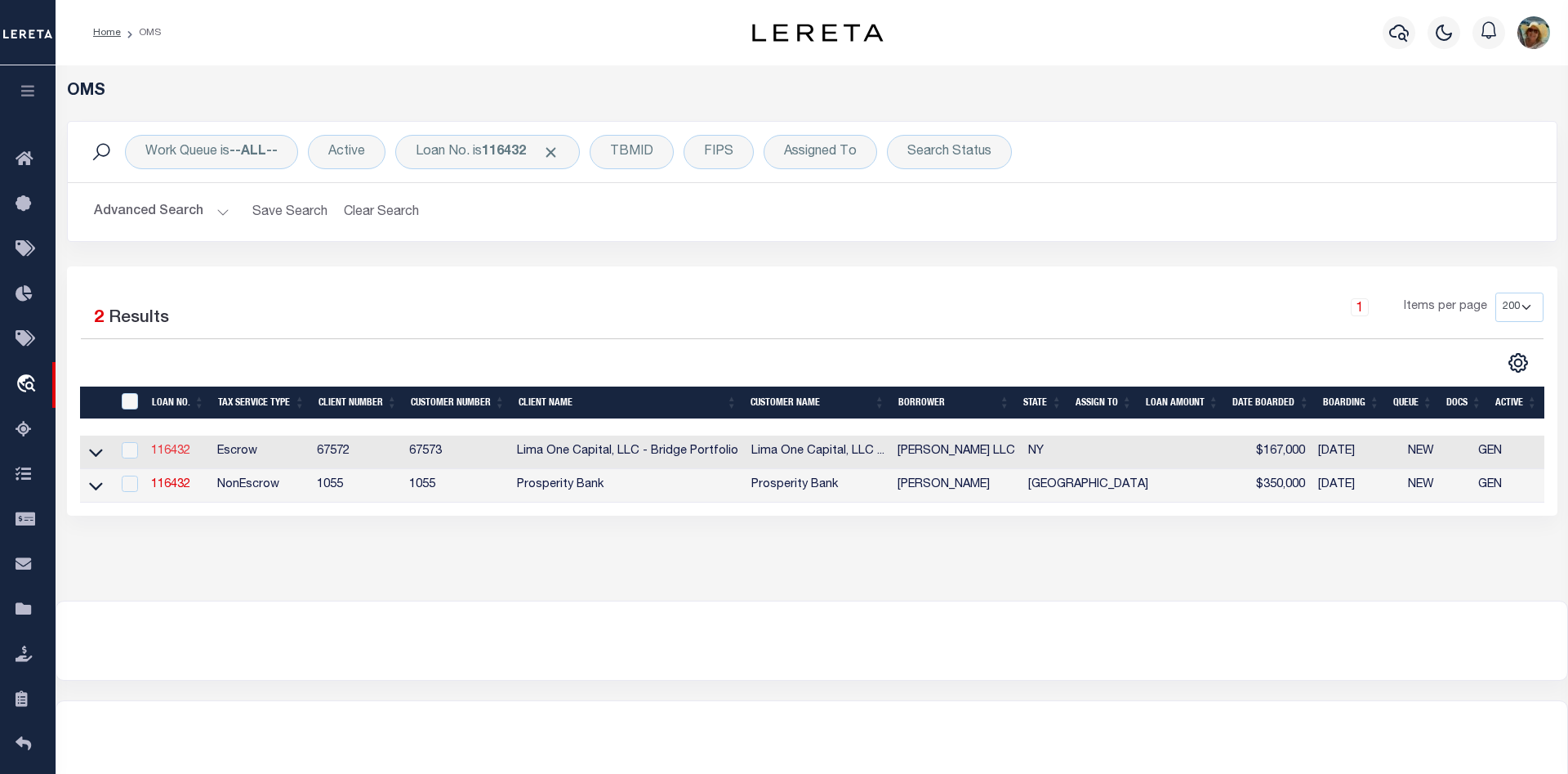
click at [173, 449] on link "116432" at bounding box center [170, 450] width 39 height 12
type input "116432"
type input "[PERSON_NAME] LLC"
select select
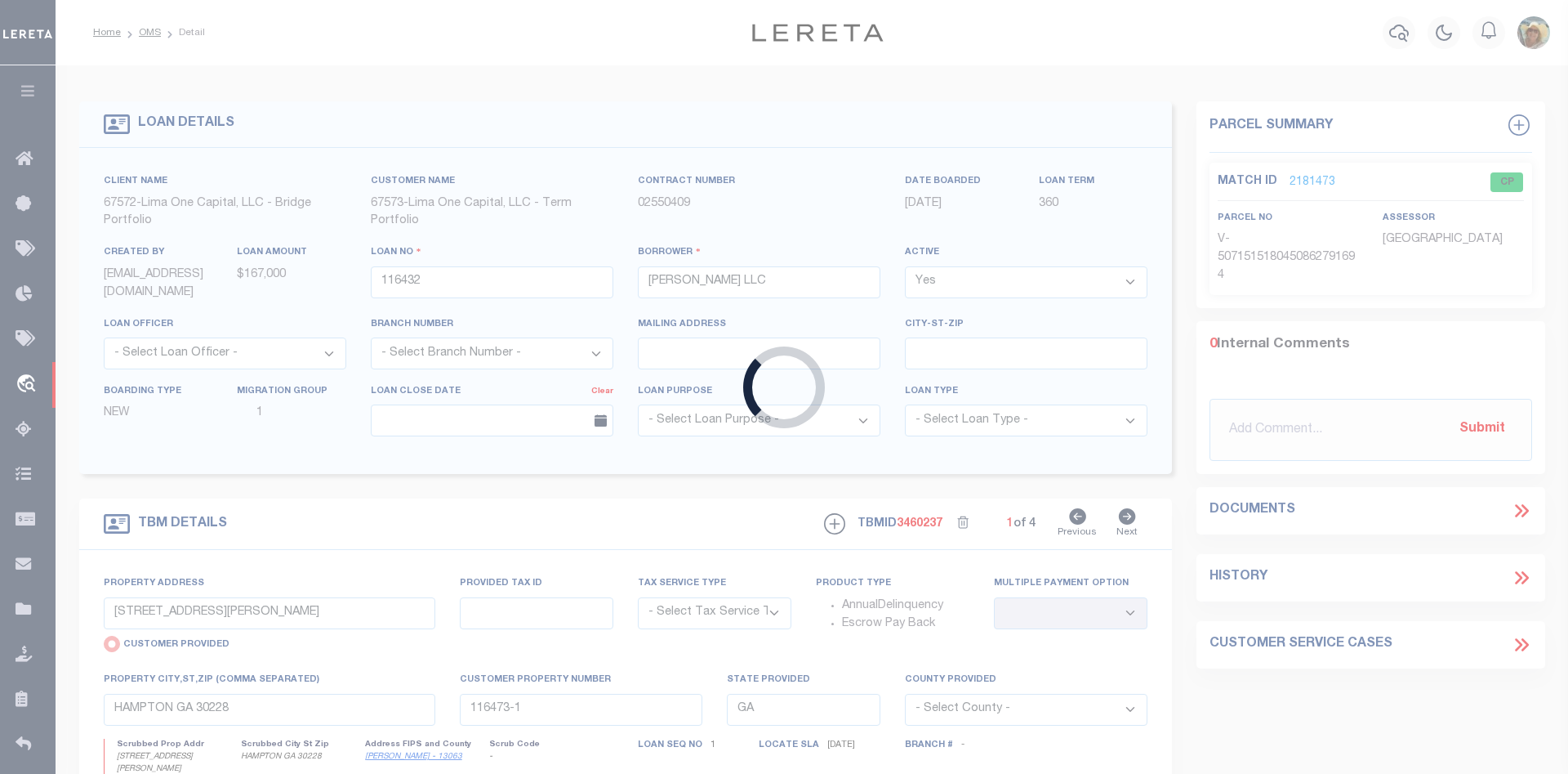
type input "[STREET_ADDRESS]"
select select "Escrow"
type input "BUFFALO NY 14215"
type input "116432-1"
type input "NY"
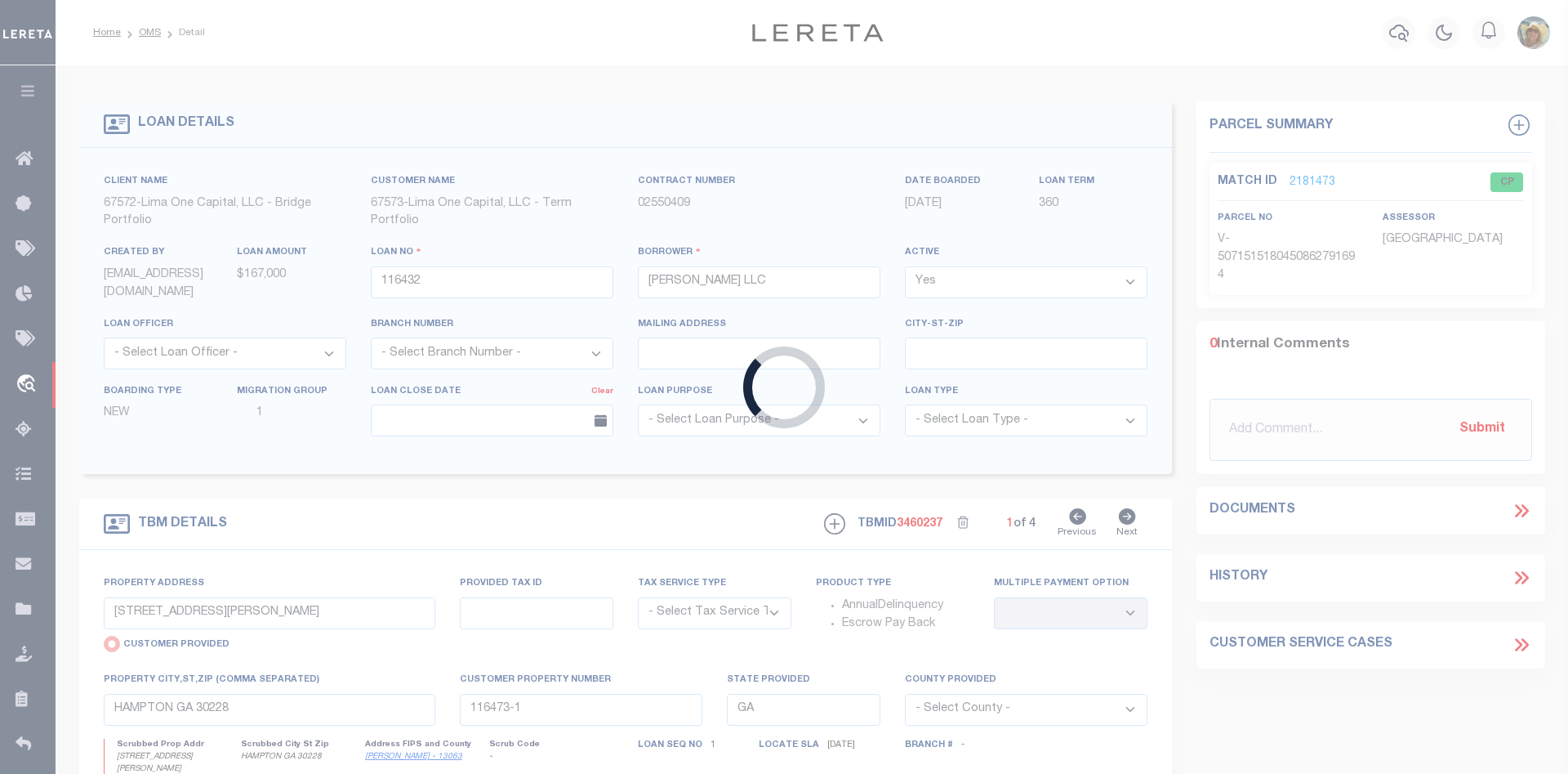
type textarea "COLLECTOR: ENTITY: PARCEL: 0"
select select "4"
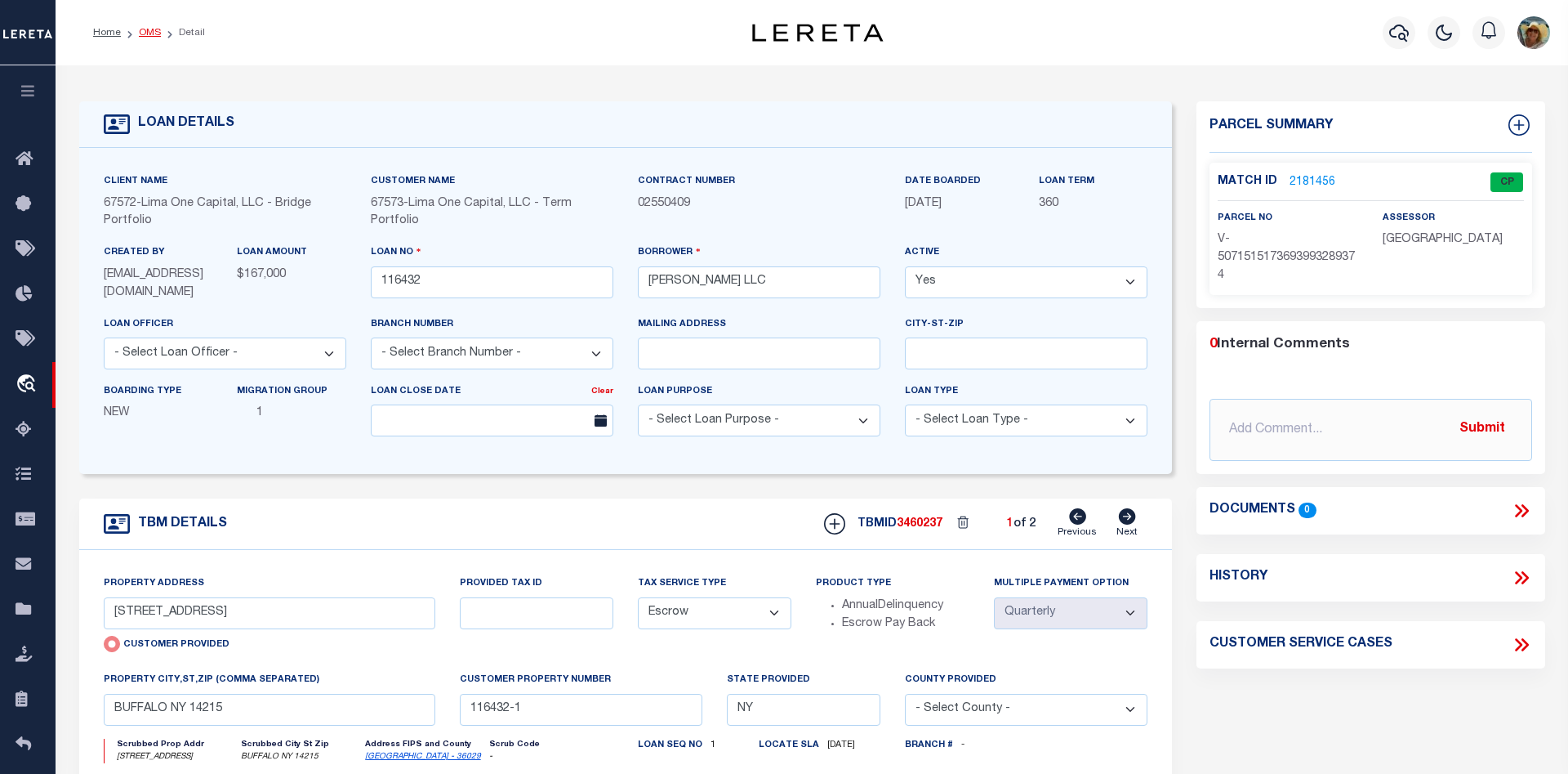
click at [143, 34] on link "OMS" at bounding box center [149, 33] width 22 height 10
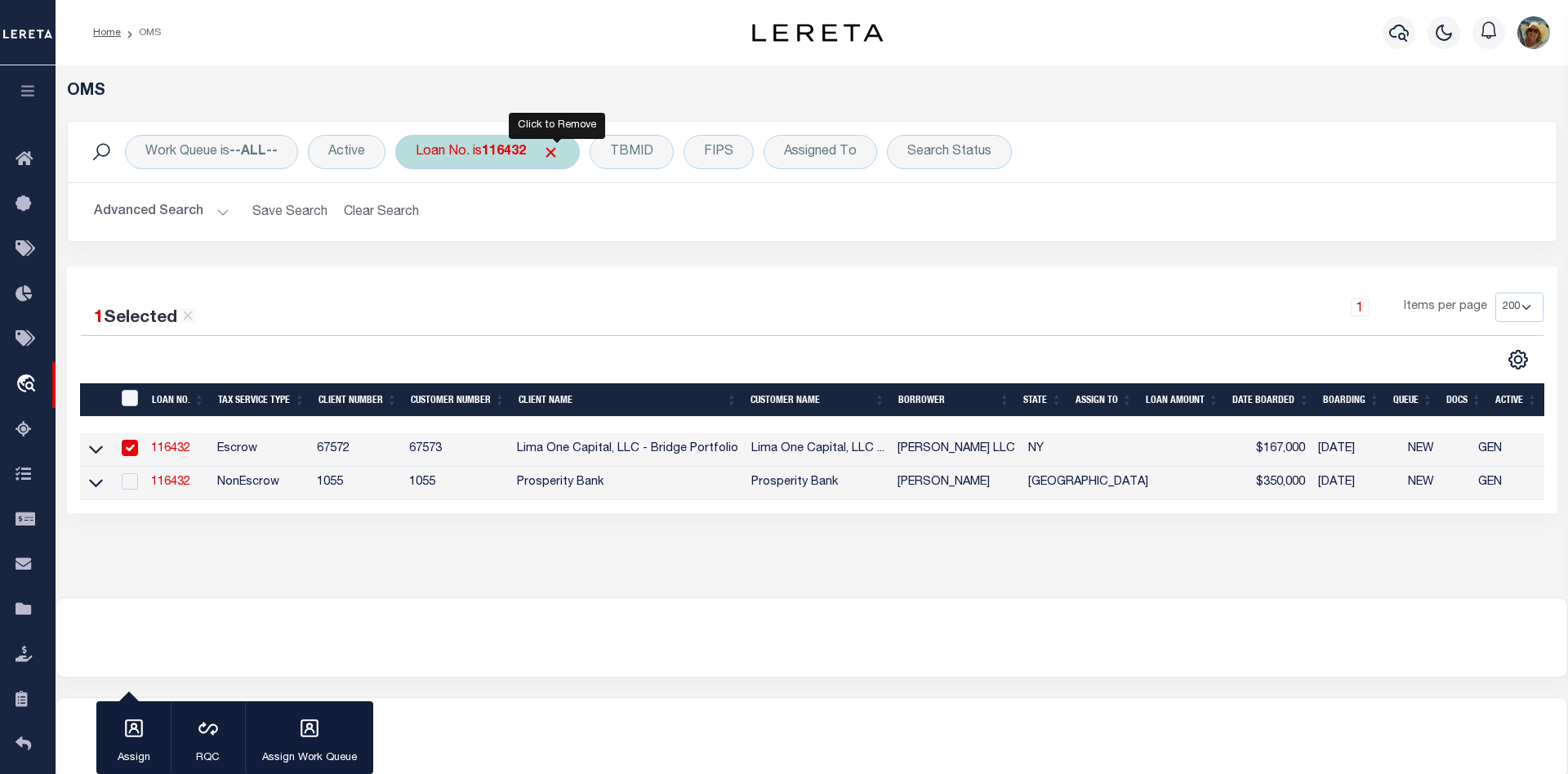
click at [554, 151] on span "Click to Remove" at bounding box center [551, 152] width 17 height 17
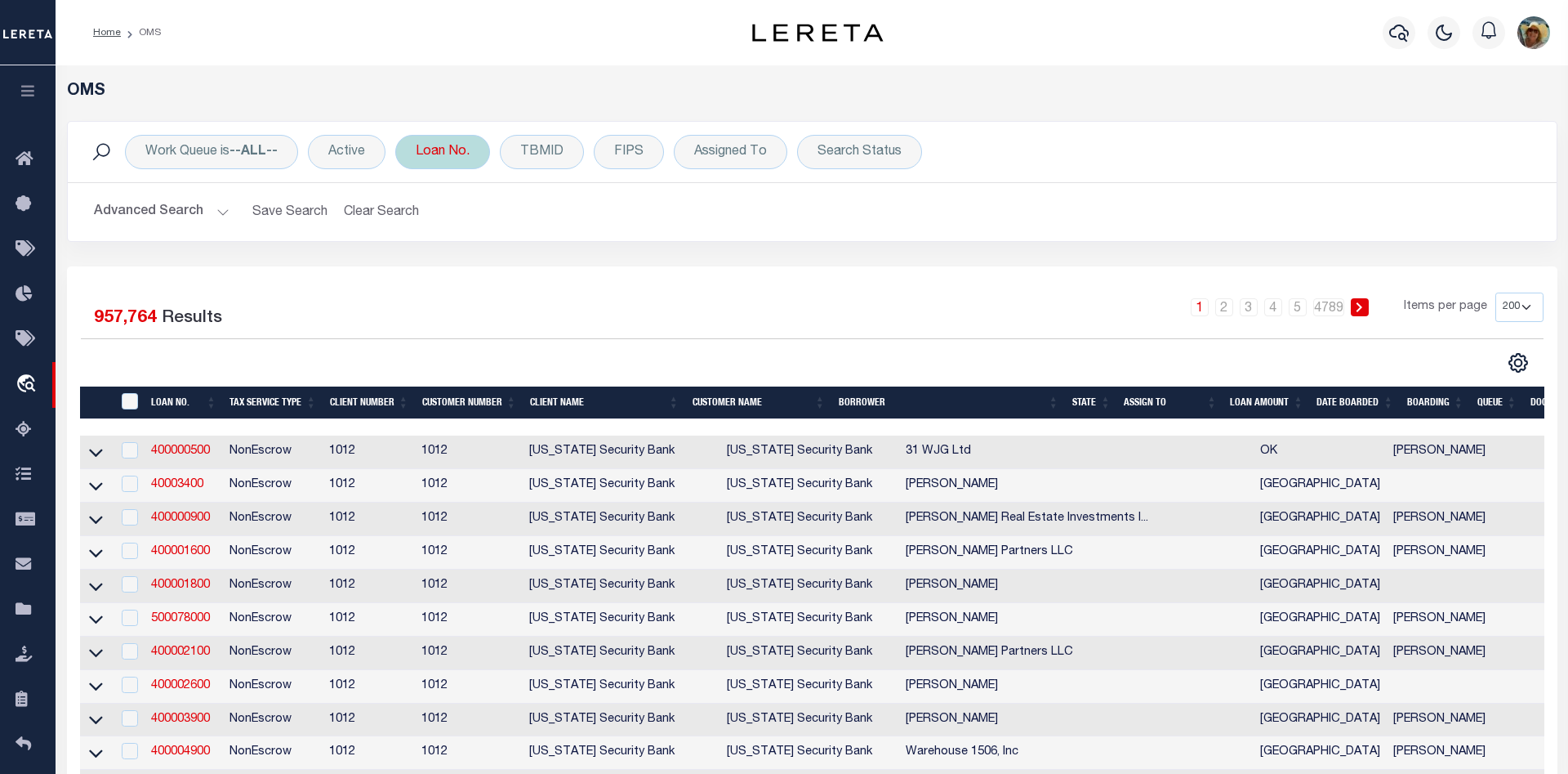
click at [476, 149] on div "Loan No." at bounding box center [442, 152] width 95 height 34
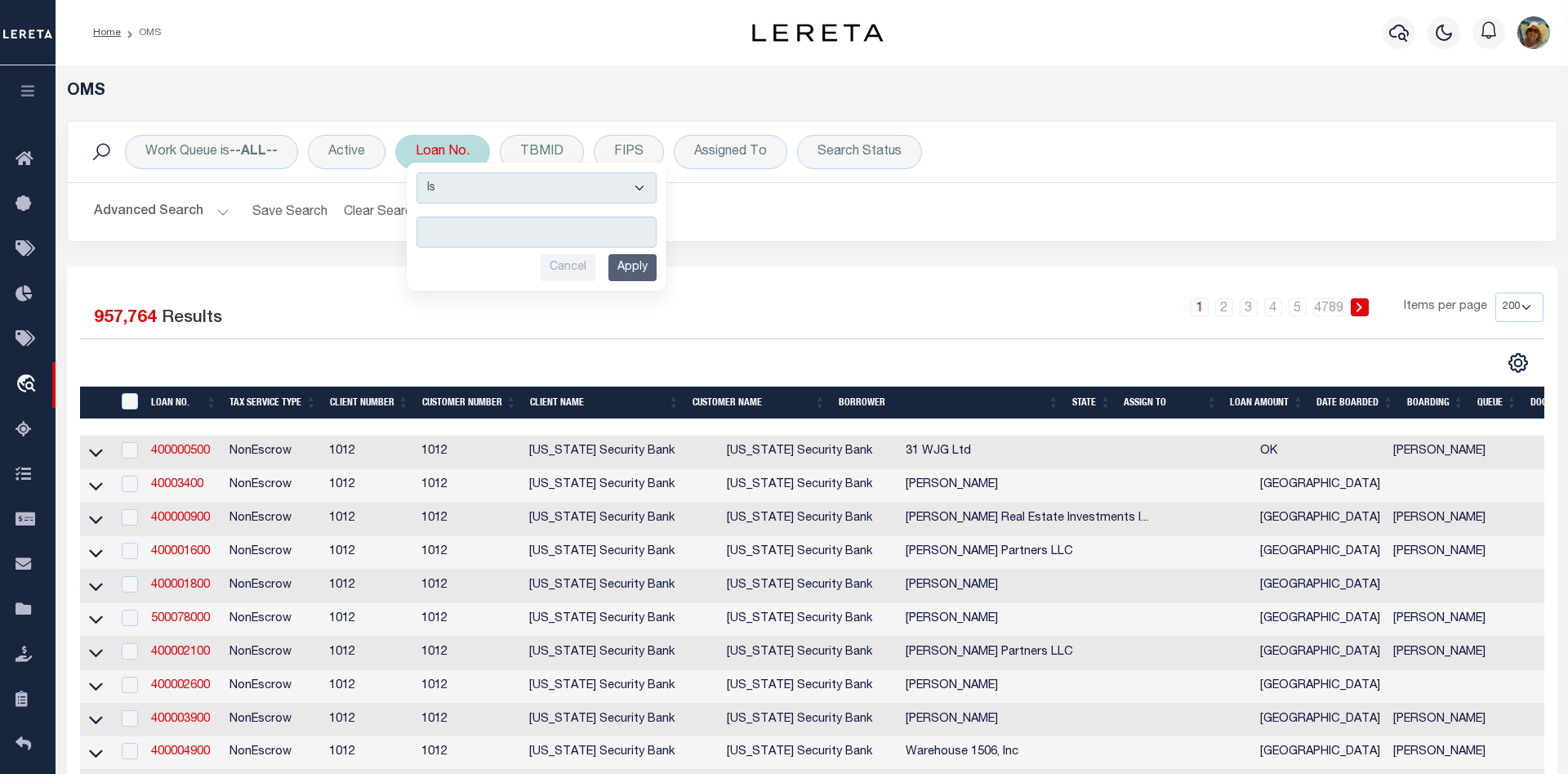
click at [502, 229] on input "text" at bounding box center [536, 232] width 240 height 31
type input "116432"
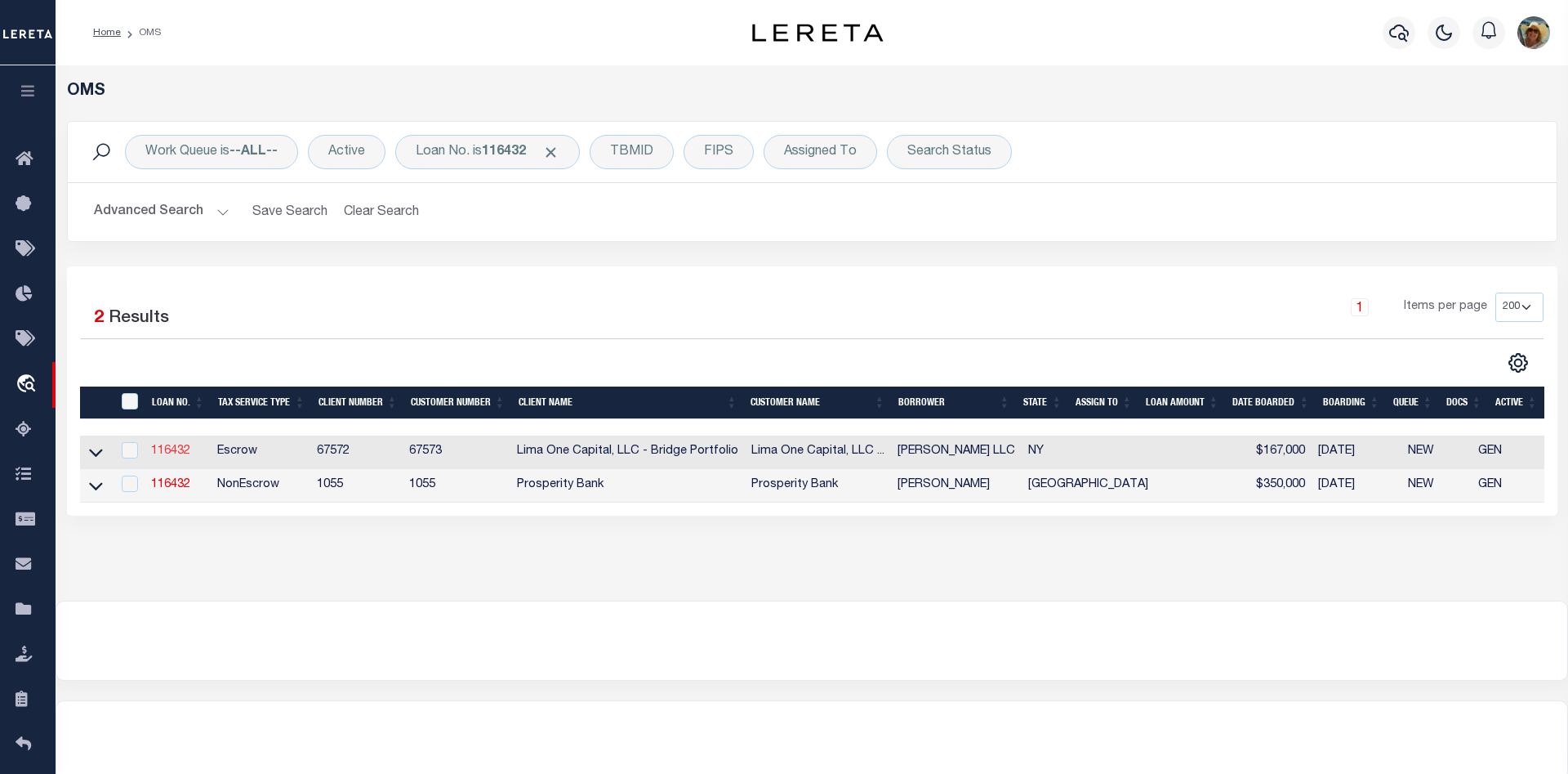
click at [186, 449] on link "116432" at bounding box center [170, 450] width 39 height 12
select select
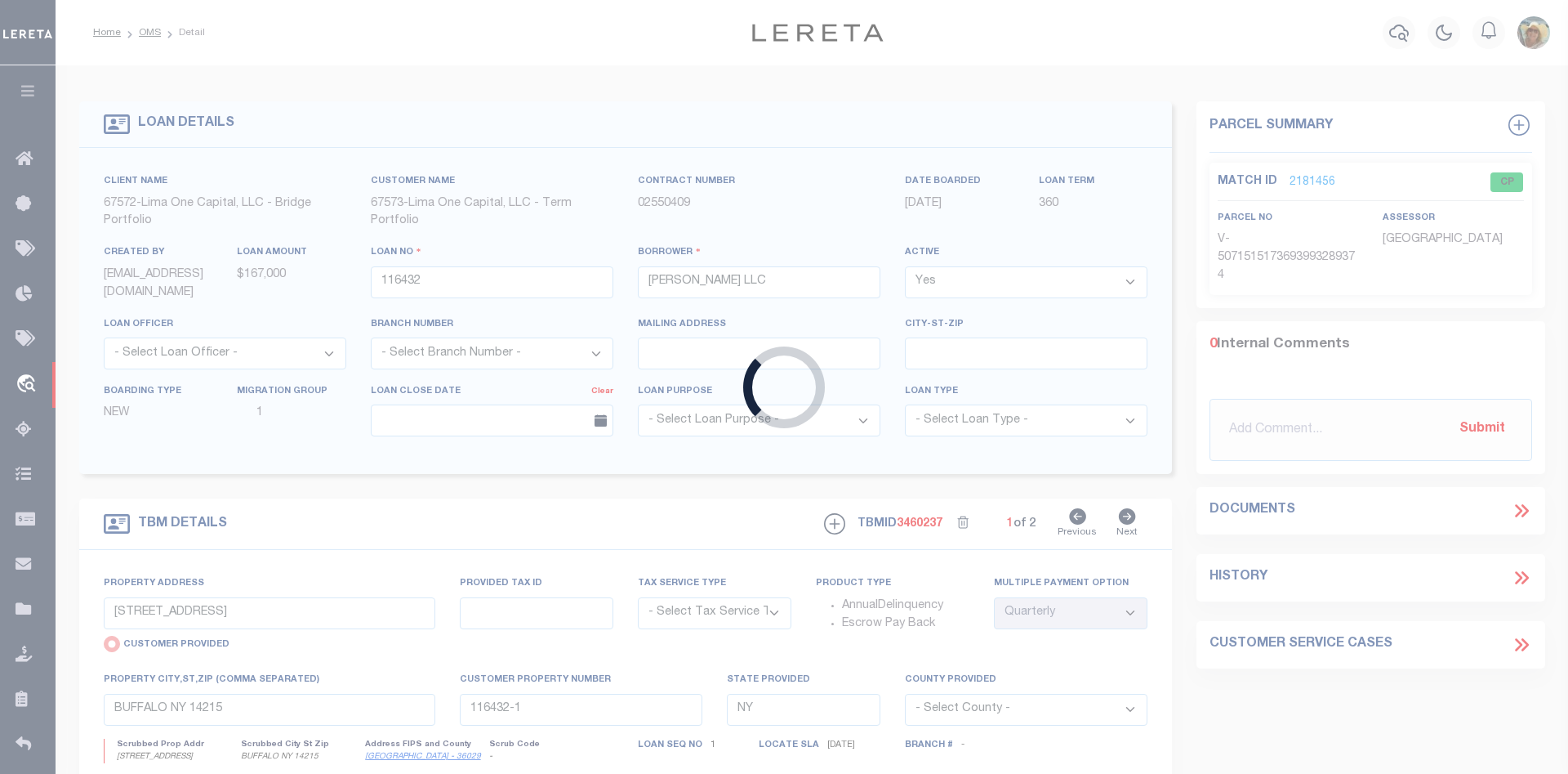
select select "Escrow"
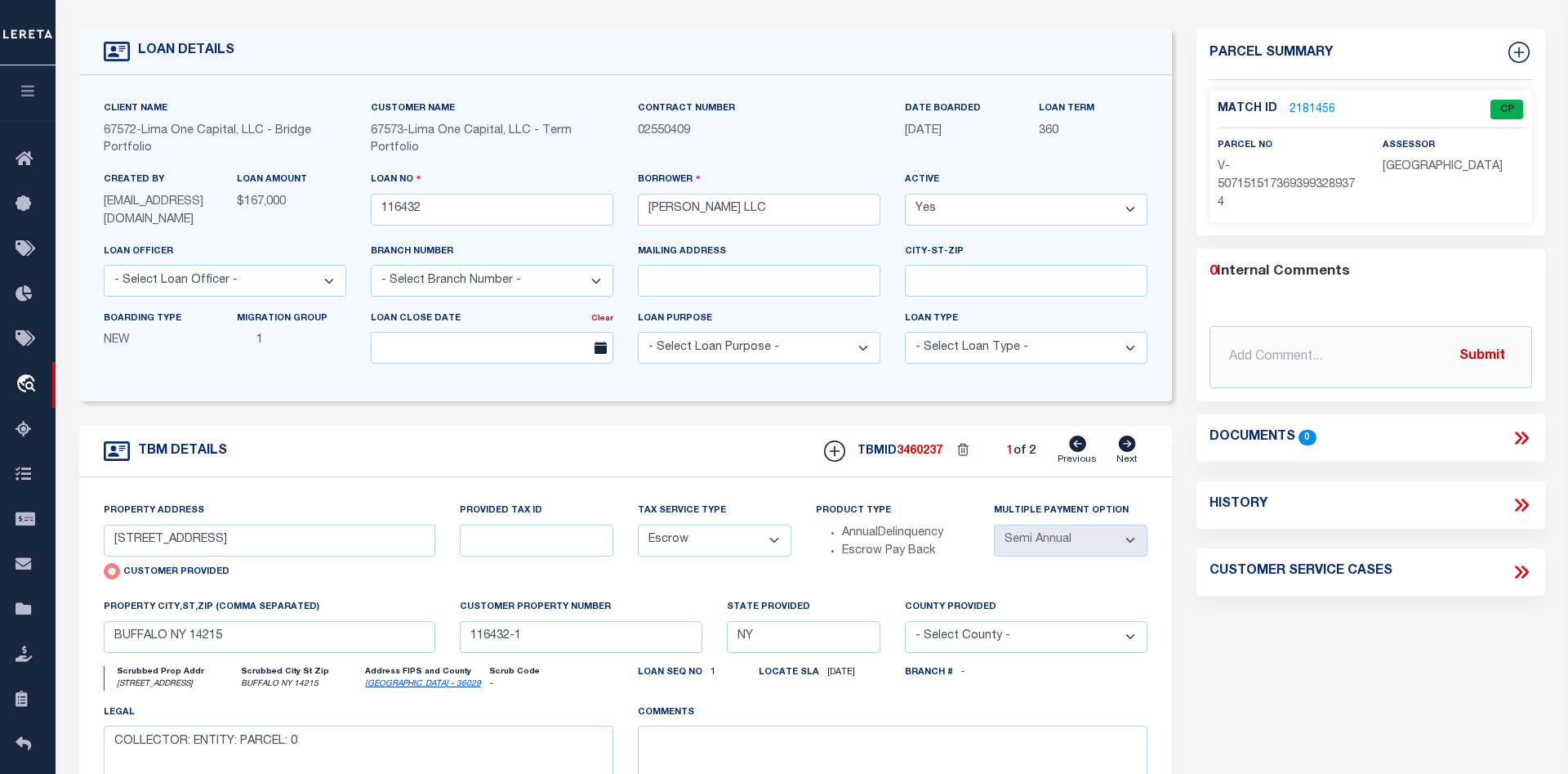
scroll to position [83, 0]
